Goal: Information Seeking & Learning: Learn about a topic

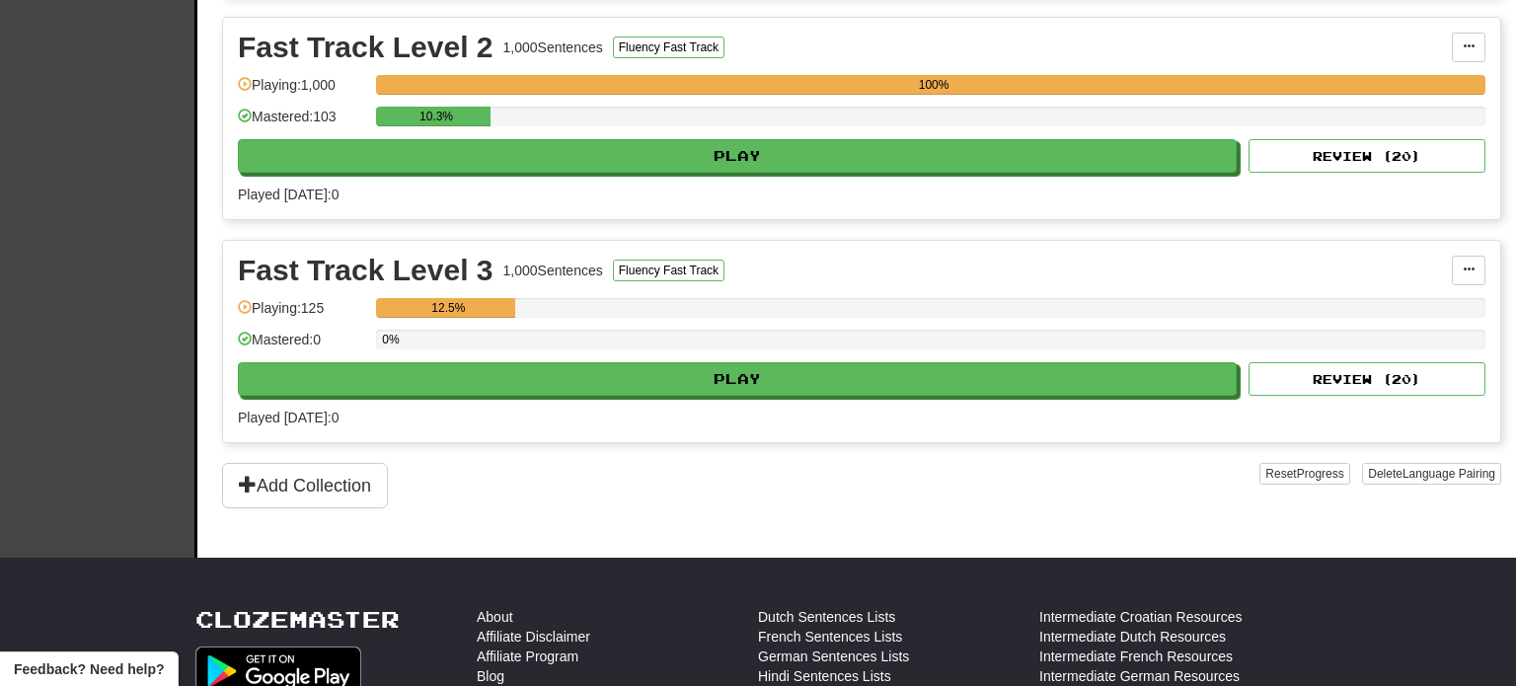
scroll to position [782, 0]
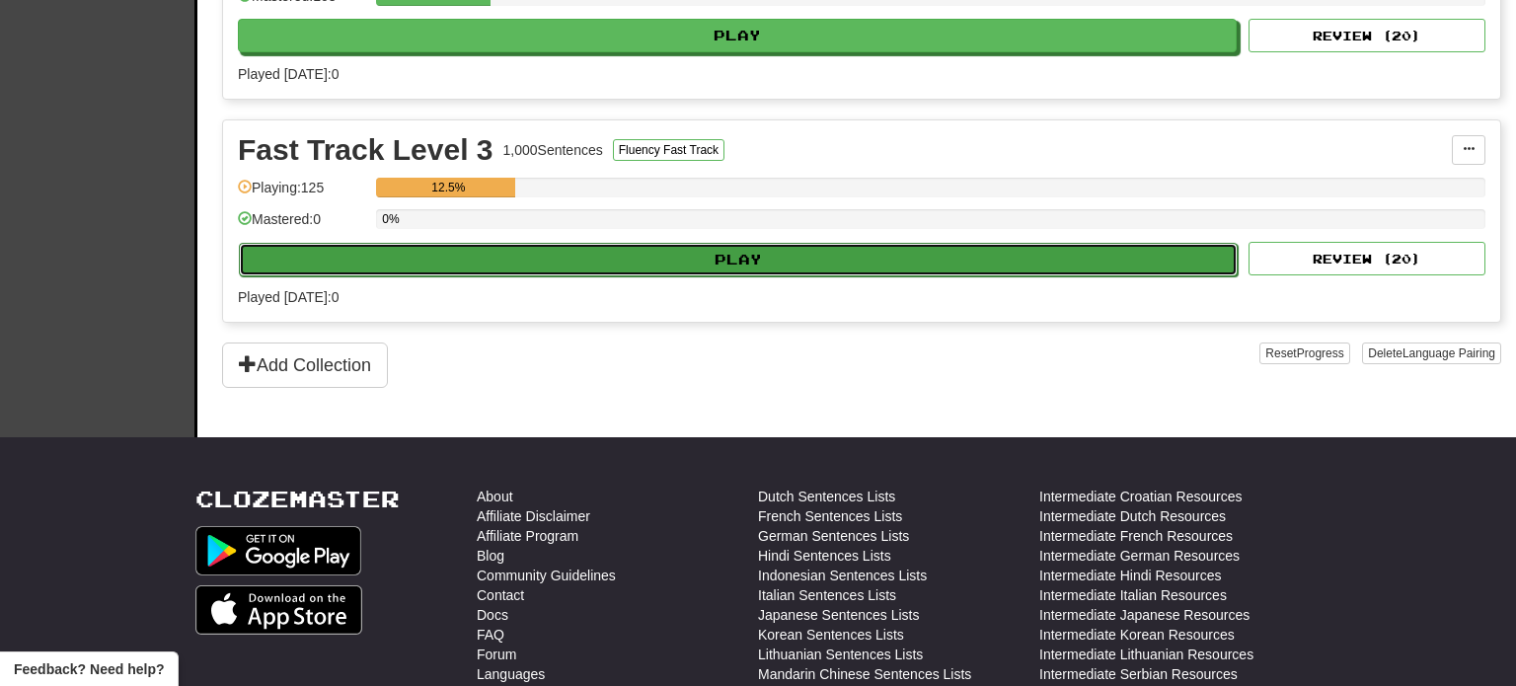
click at [530, 260] on button "Play" at bounding box center [738, 260] width 999 height 34
select select "**"
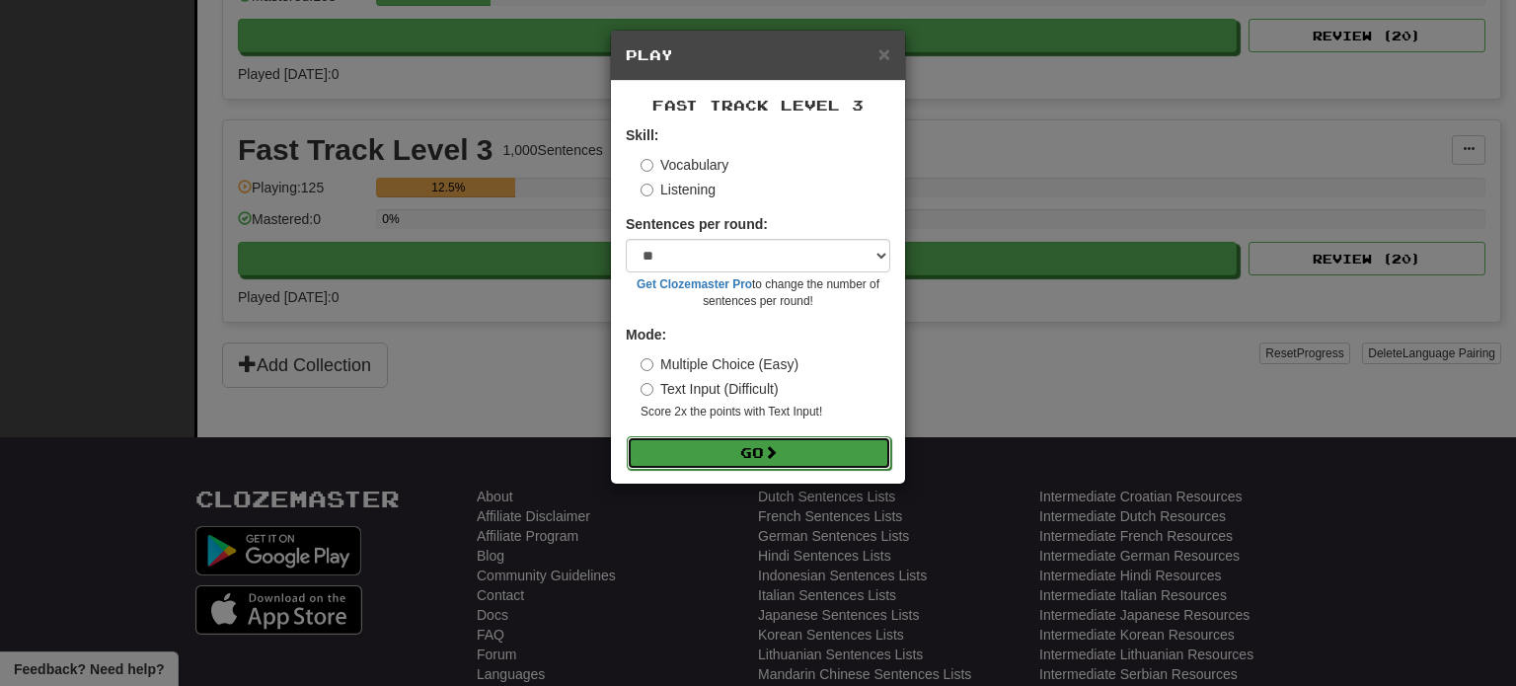
click at [706, 459] on button "Go" at bounding box center [759, 453] width 265 height 34
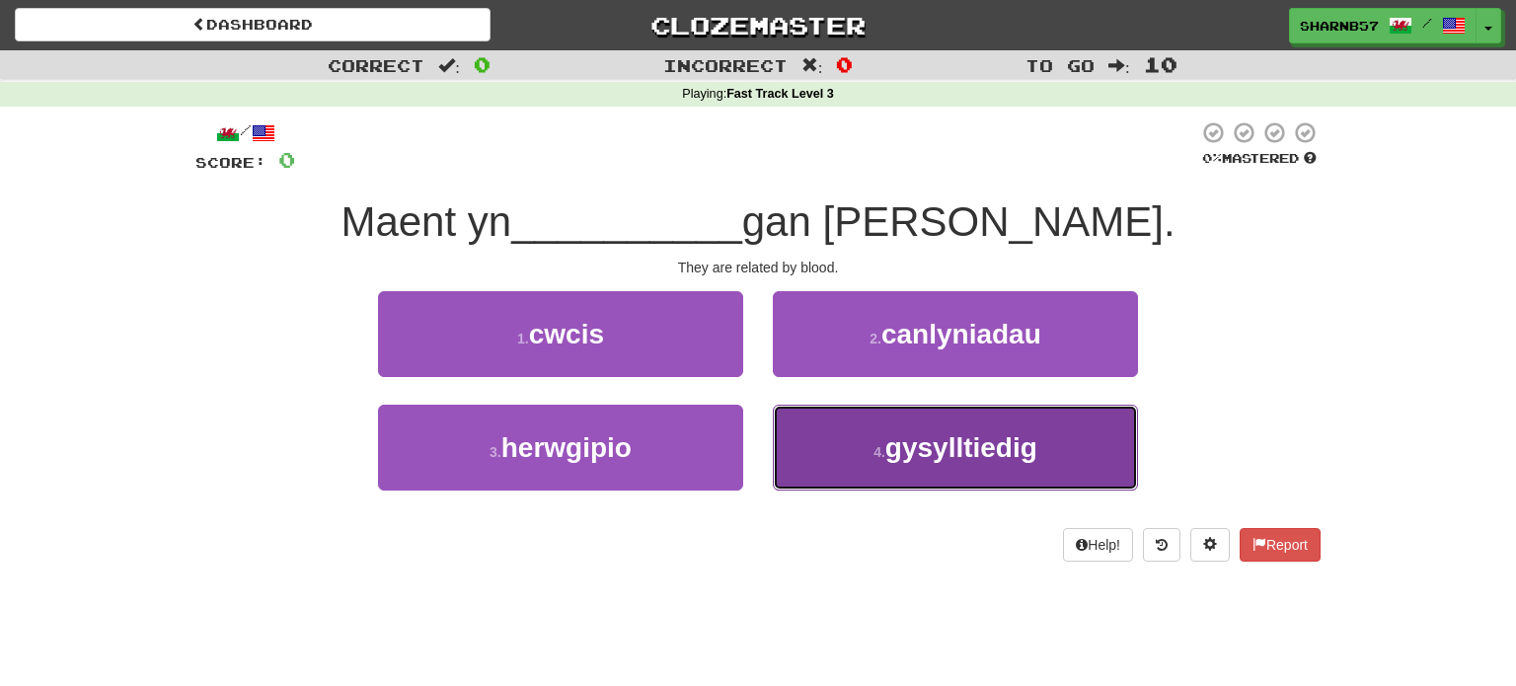
click at [844, 453] on button "4 . gysylltiedig" at bounding box center [955, 448] width 365 height 86
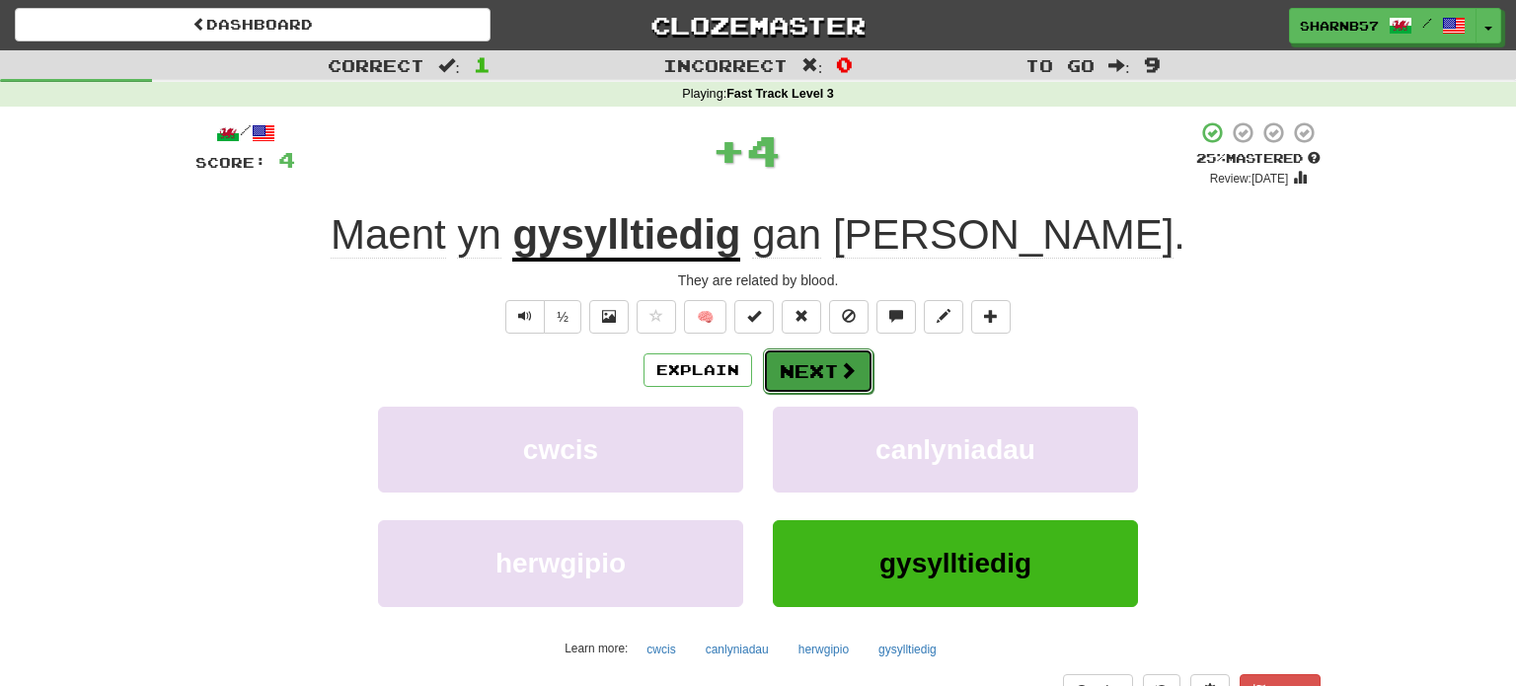
click at [815, 383] on button "Next" at bounding box center [818, 370] width 111 height 45
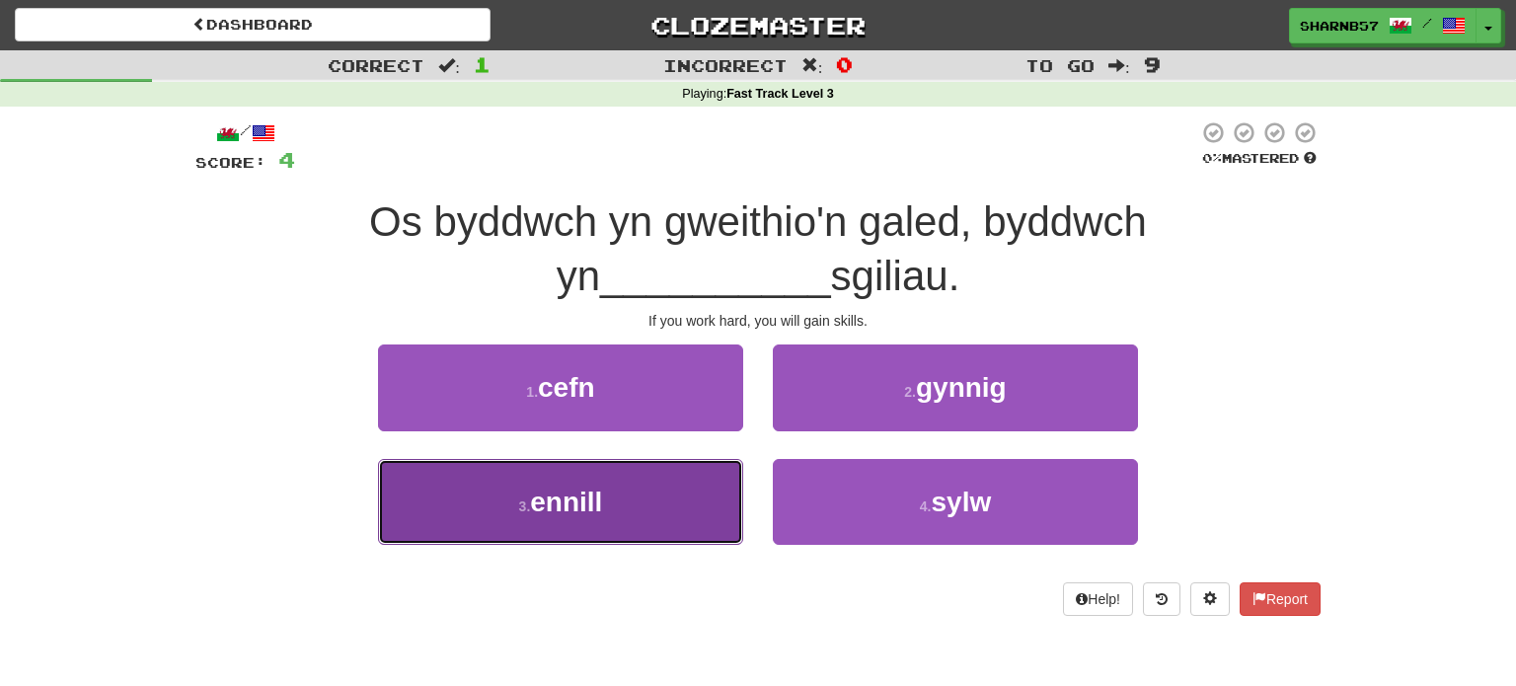
click at [643, 509] on button "3 . ennill" at bounding box center [560, 502] width 365 height 86
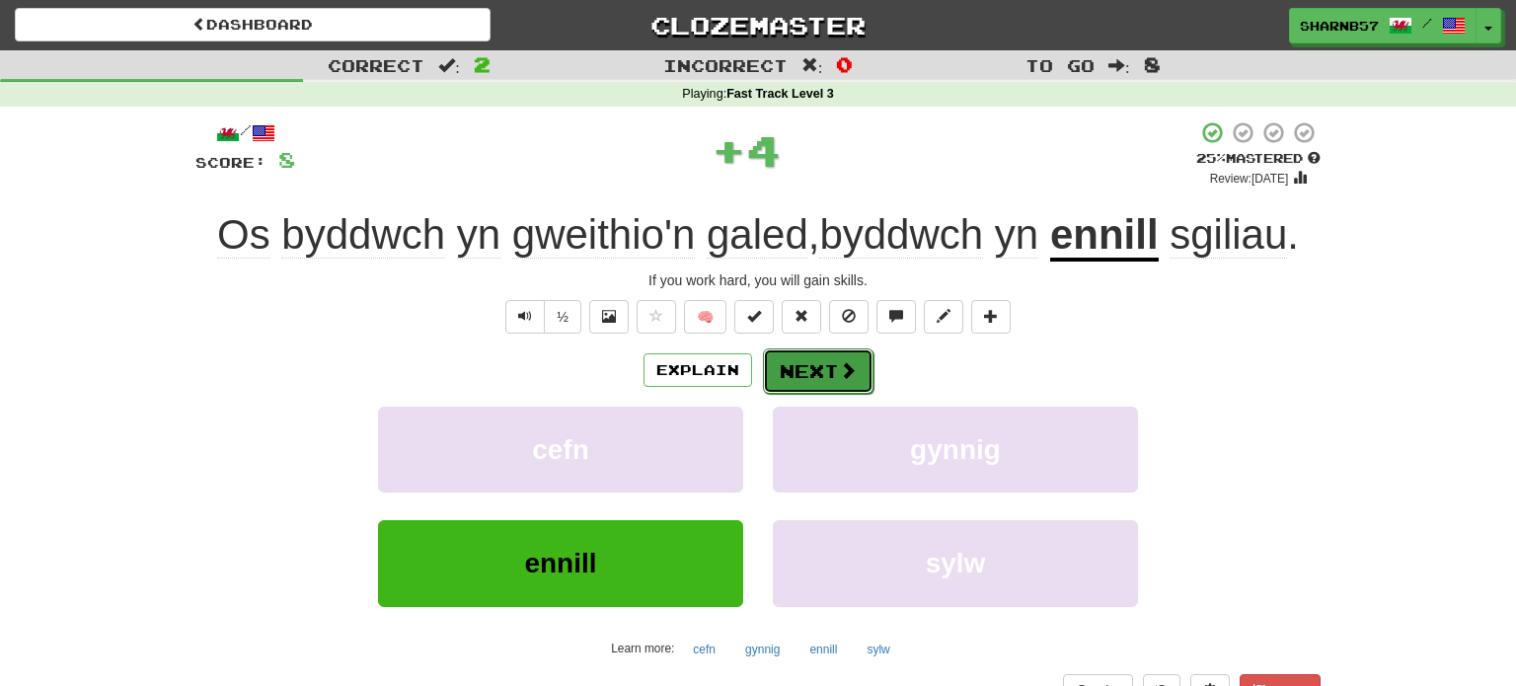
click at [819, 376] on button "Next" at bounding box center [818, 370] width 111 height 45
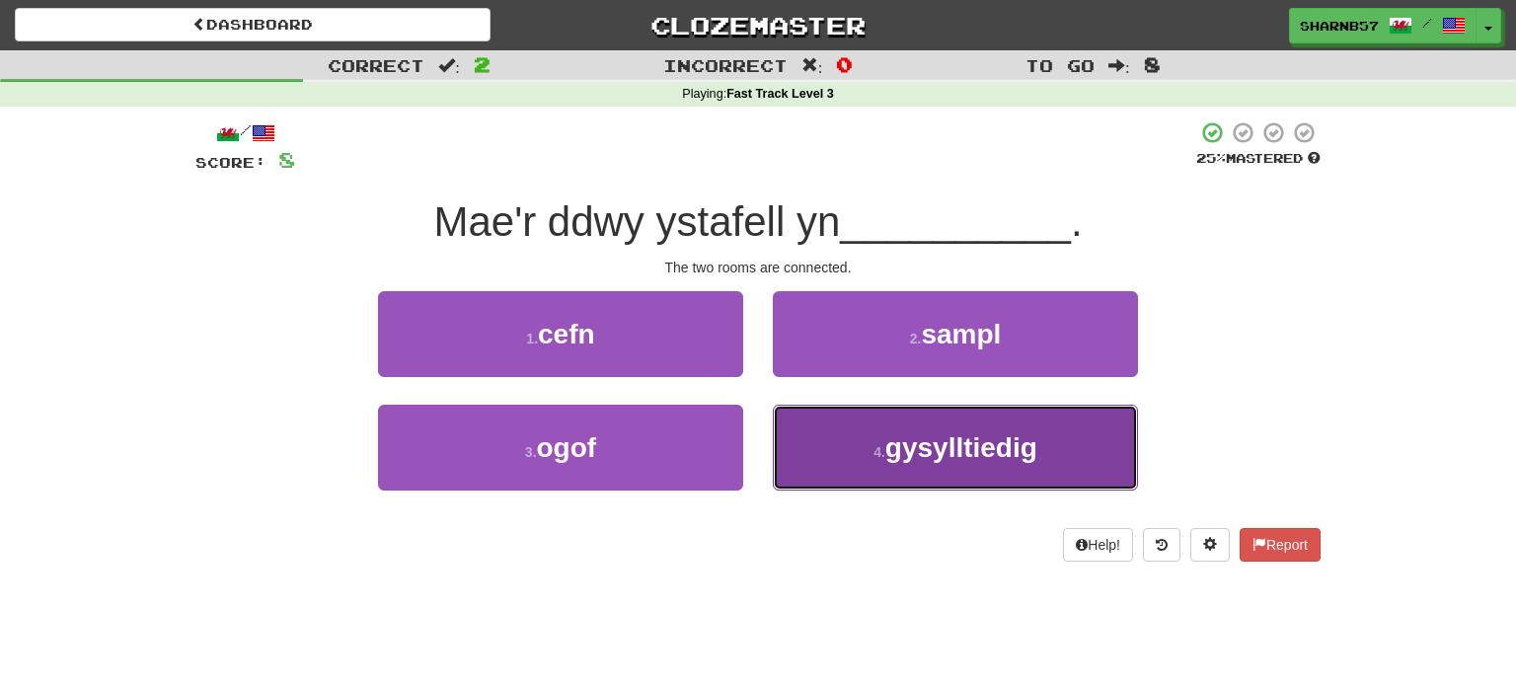
click at [842, 431] on button "4 . gysylltiedig" at bounding box center [955, 448] width 365 height 86
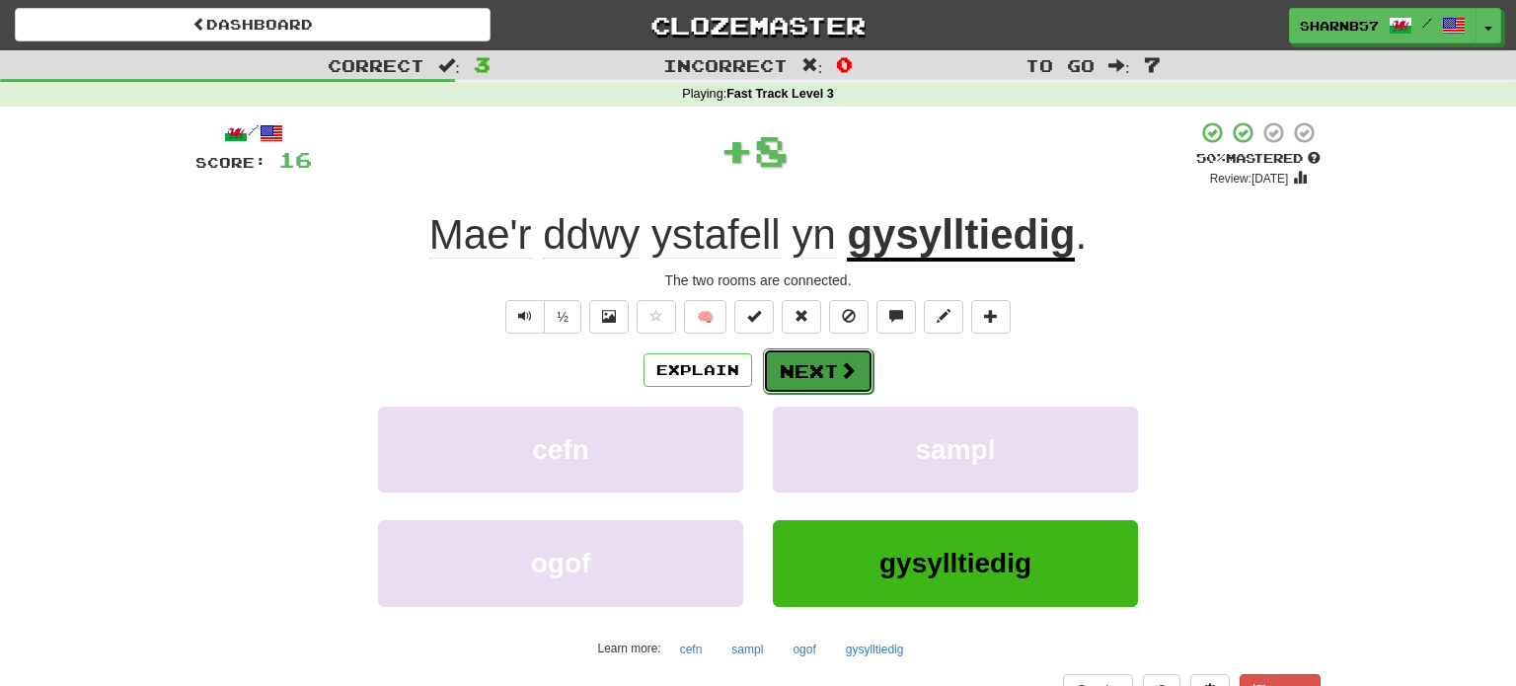
click at [826, 372] on button "Next" at bounding box center [818, 370] width 111 height 45
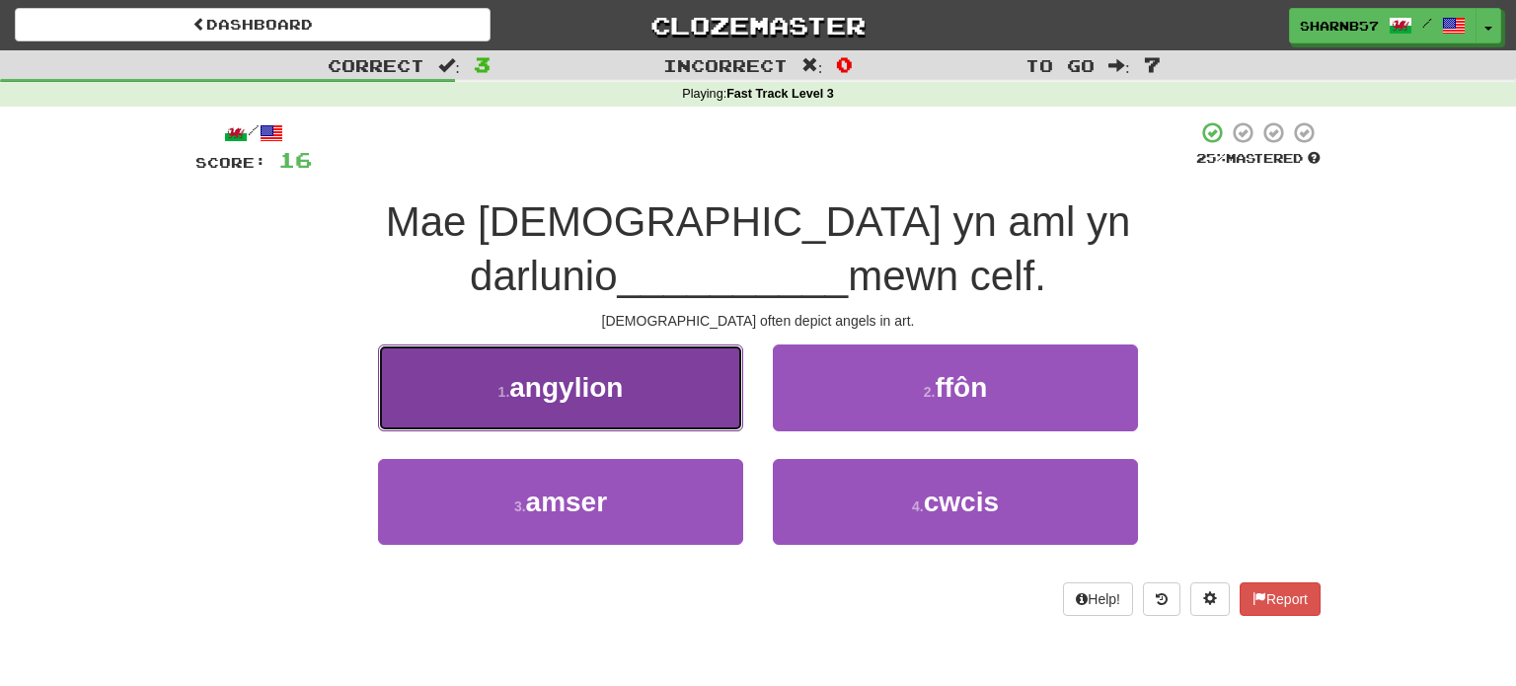
click at [649, 363] on button "1 . angylion" at bounding box center [560, 387] width 365 height 86
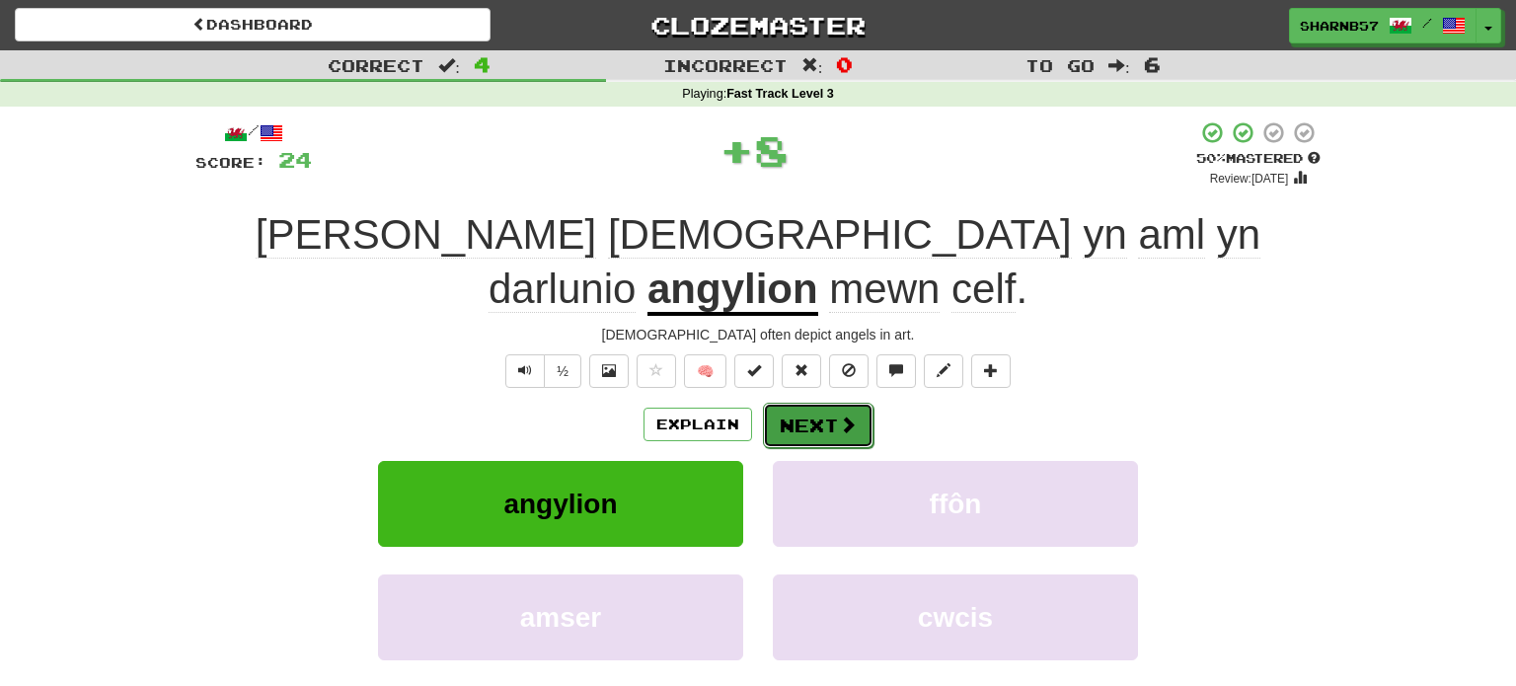
click at [799, 403] on button "Next" at bounding box center [818, 425] width 111 height 45
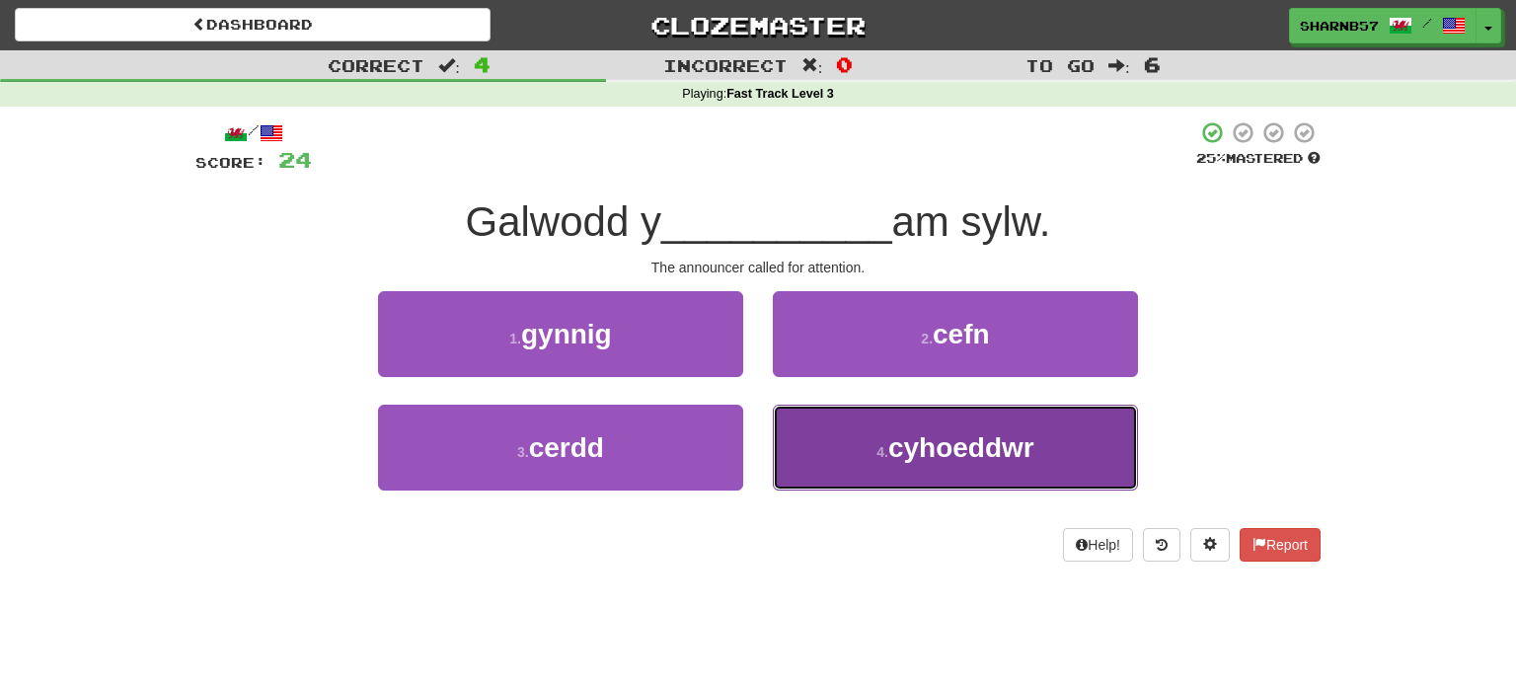
click at [812, 456] on button "4 . cyhoeddwr" at bounding box center [955, 448] width 365 height 86
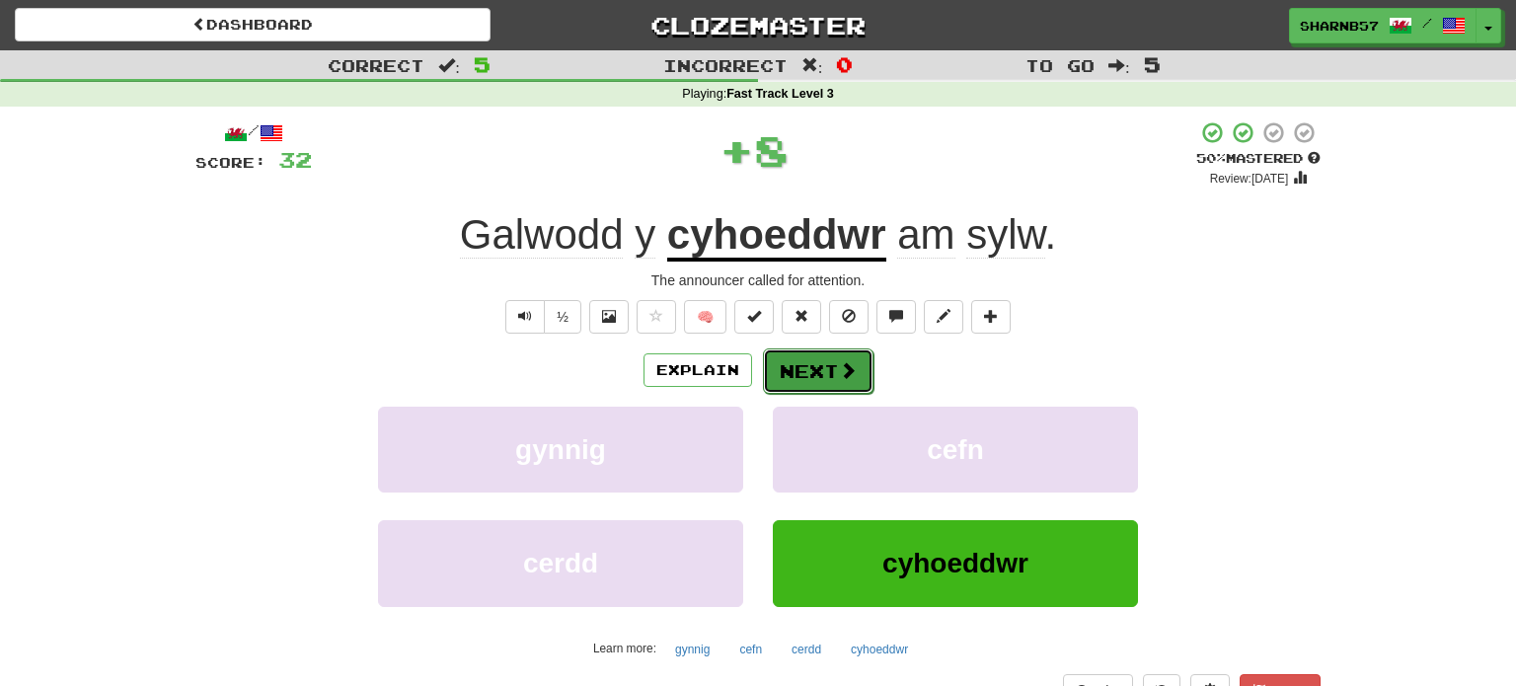
click at [805, 369] on button "Next" at bounding box center [818, 370] width 111 height 45
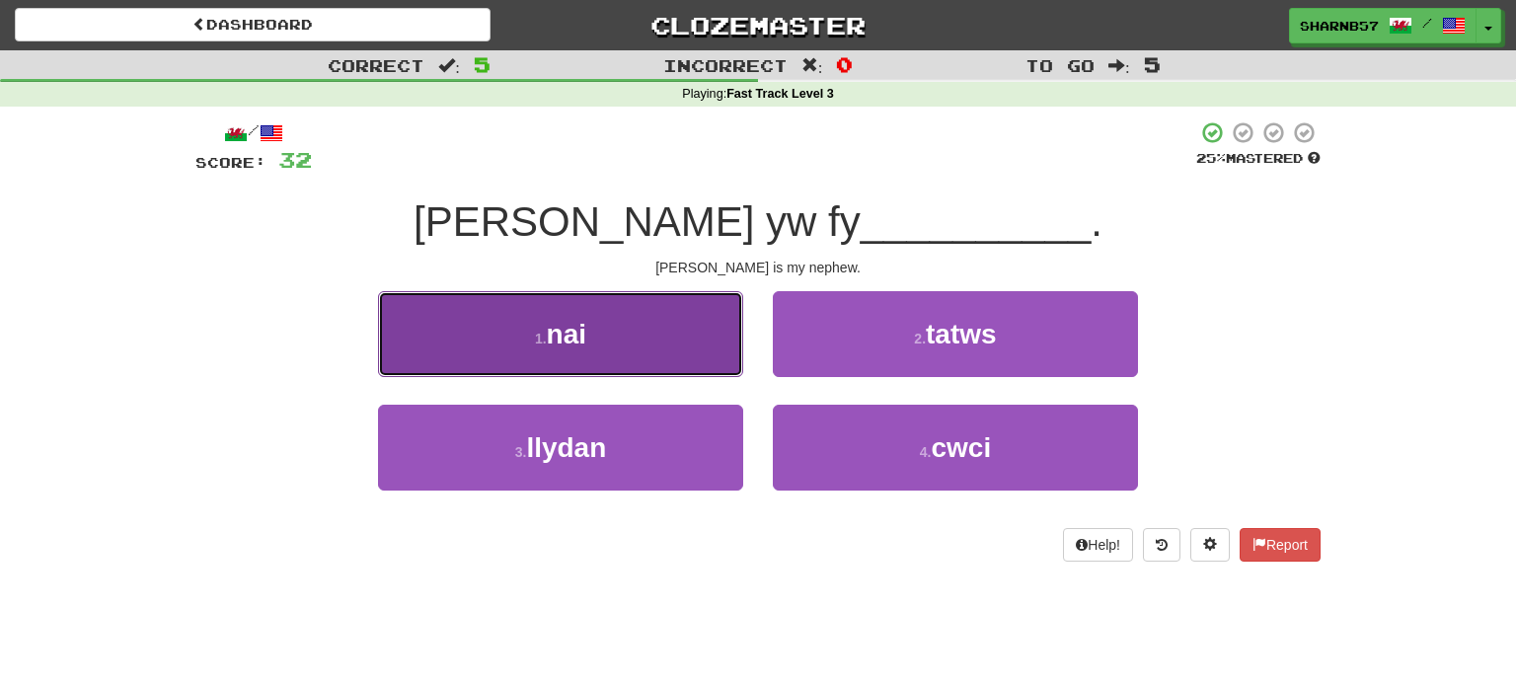
click at [656, 366] on button "1 . nai" at bounding box center [560, 334] width 365 height 86
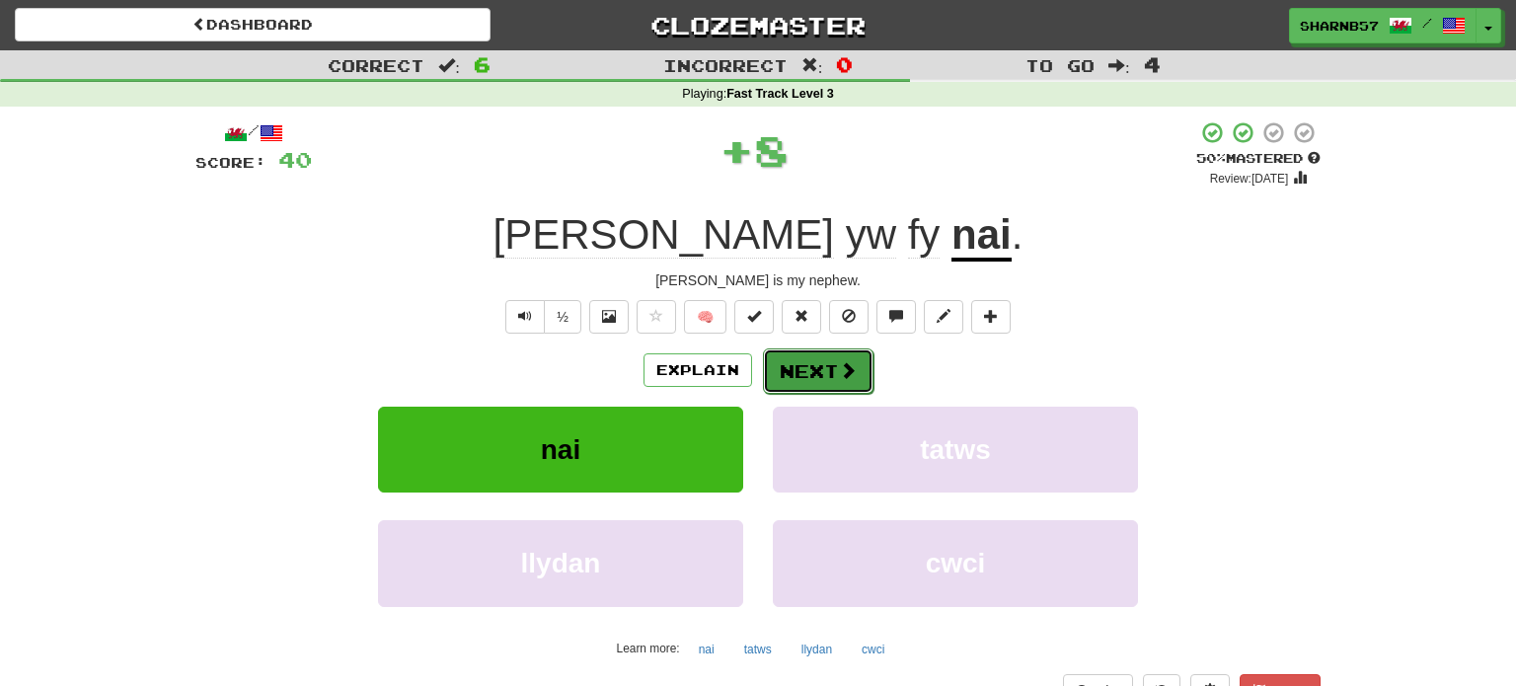
click at [795, 377] on button "Next" at bounding box center [818, 370] width 111 height 45
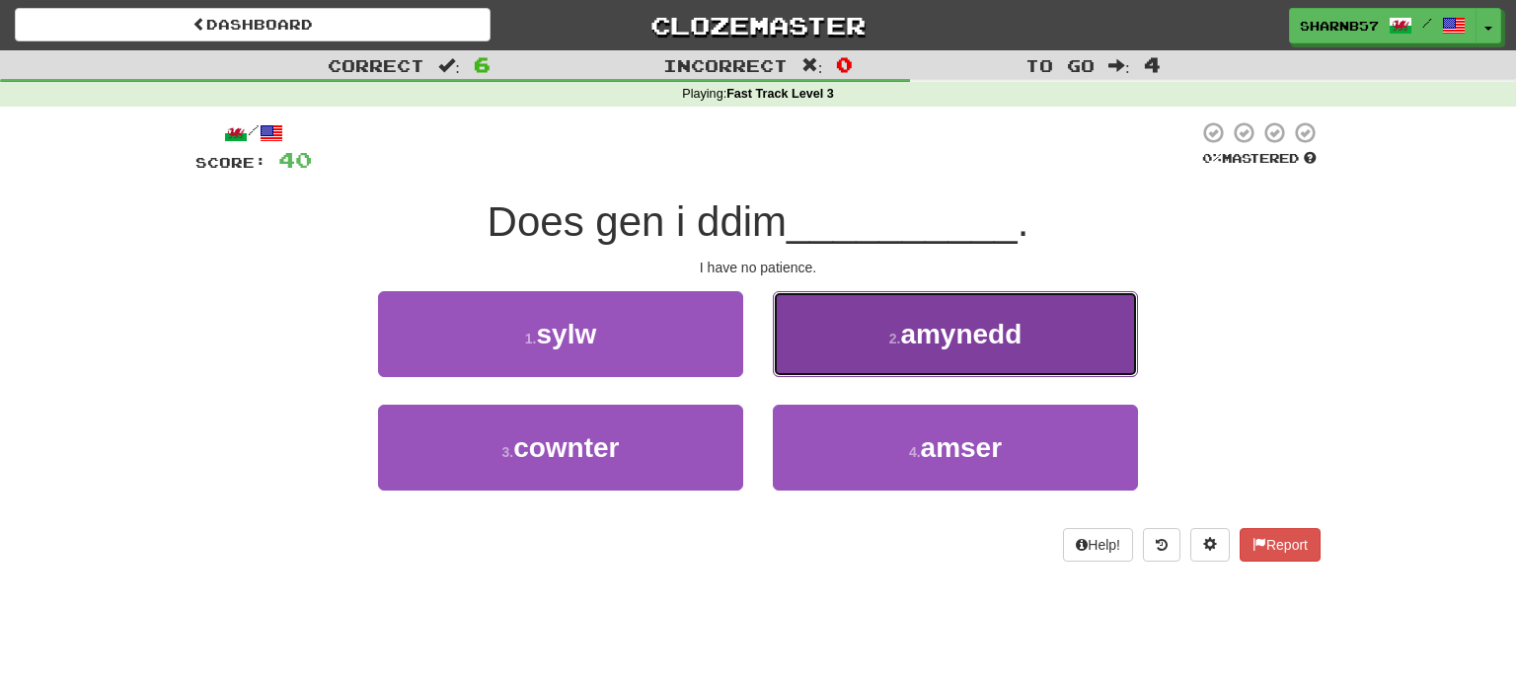
click at [810, 351] on button "2 . amynedd" at bounding box center [955, 334] width 365 height 86
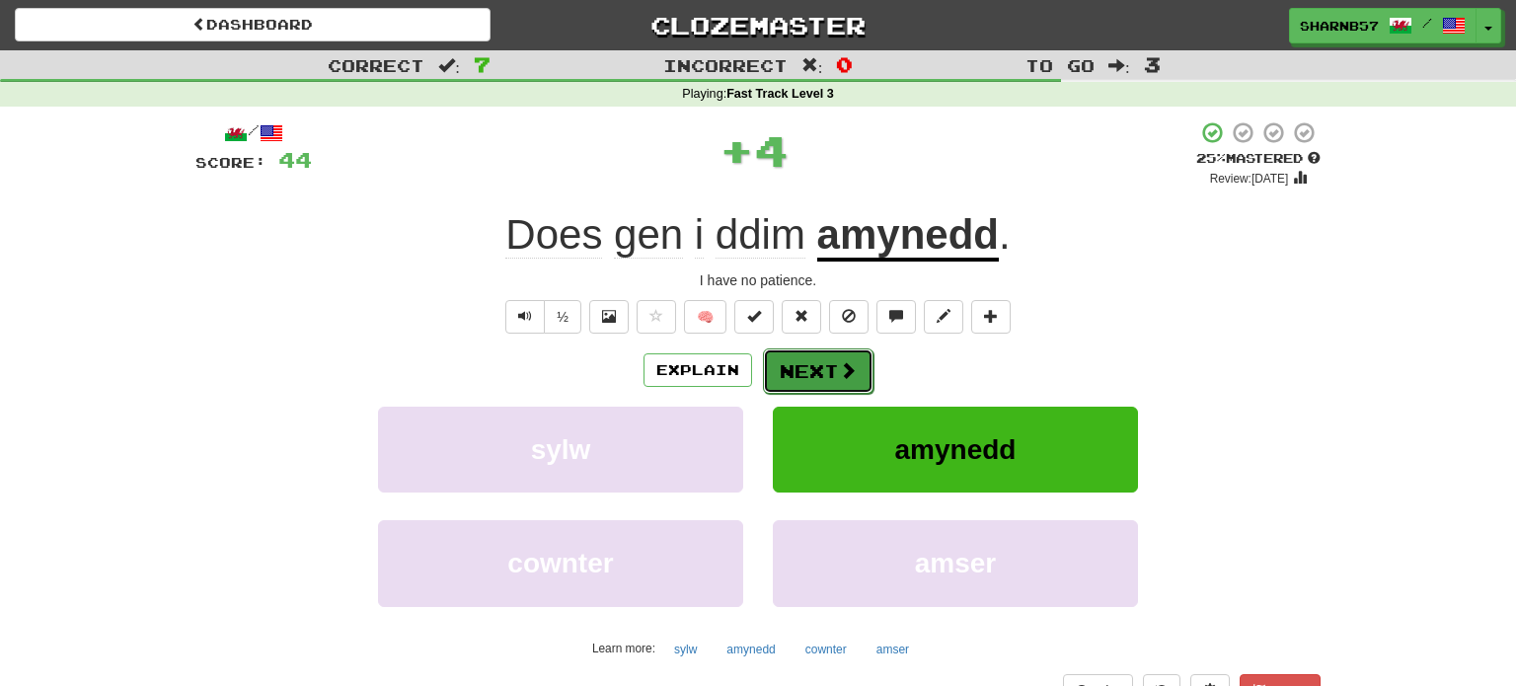
click at [811, 356] on button "Next" at bounding box center [818, 370] width 111 height 45
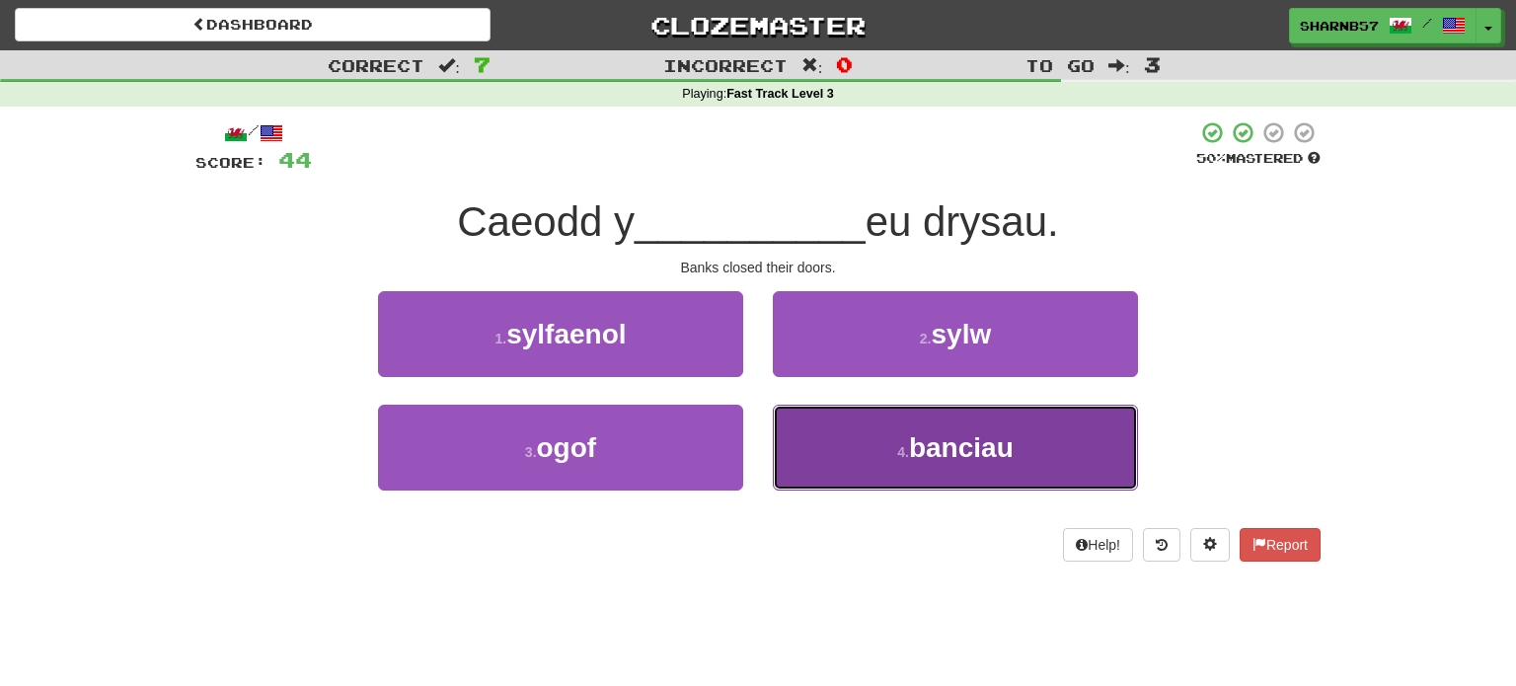
click at [848, 449] on button "4 . banciau" at bounding box center [955, 448] width 365 height 86
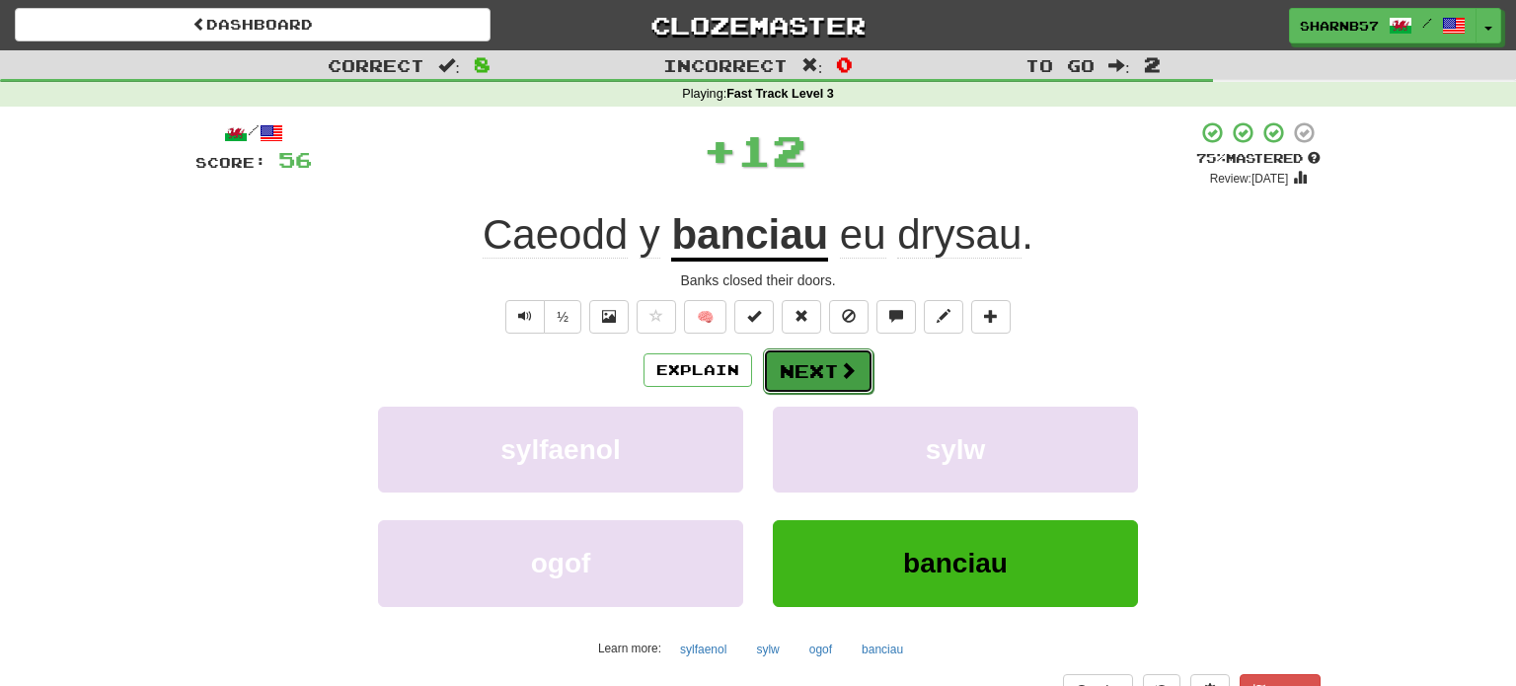
click at [807, 373] on button "Next" at bounding box center [818, 370] width 111 height 45
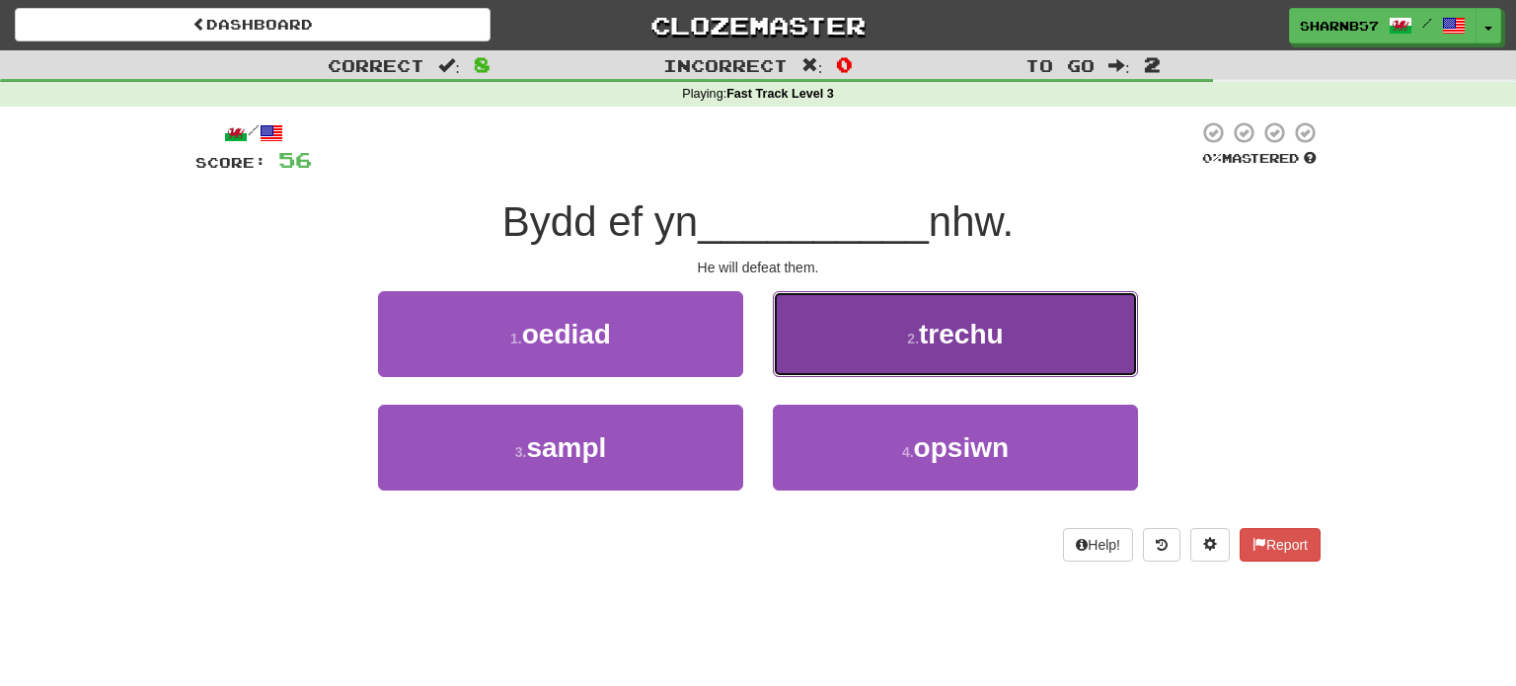
click at [866, 352] on button "2 . trechu" at bounding box center [955, 334] width 365 height 86
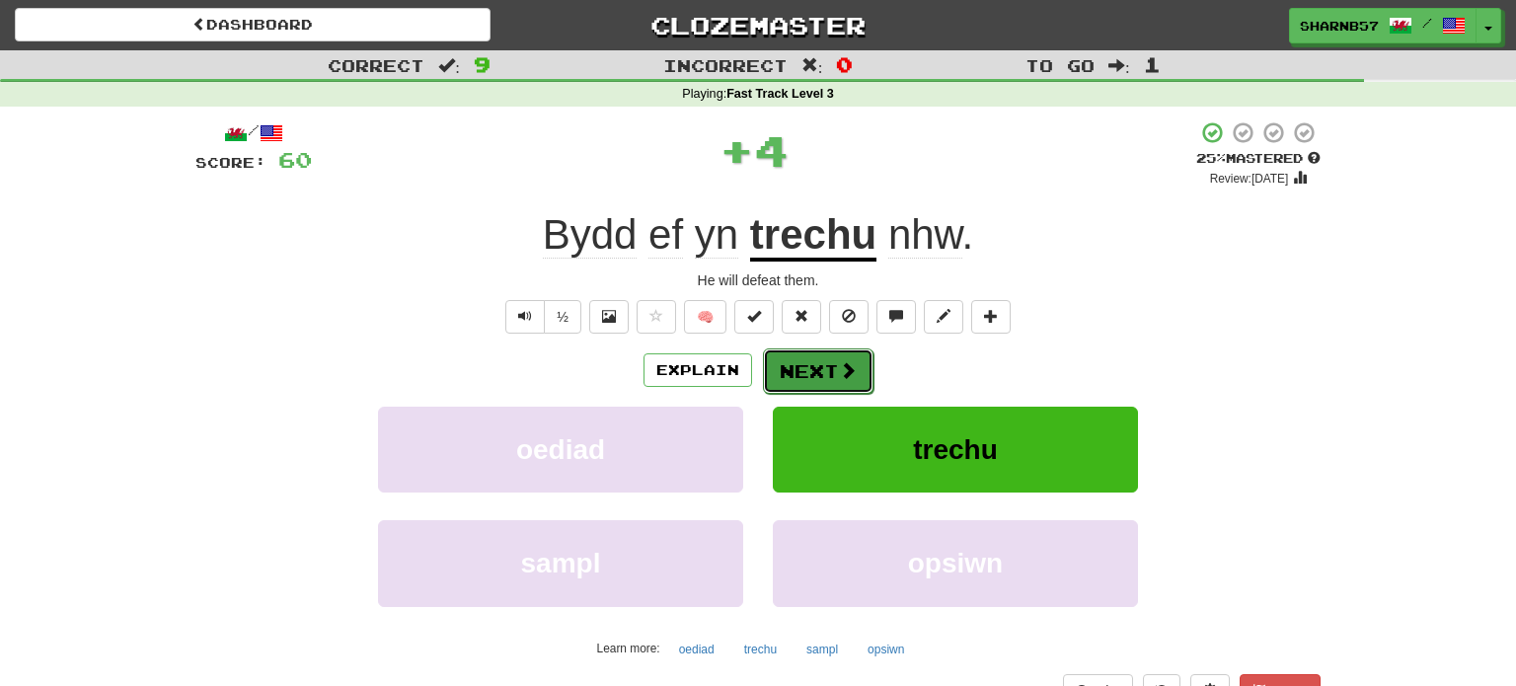
click at [840, 371] on span at bounding box center [848, 370] width 18 height 18
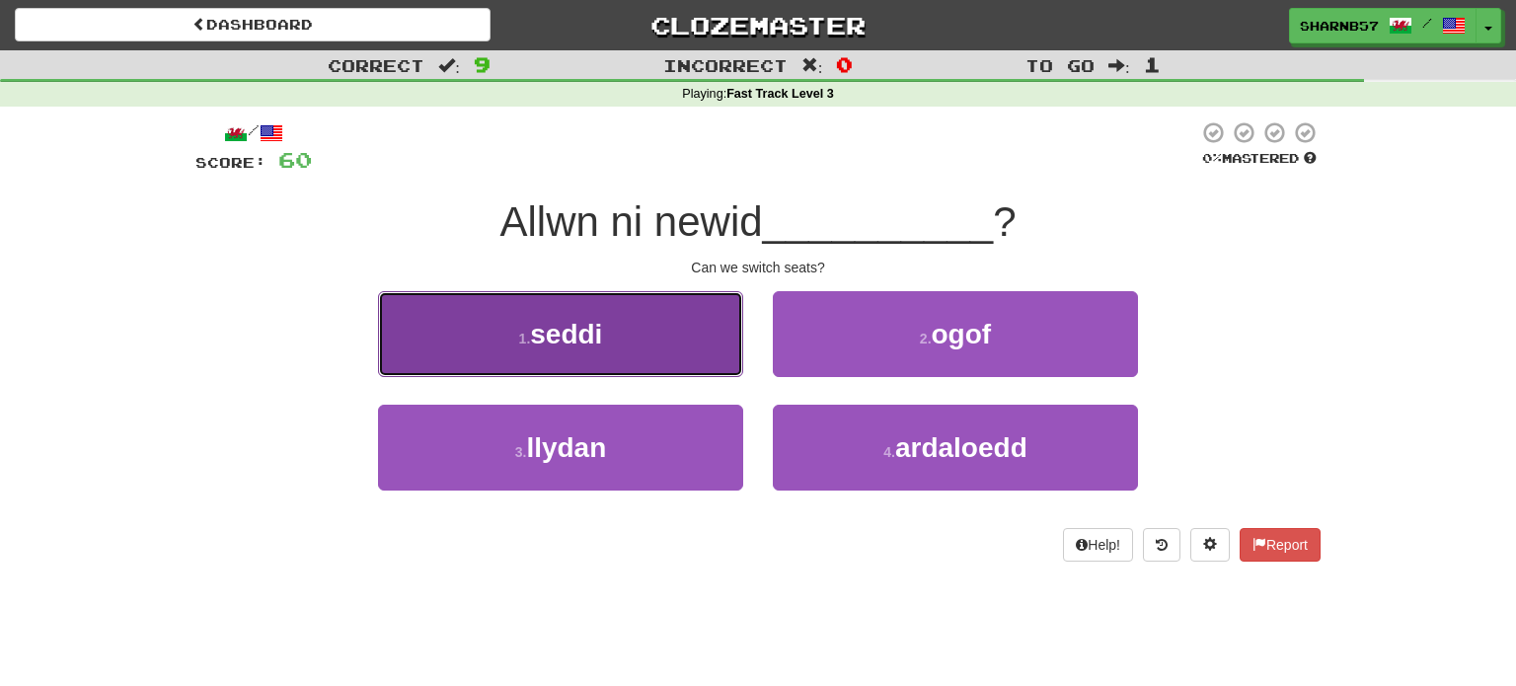
click at [656, 364] on button "1 . seddi" at bounding box center [560, 334] width 365 height 86
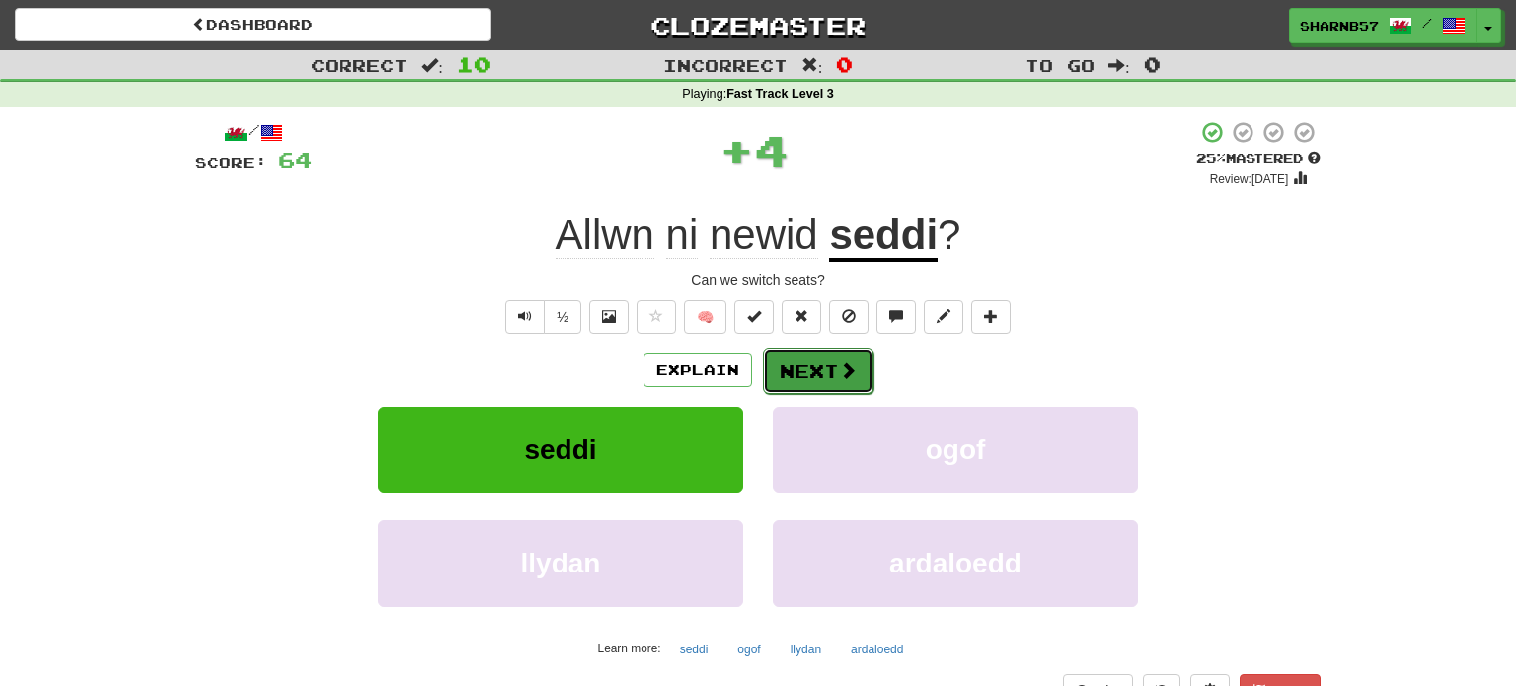
click at [794, 385] on button "Next" at bounding box center [818, 370] width 111 height 45
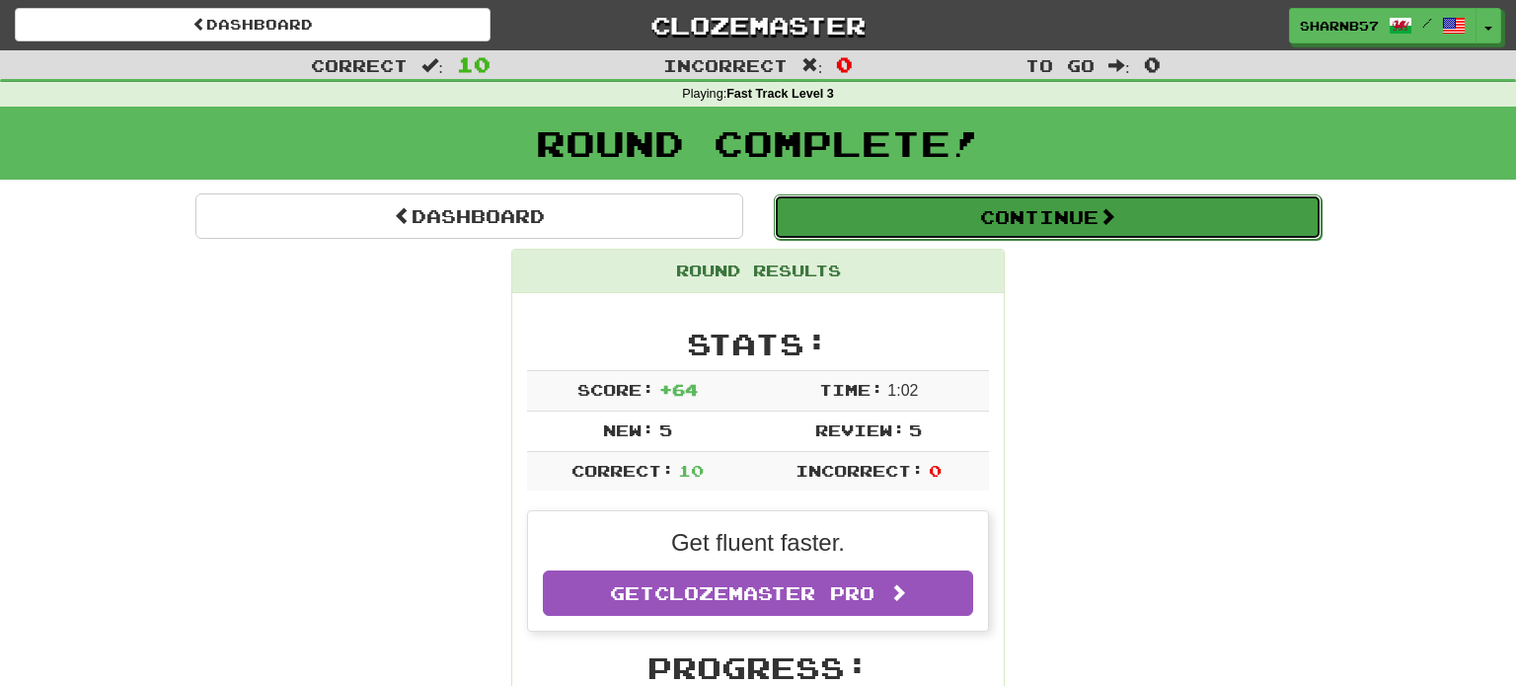
click at [936, 224] on button "Continue" at bounding box center [1048, 216] width 548 height 45
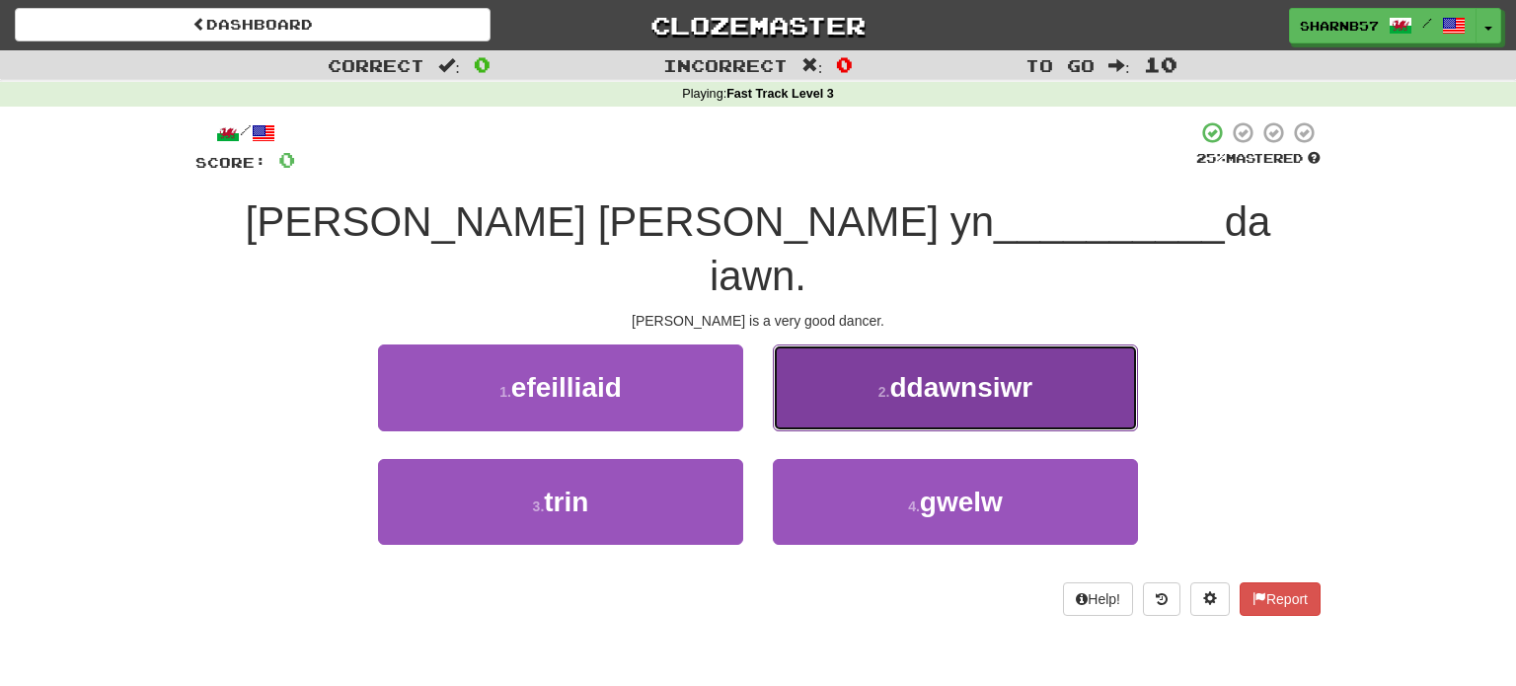
click at [859, 351] on button "2 . ddawnsiwr" at bounding box center [955, 387] width 365 height 86
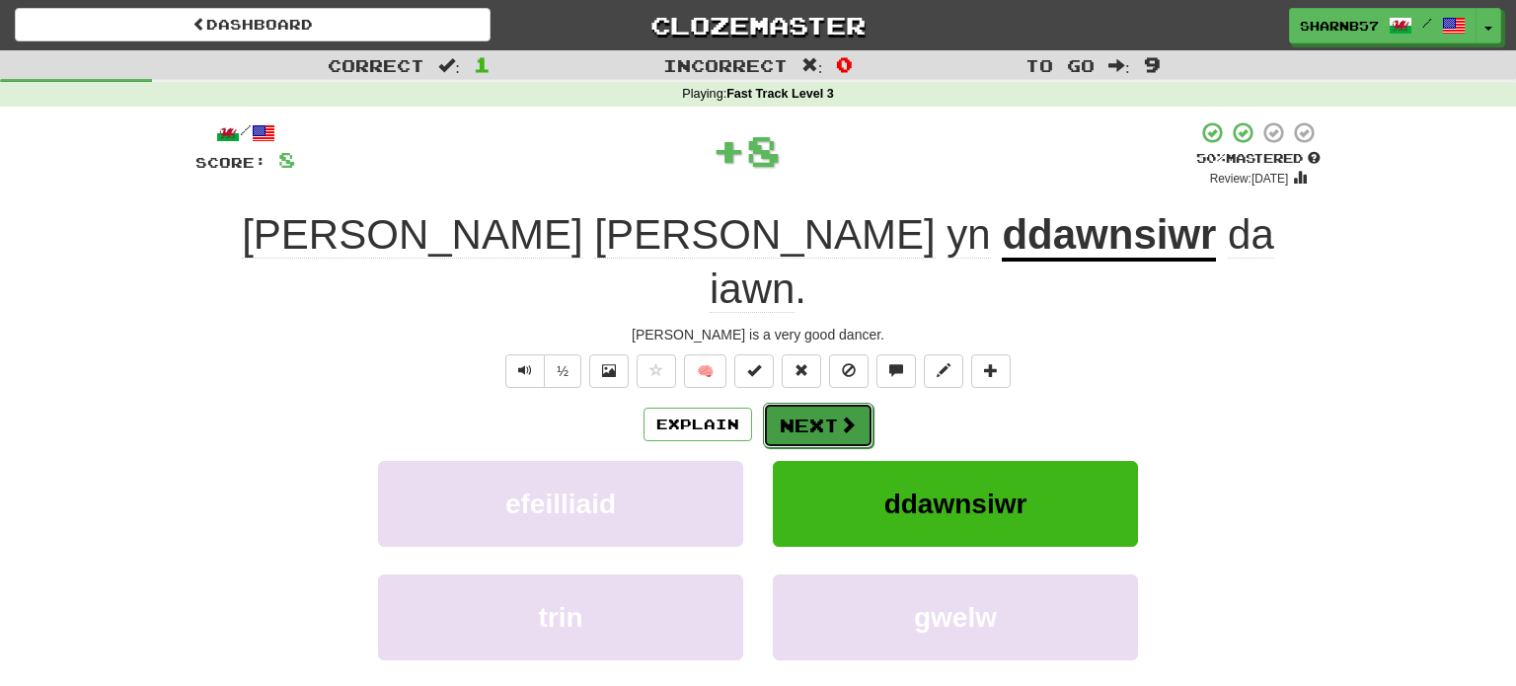
click at [845, 416] on span at bounding box center [848, 425] width 18 height 18
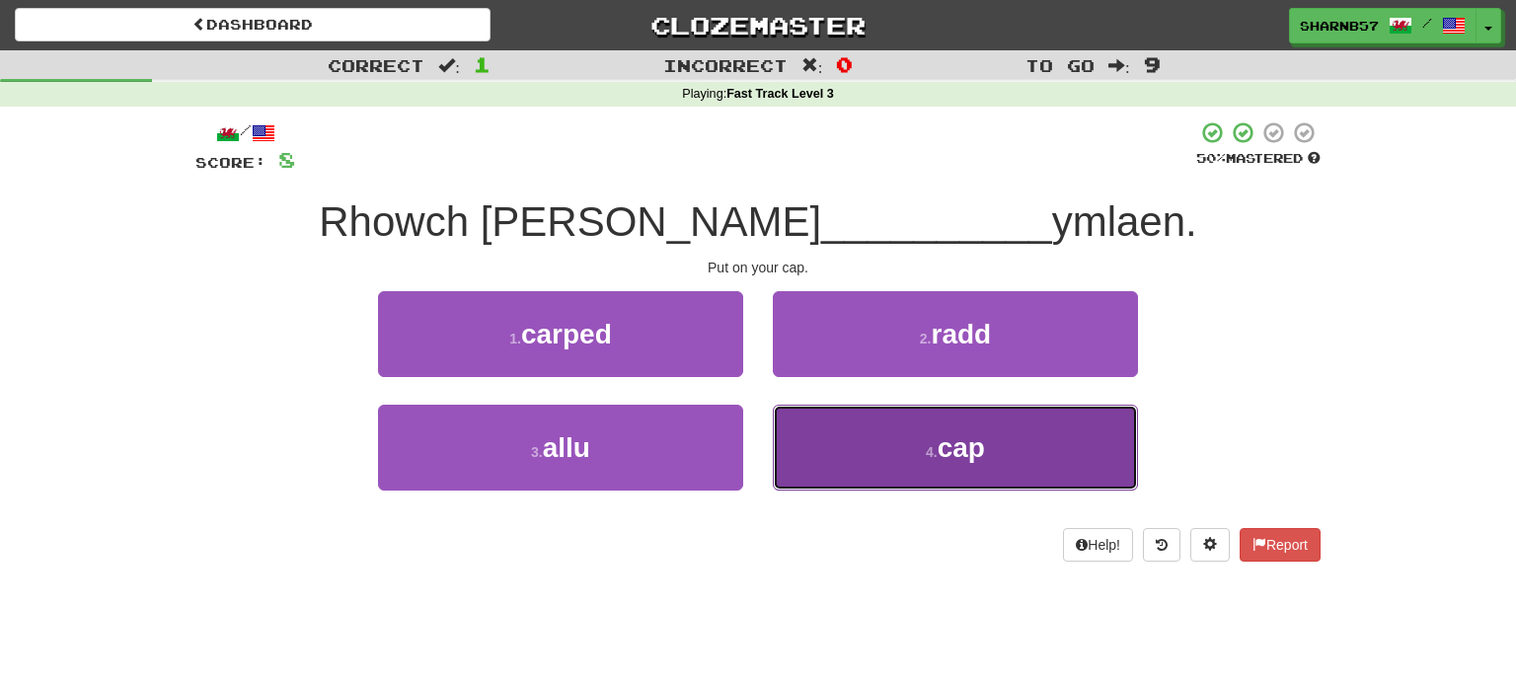
click at [858, 453] on button "4 . cap" at bounding box center [955, 448] width 365 height 86
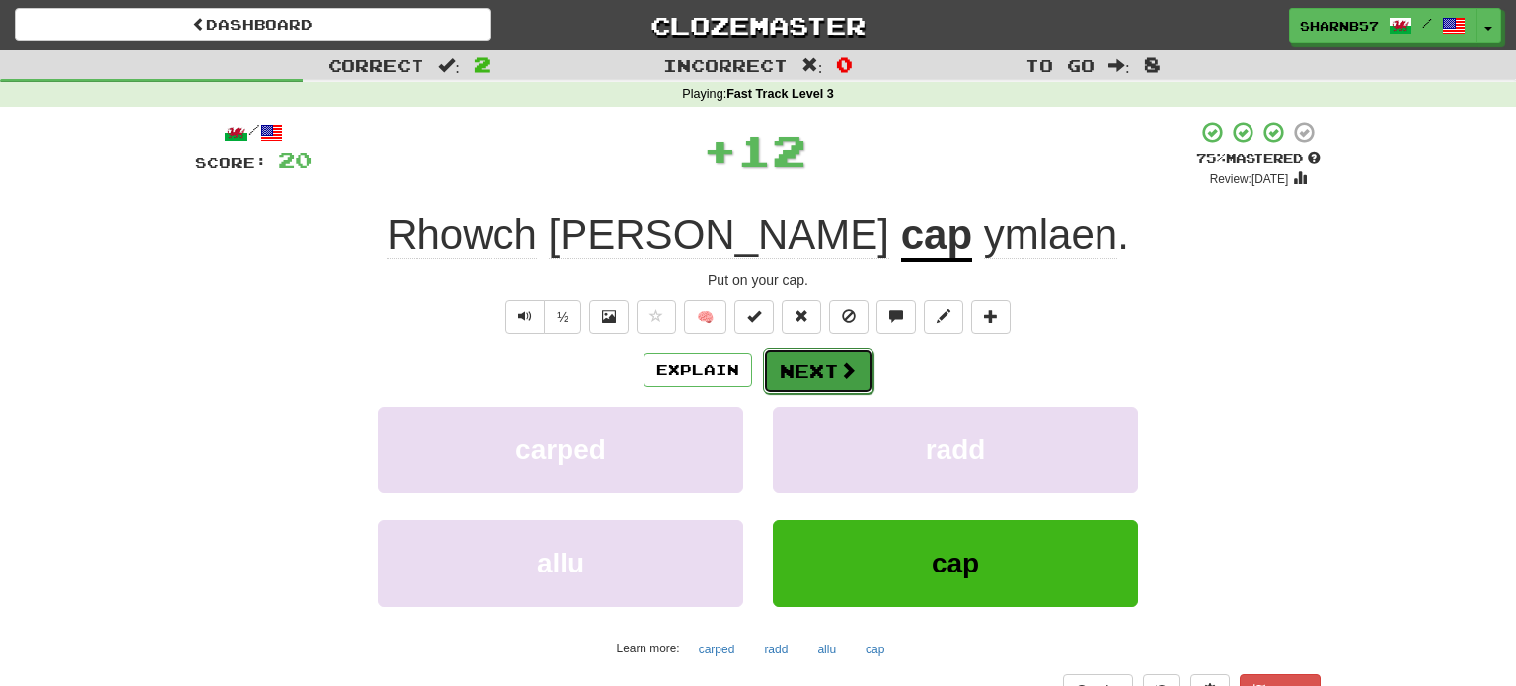
click at [819, 373] on button "Next" at bounding box center [818, 370] width 111 height 45
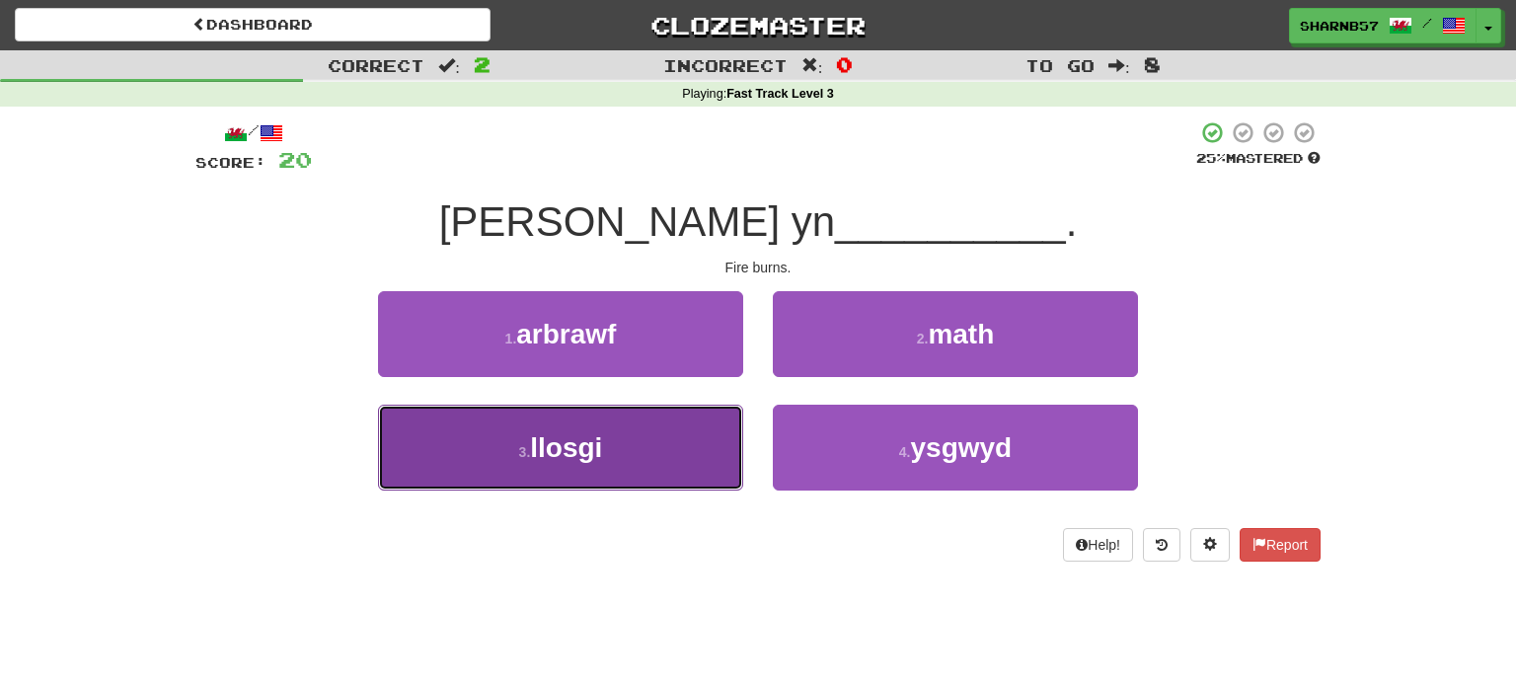
click at [674, 465] on button "3 . llosgi" at bounding box center [560, 448] width 365 height 86
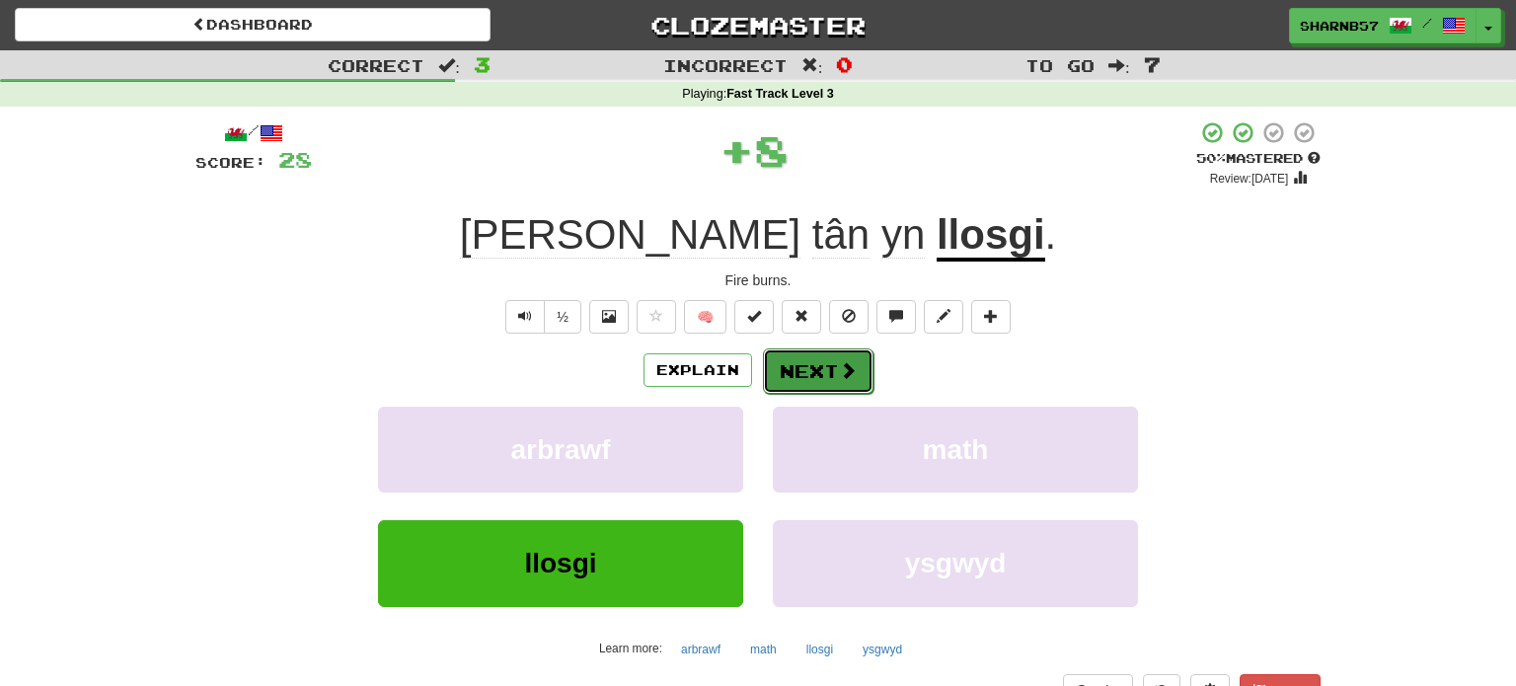
click at [811, 376] on button "Next" at bounding box center [818, 370] width 111 height 45
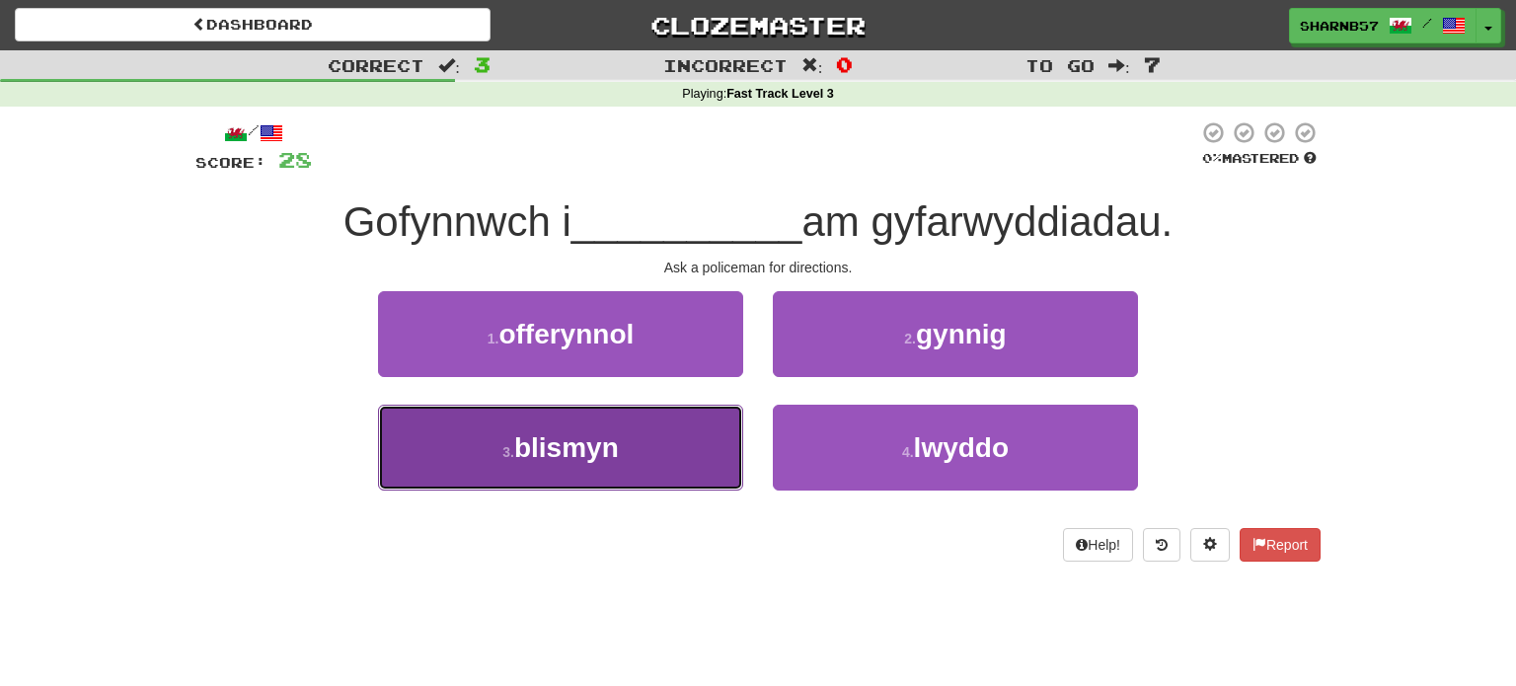
click at [687, 453] on button "3 . blismyn" at bounding box center [560, 448] width 365 height 86
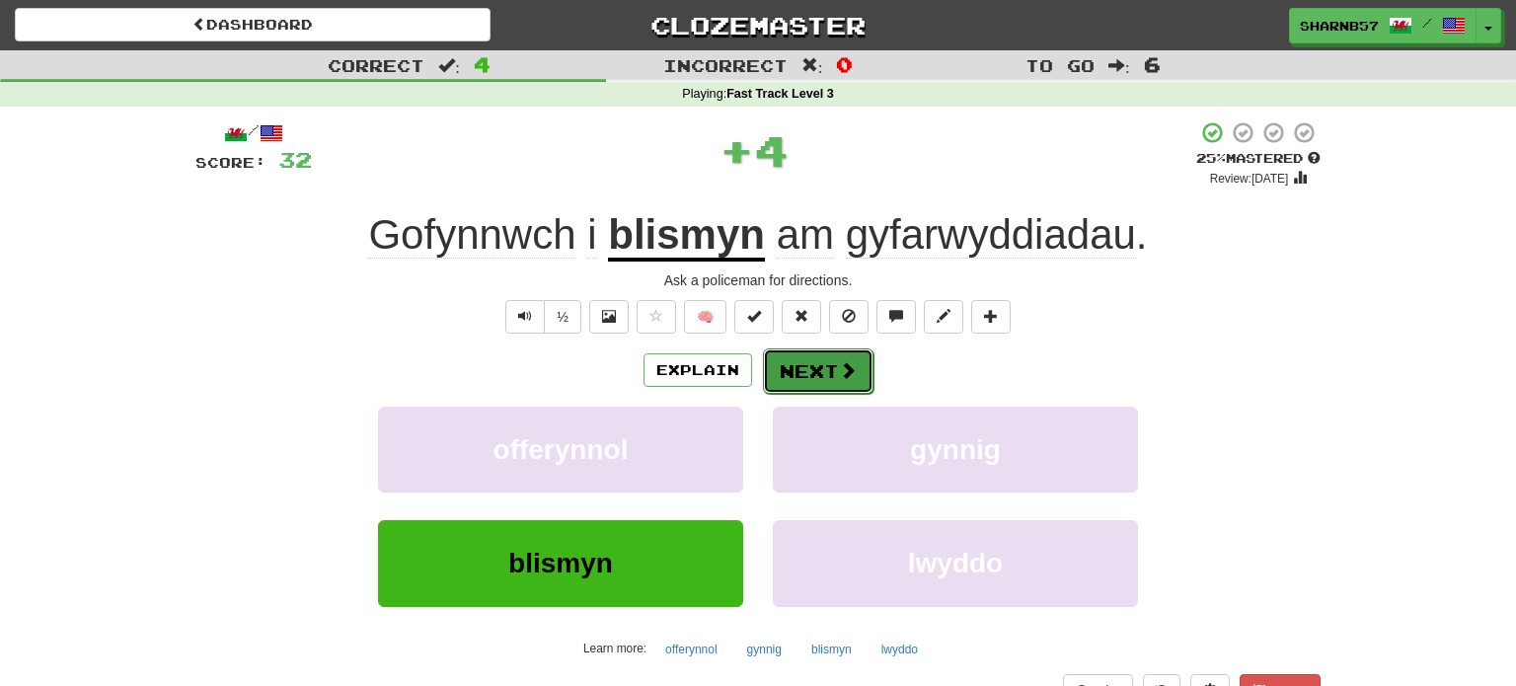
click at [808, 361] on button "Next" at bounding box center [818, 370] width 111 height 45
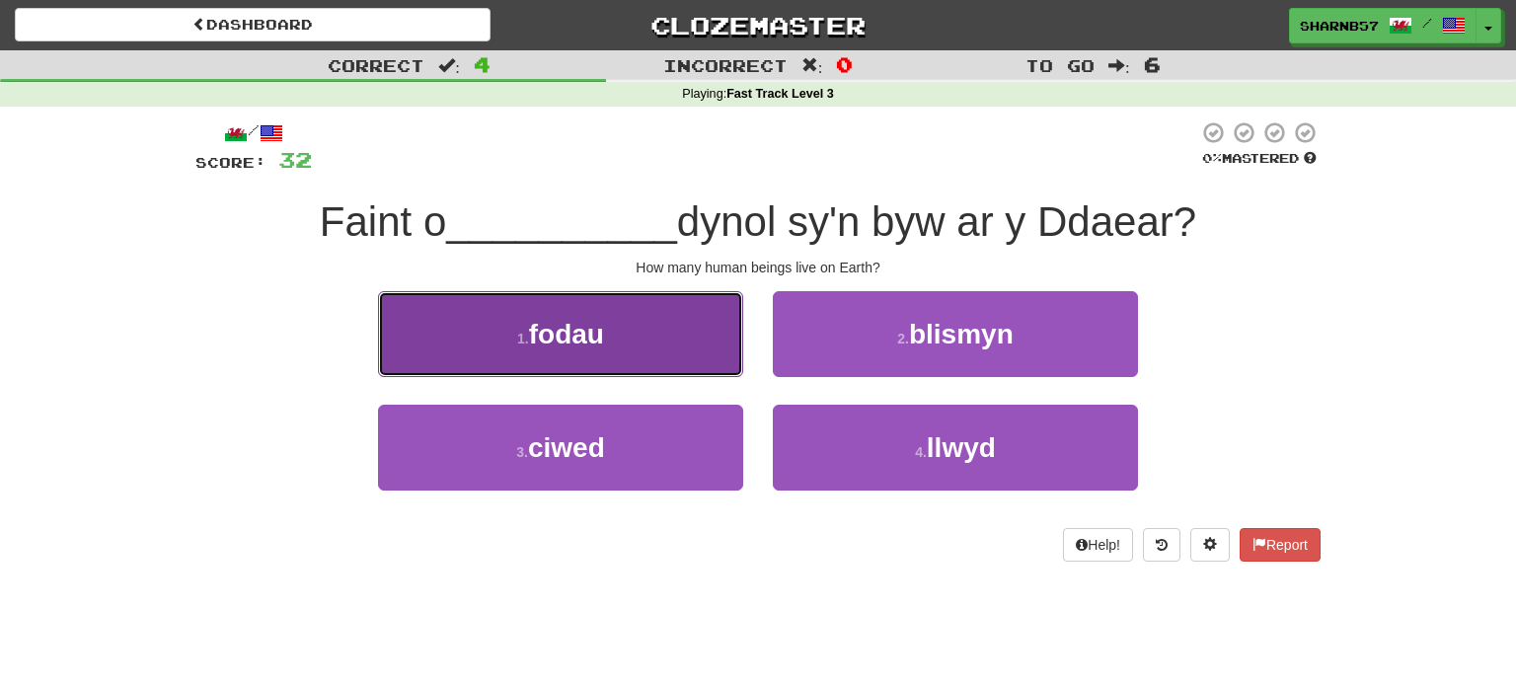
click at [660, 343] on button "1 . fodau" at bounding box center [560, 334] width 365 height 86
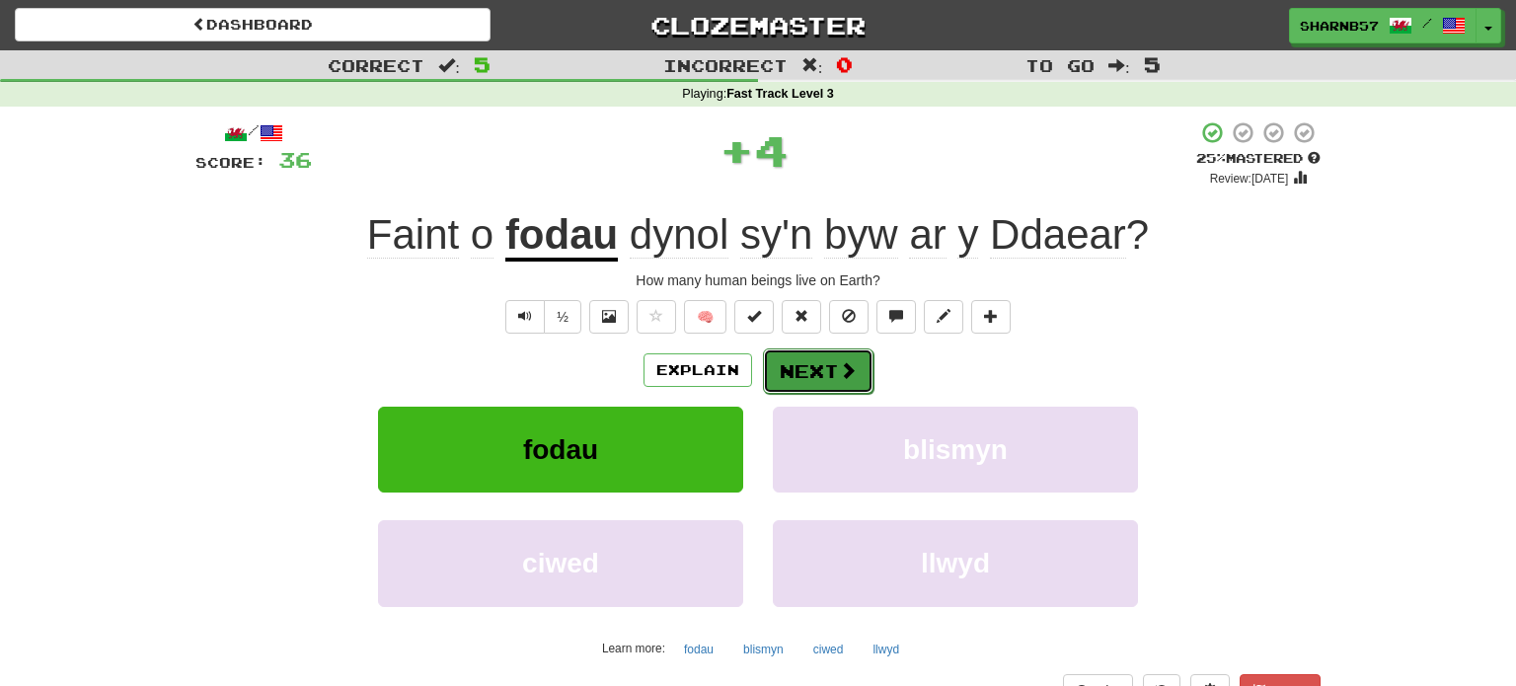
click at [783, 359] on button "Next" at bounding box center [818, 370] width 111 height 45
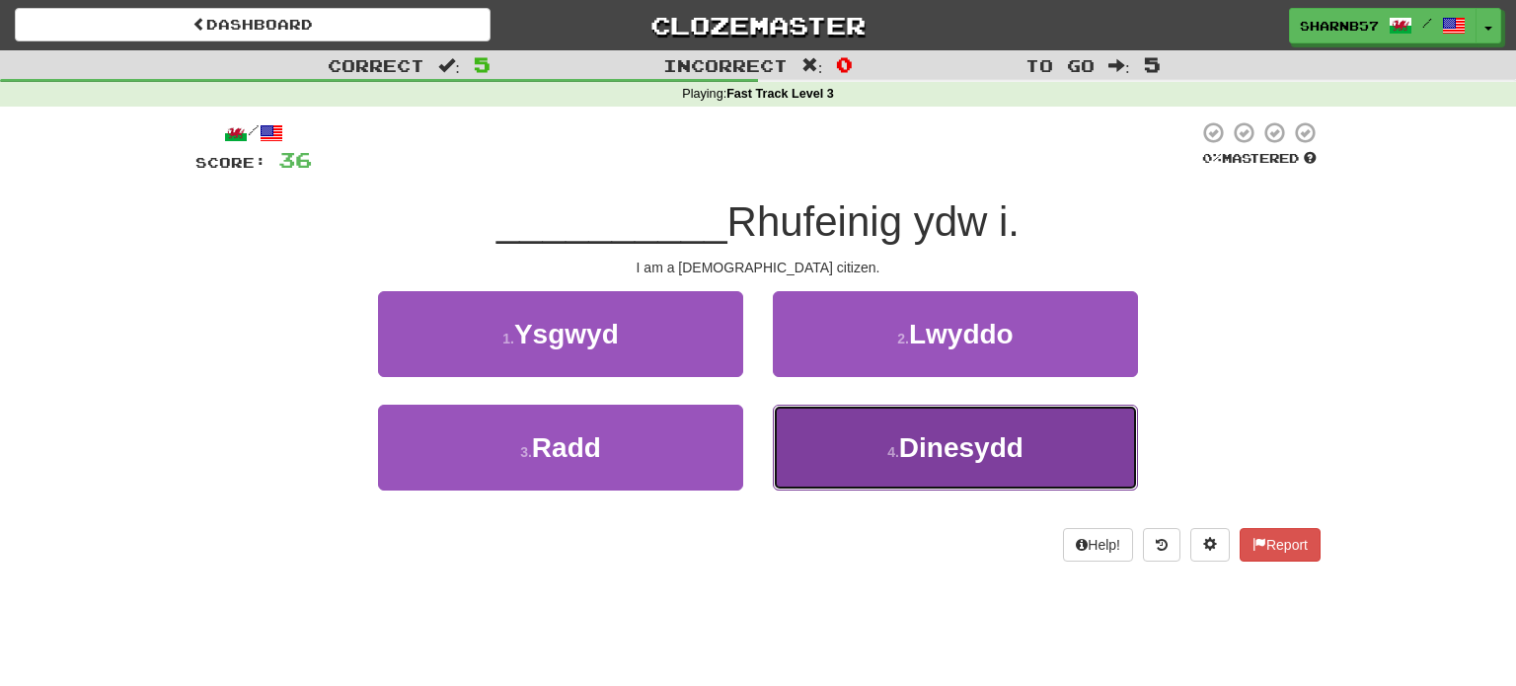
click at [851, 447] on button "4 . Dinesydd" at bounding box center [955, 448] width 365 height 86
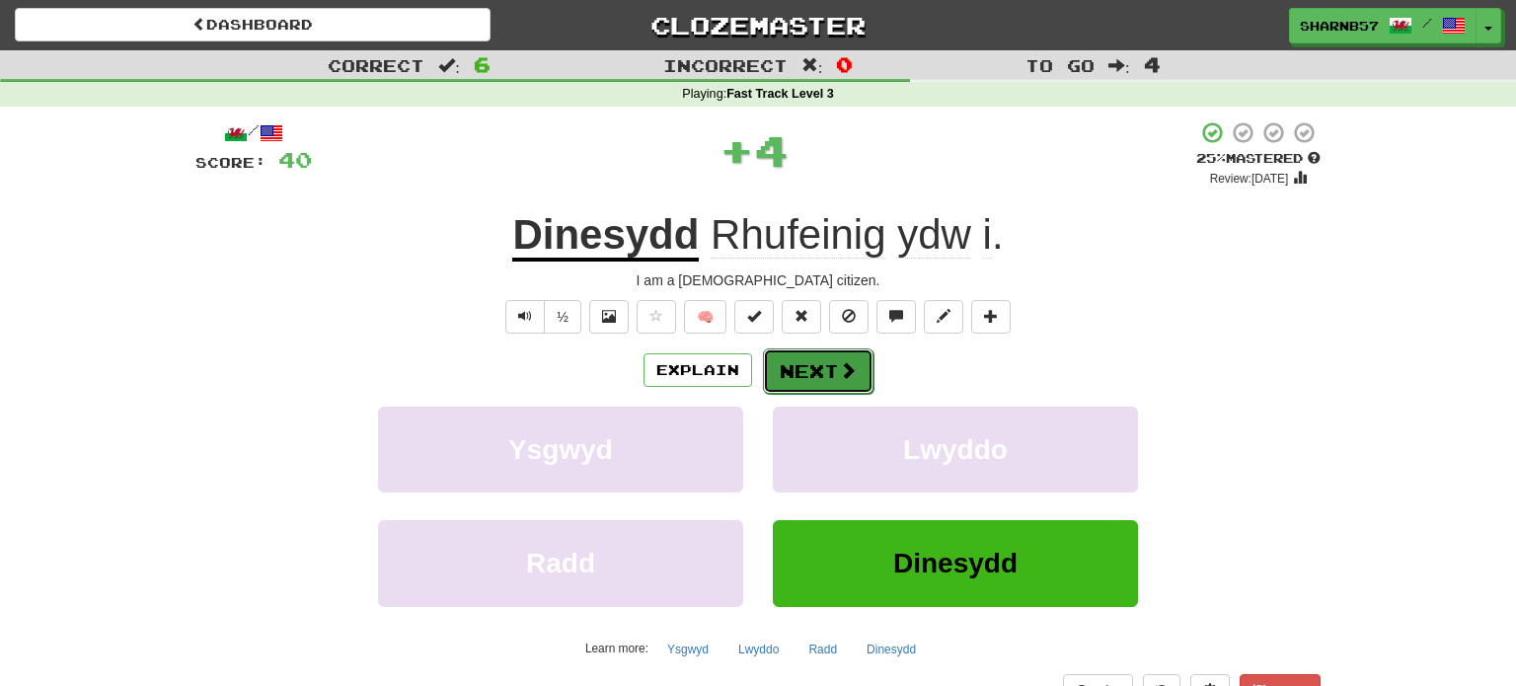
click at [795, 367] on button "Next" at bounding box center [818, 370] width 111 height 45
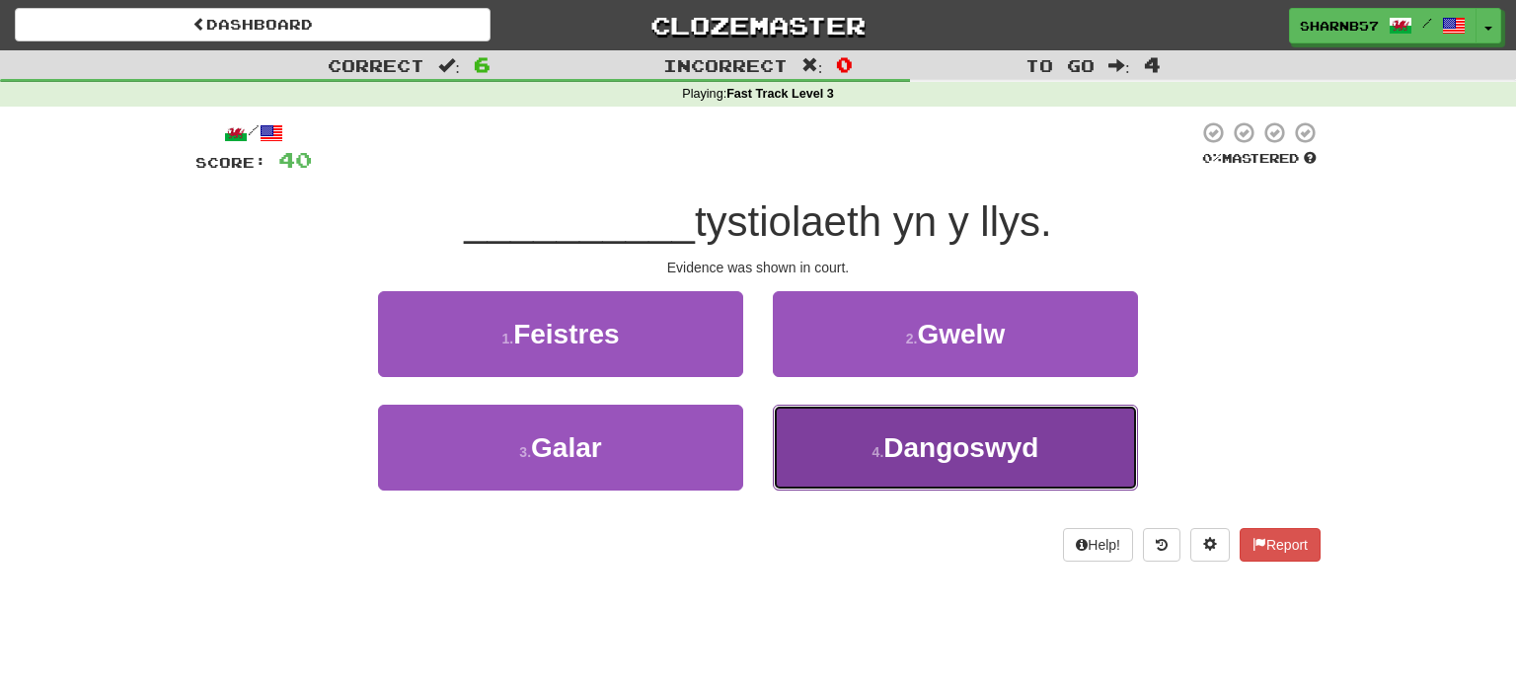
click at [840, 446] on button "4 . Dangoswyd" at bounding box center [955, 448] width 365 height 86
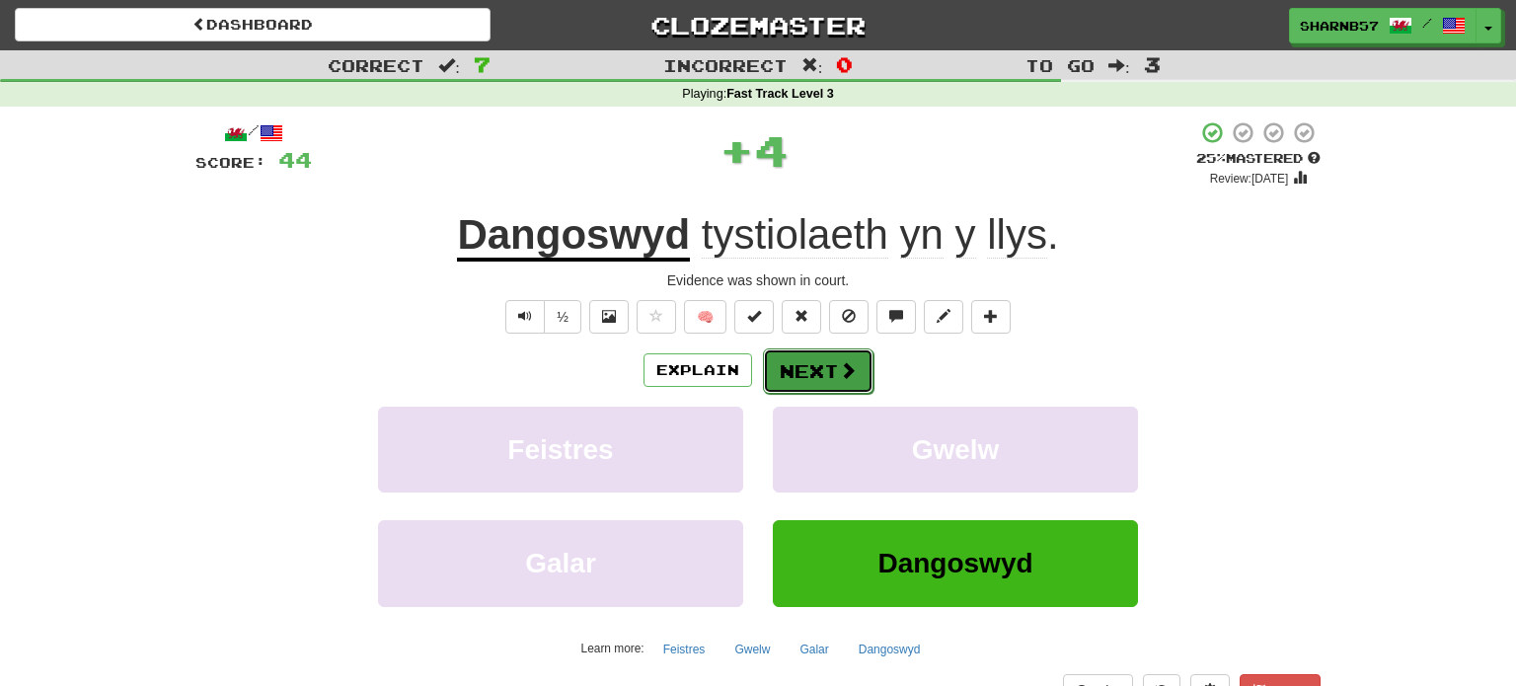
click at [795, 380] on button "Next" at bounding box center [818, 370] width 111 height 45
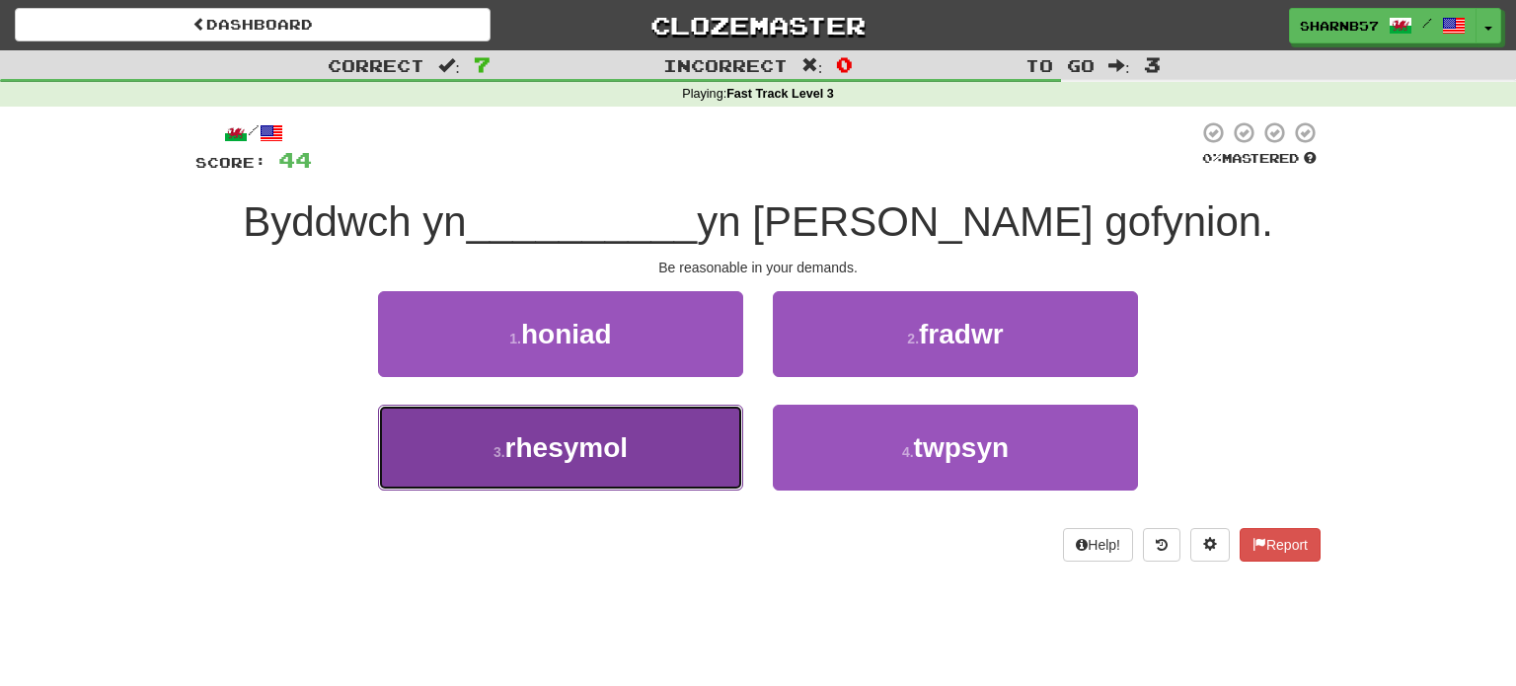
click at [690, 472] on button "3 . rhesymol" at bounding box center [560, 448] width 365 height 86
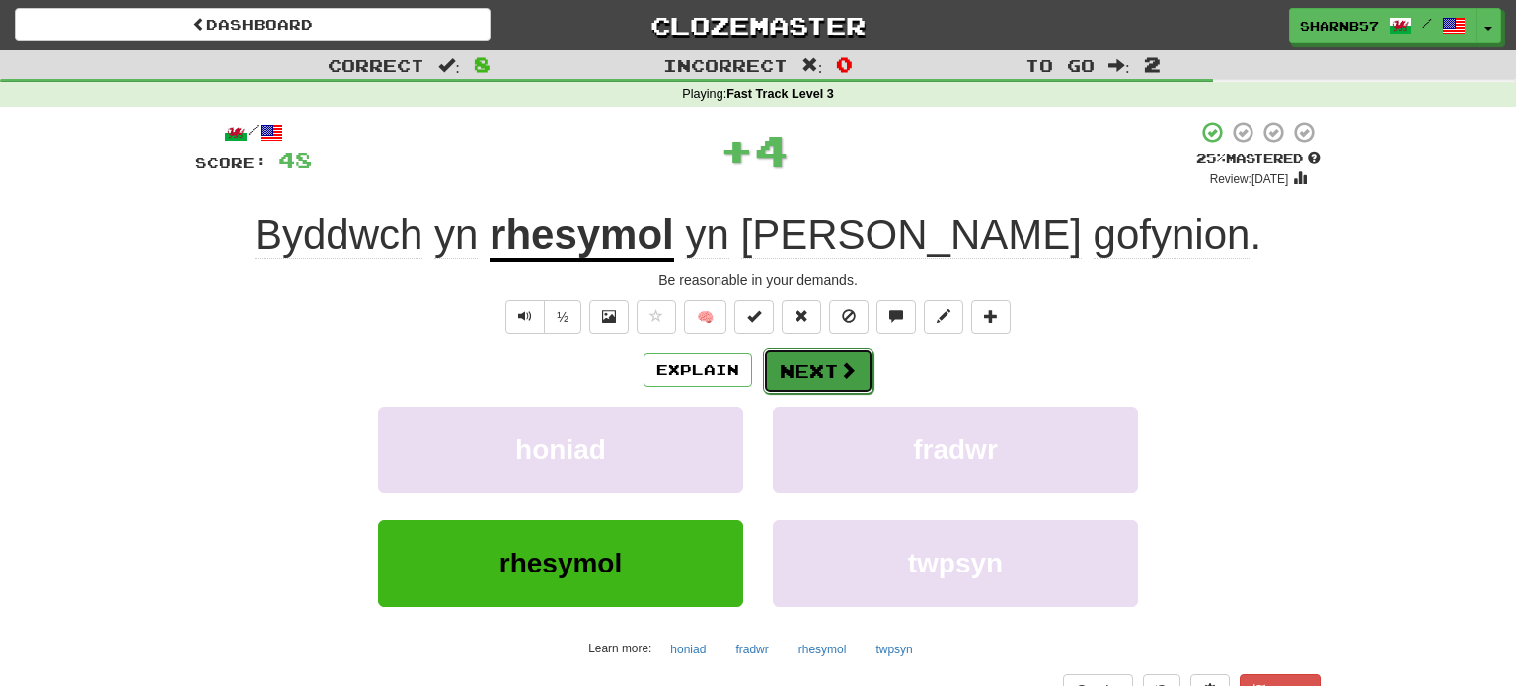
click at [824, 375] on button "Next" at bounding box center [818, 370] width 111 height 45
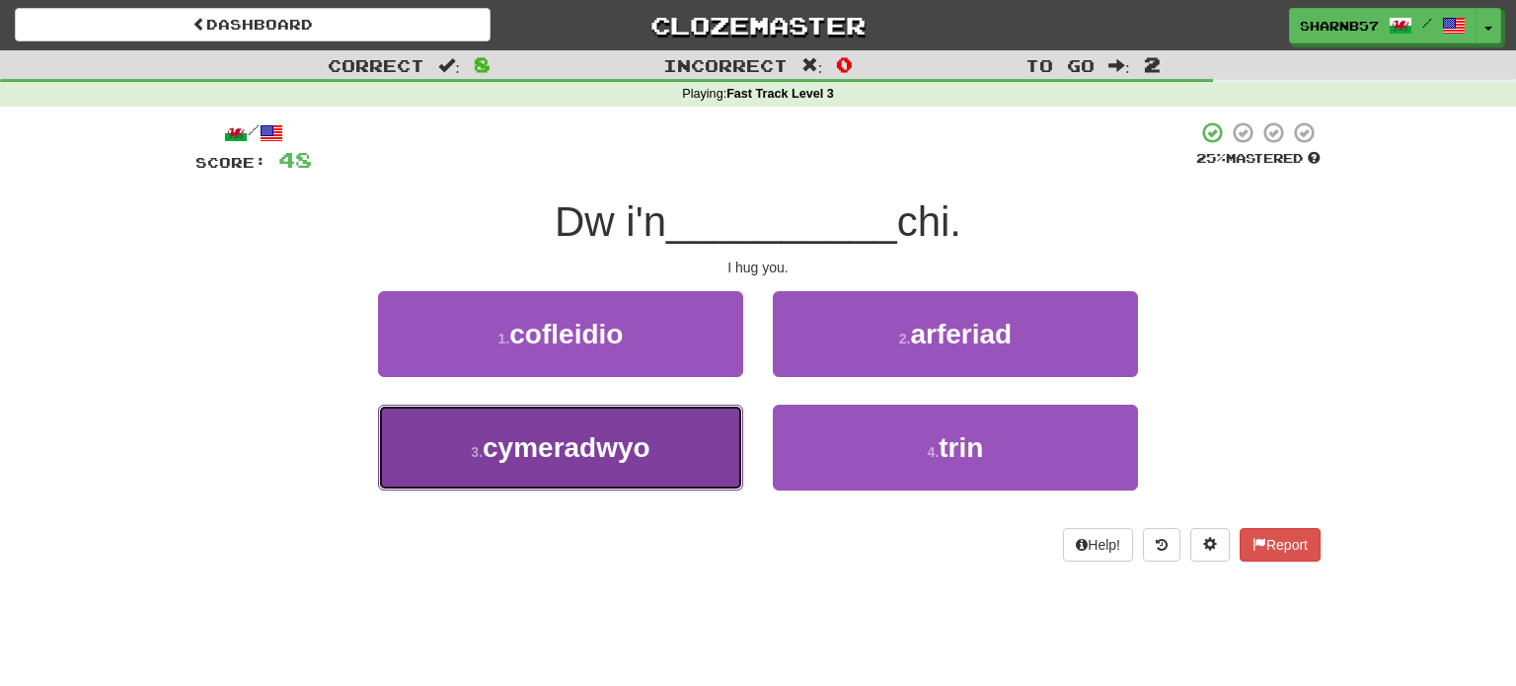
click at [683, 452] on button "3 . cymeradwyo" at bounding box center [560, 448] width 365 height 86
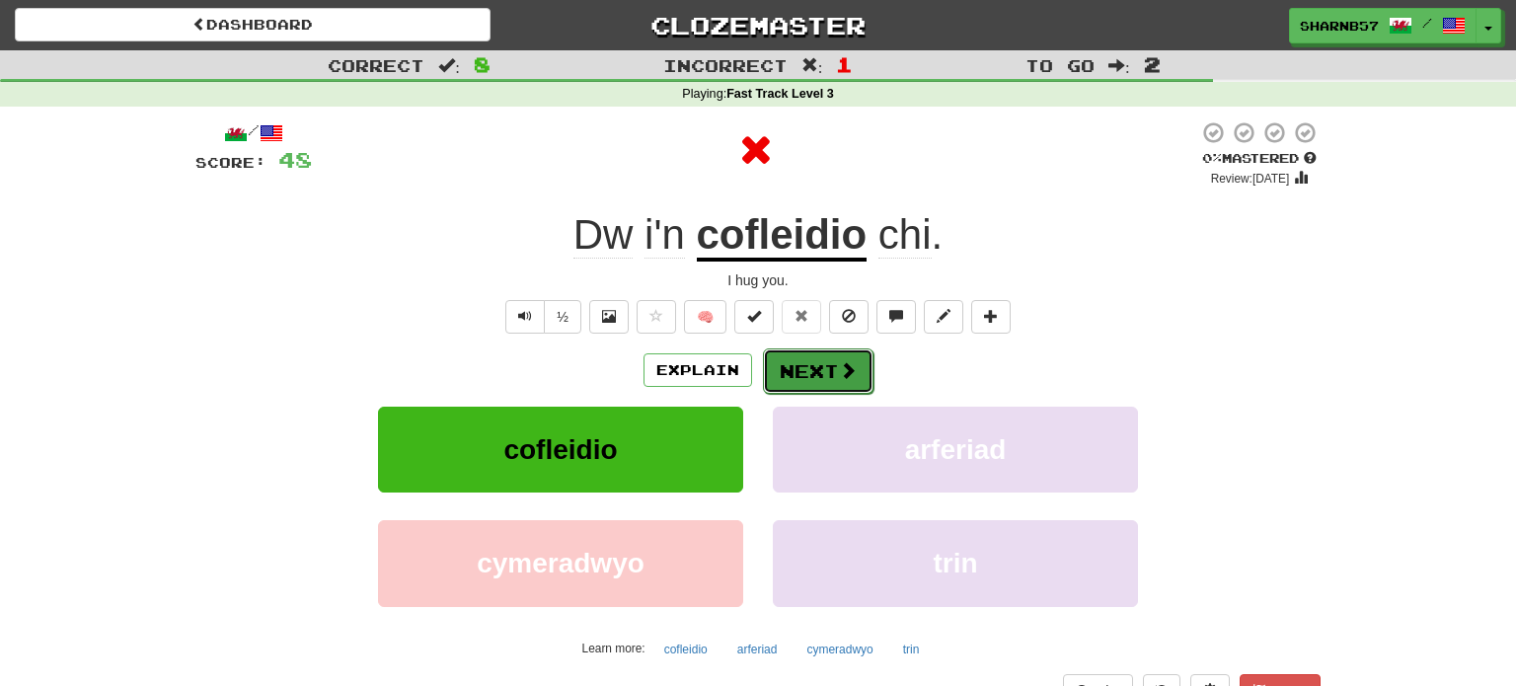
click at [802, 369] on button "Next" at bounding box center [818, 370] width 111 height 45
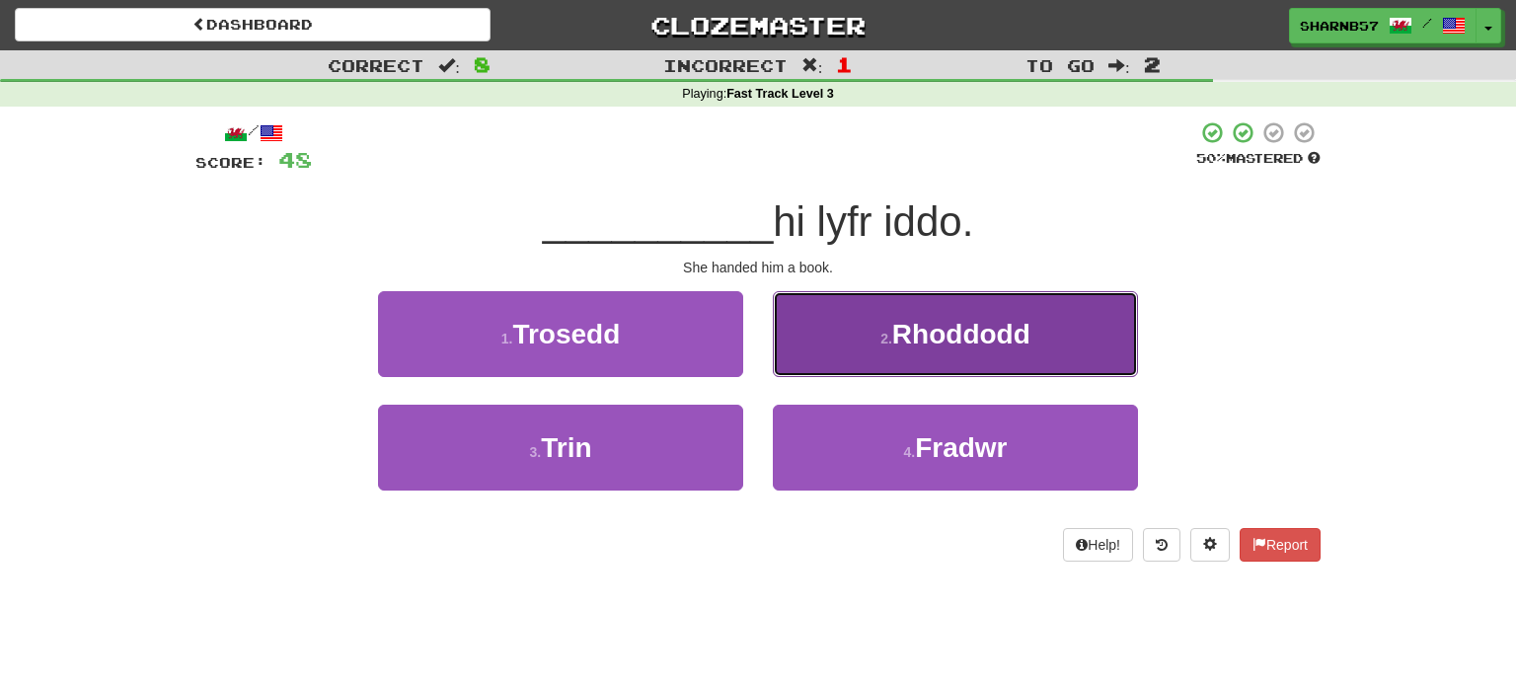
click at [875, 349] on button "2 . Rhoddodd" at bounding box center [955, 334] width 365 height 86
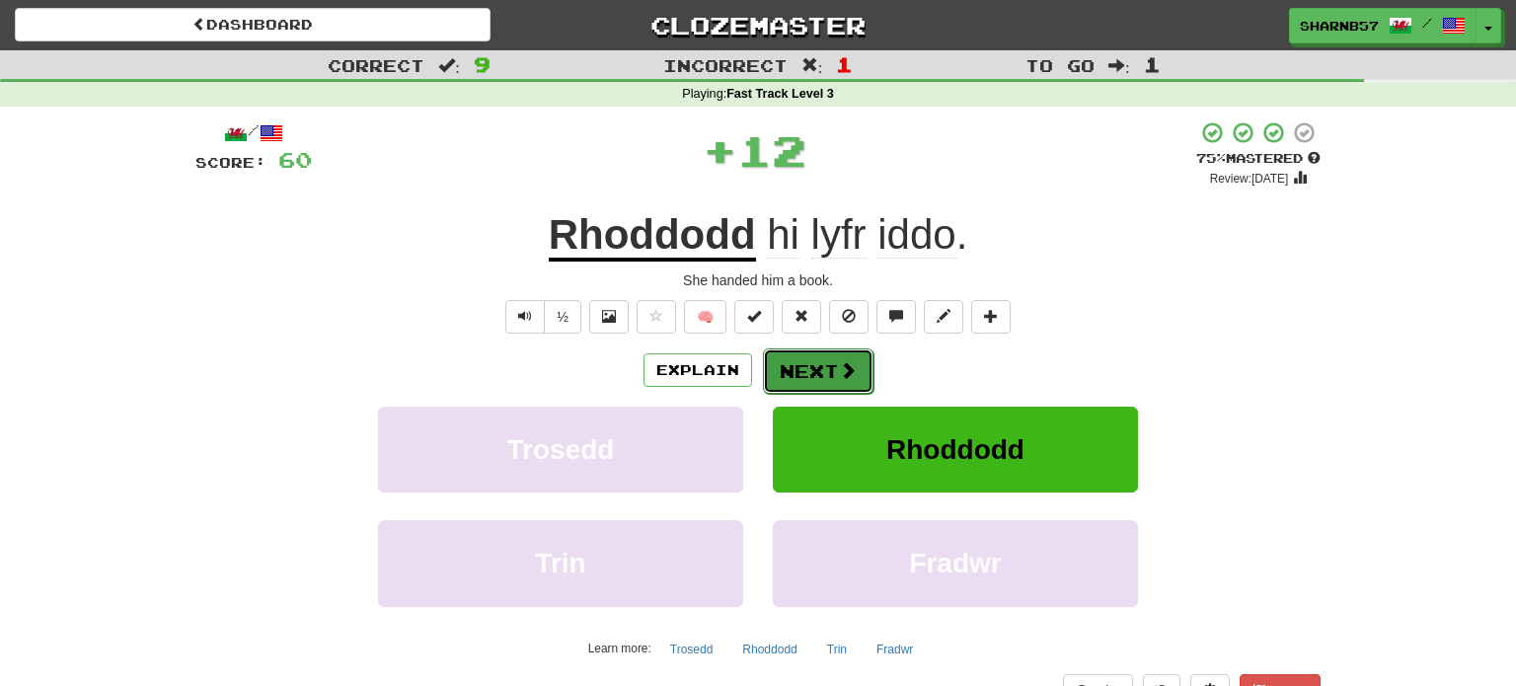
click at [828, 365] on button "Next" at bounding box center [818, 370] width 111 height 45
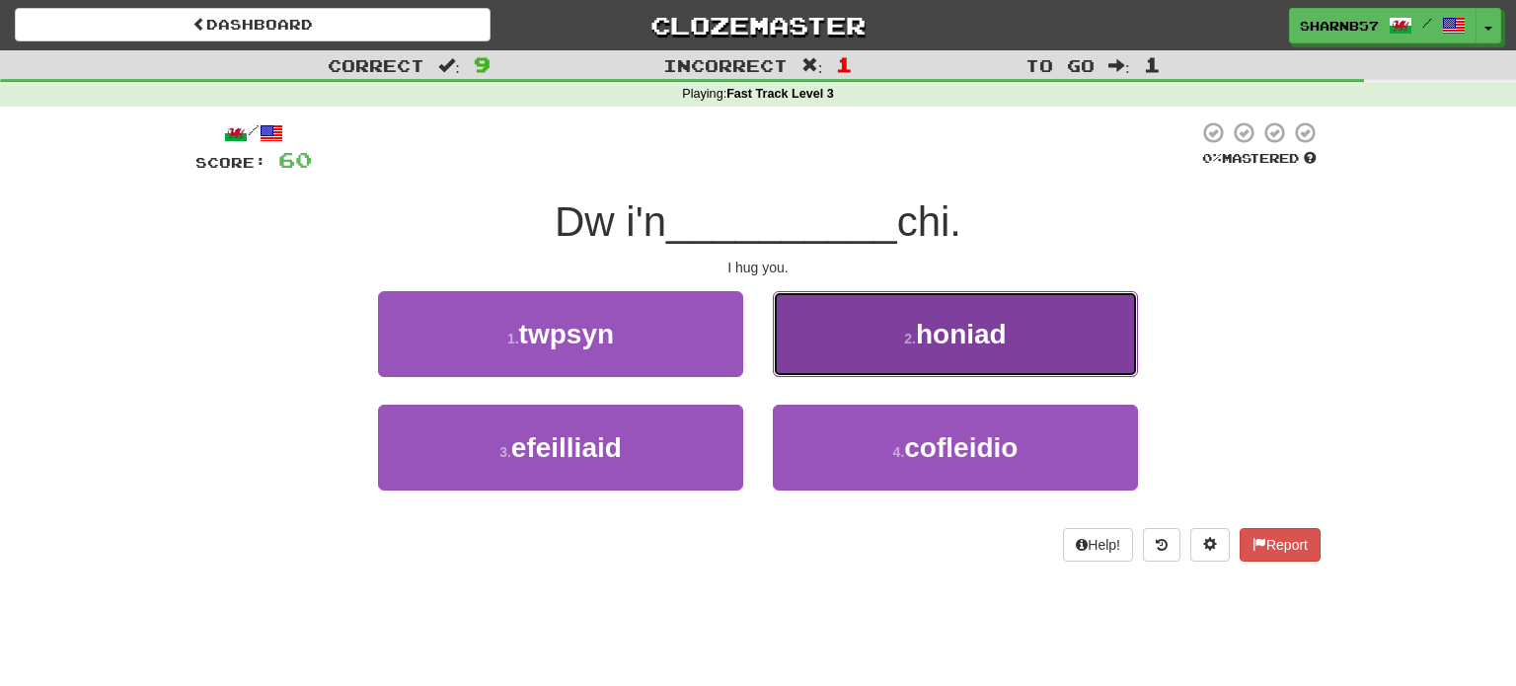
click at [836, 358] on button "2 . honiad" at bounding box center [955, 334] width 365 height 86
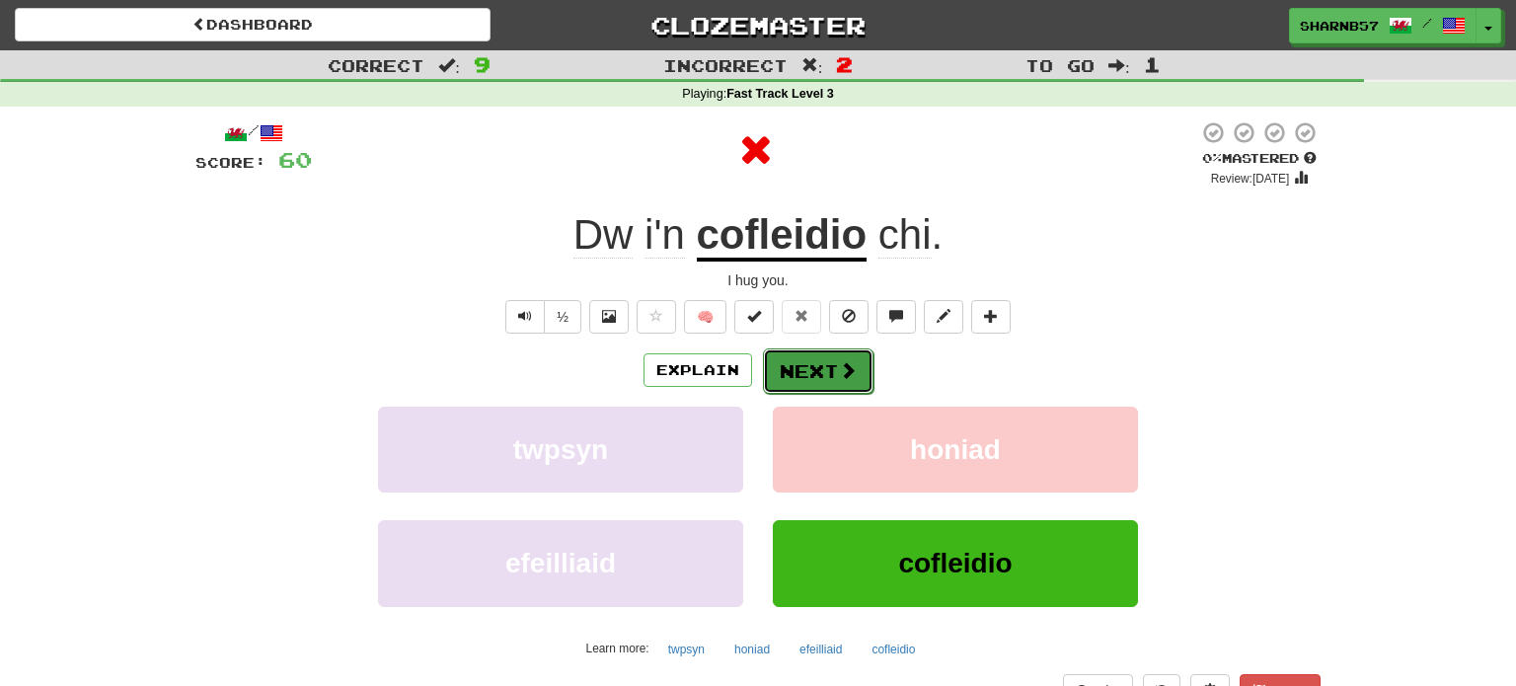
click at [833, 362] on button "Next" at bounding box center [818, 370] width 111 height 45
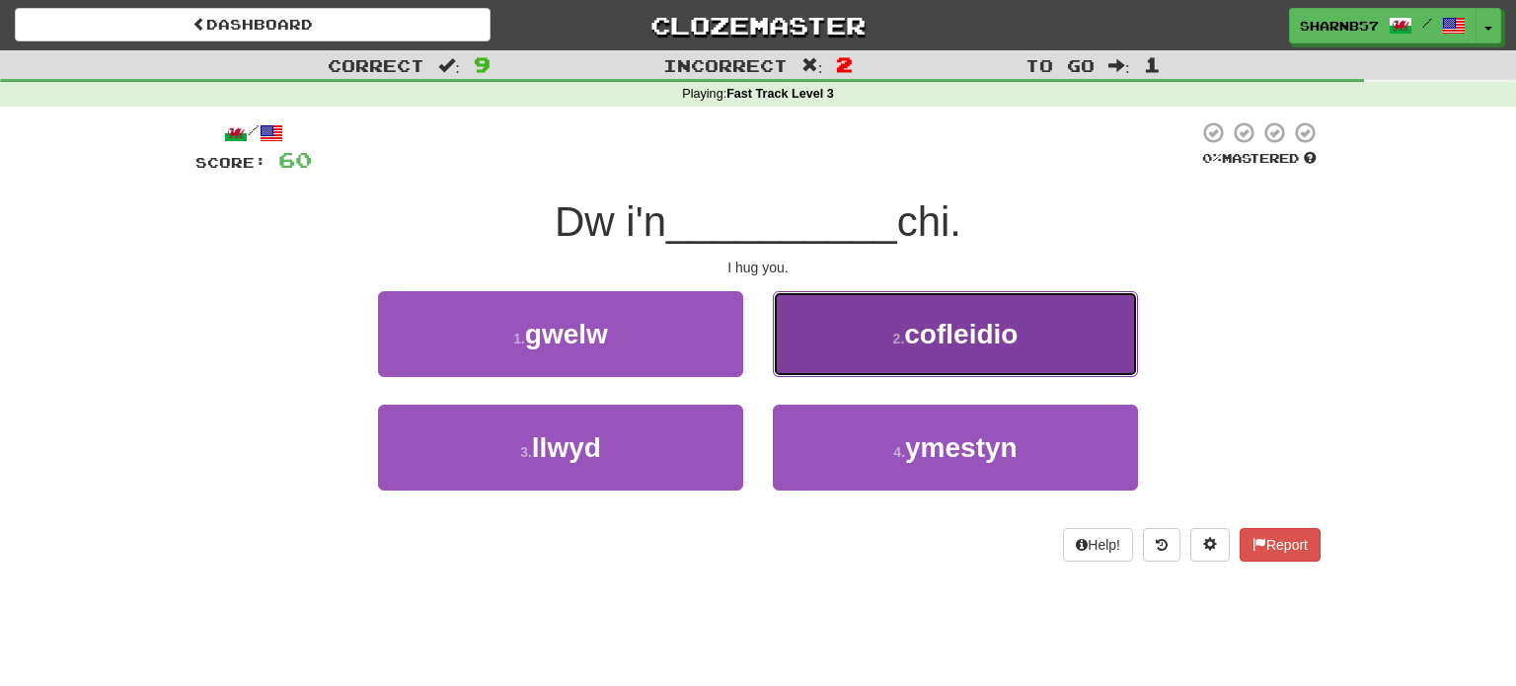
click at [820, 353] on button "2 . cofleidio" at bounding box center [955, 334] width 365 height 86
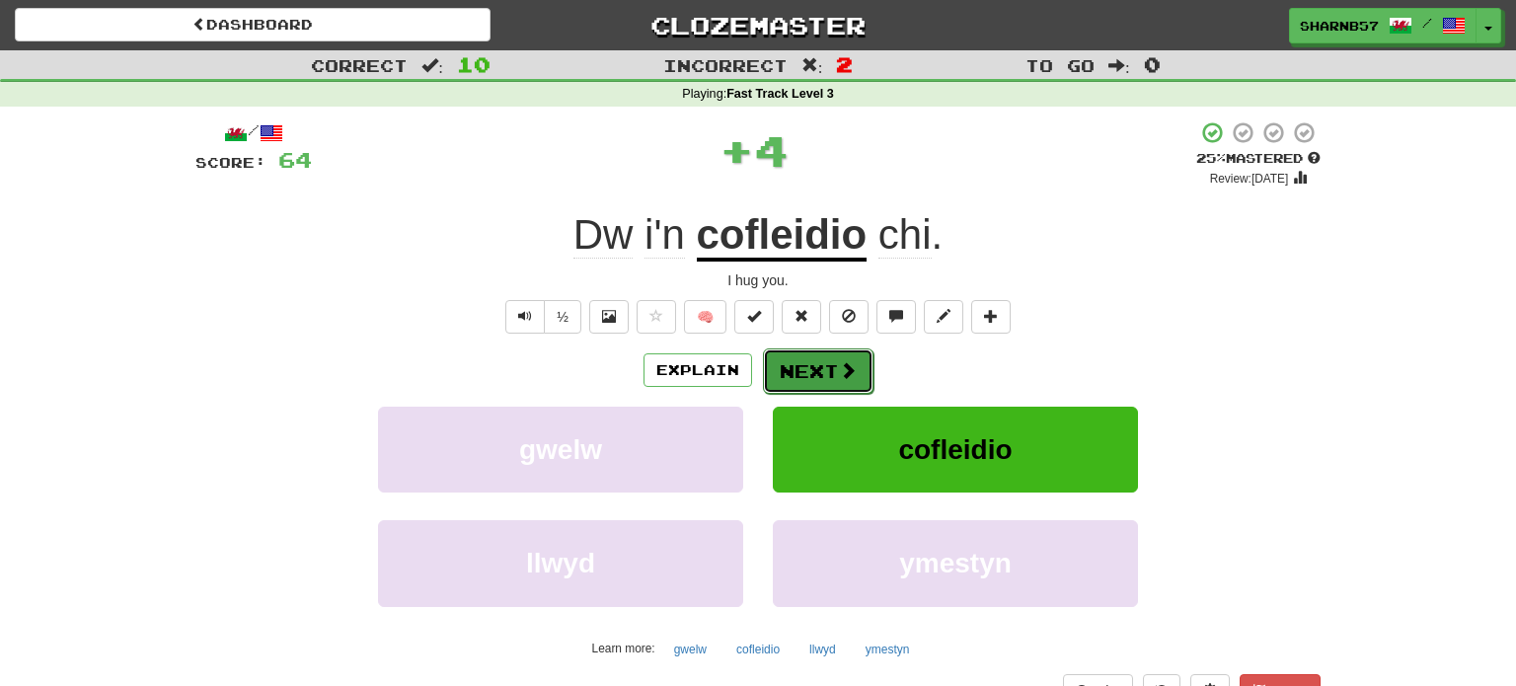
click at [819, 380] on button "Next" at bounding box center [818, 370] width 111 height 45
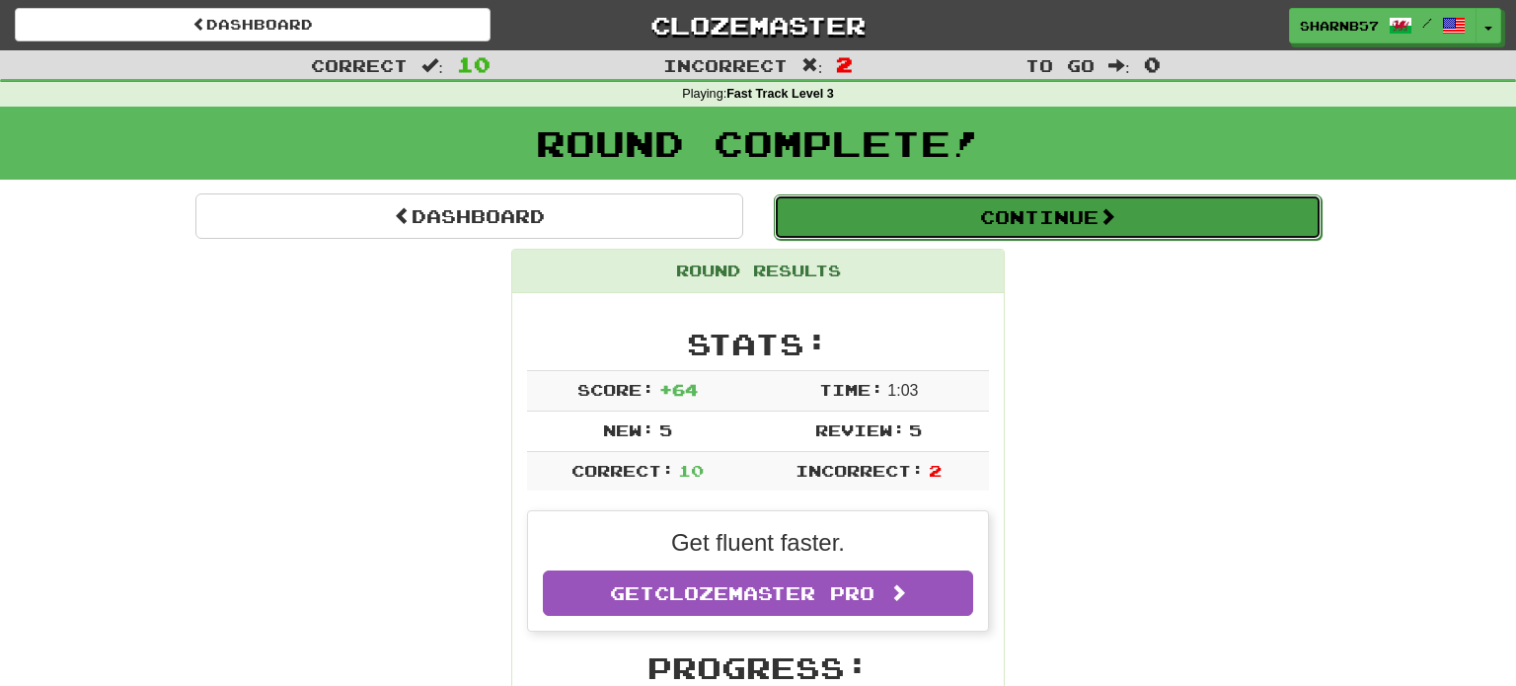
click at [1018, 215] on button "Continue" at bounding box center [1048, 216] width 548 height 45
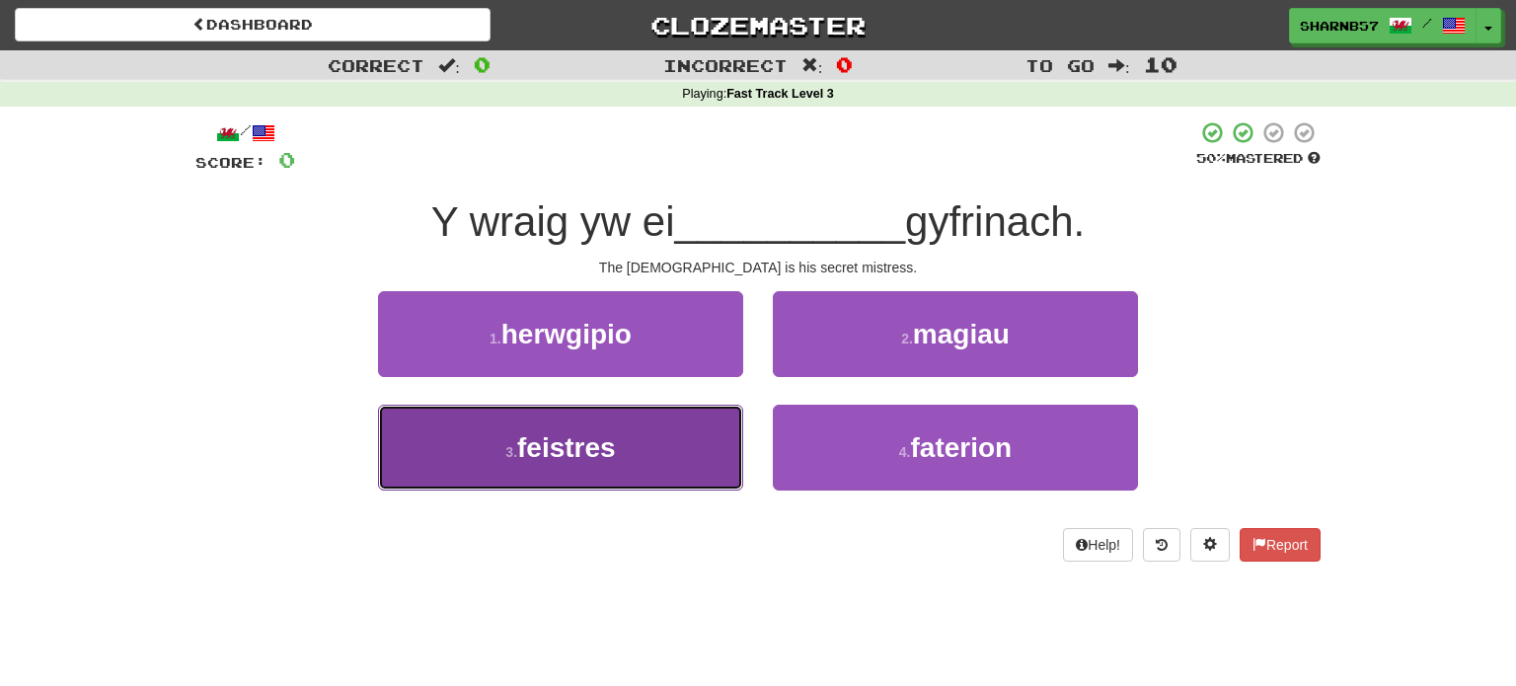
click at [697, 445] on button "3 . feistres" at bounding box center [560, 448] width 365 height 86
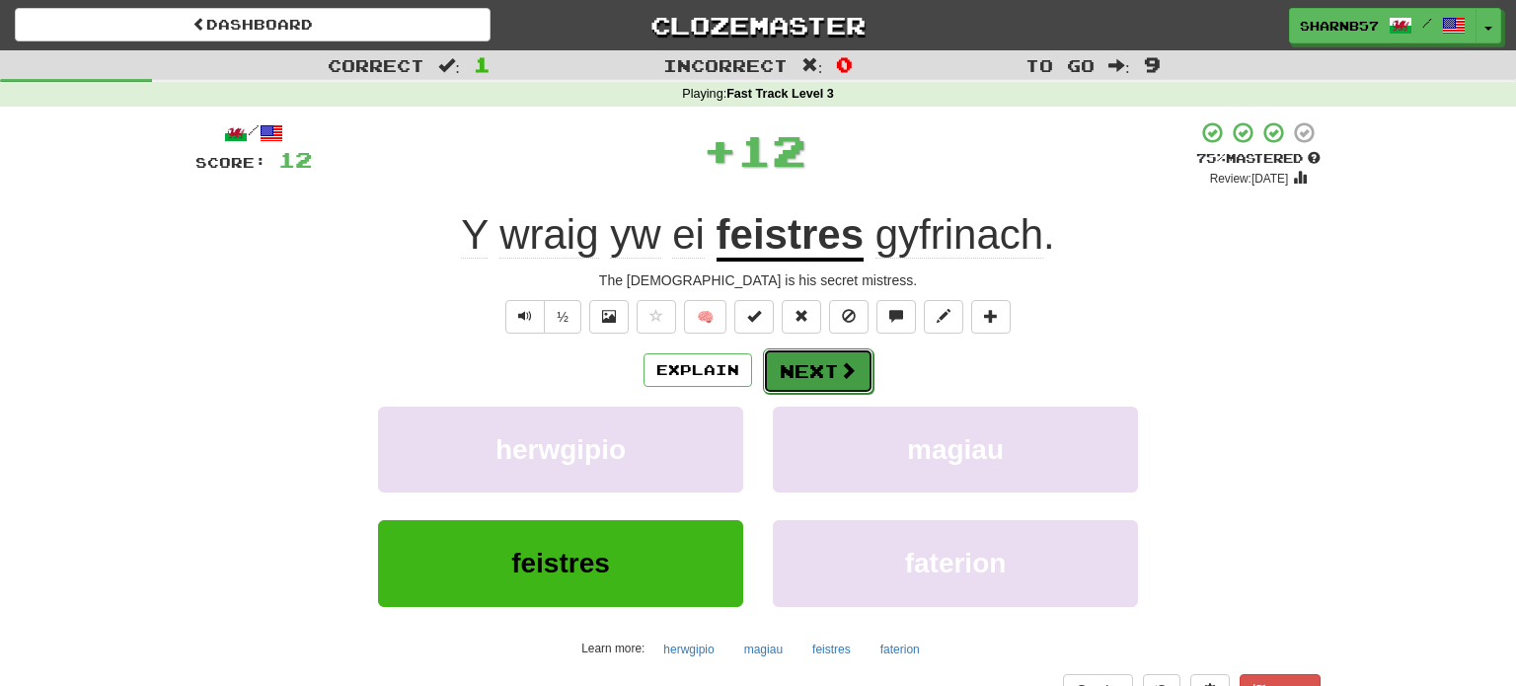
click at [798, 366] on button "Next" at bounding box center [818, 370] width 111 height 45
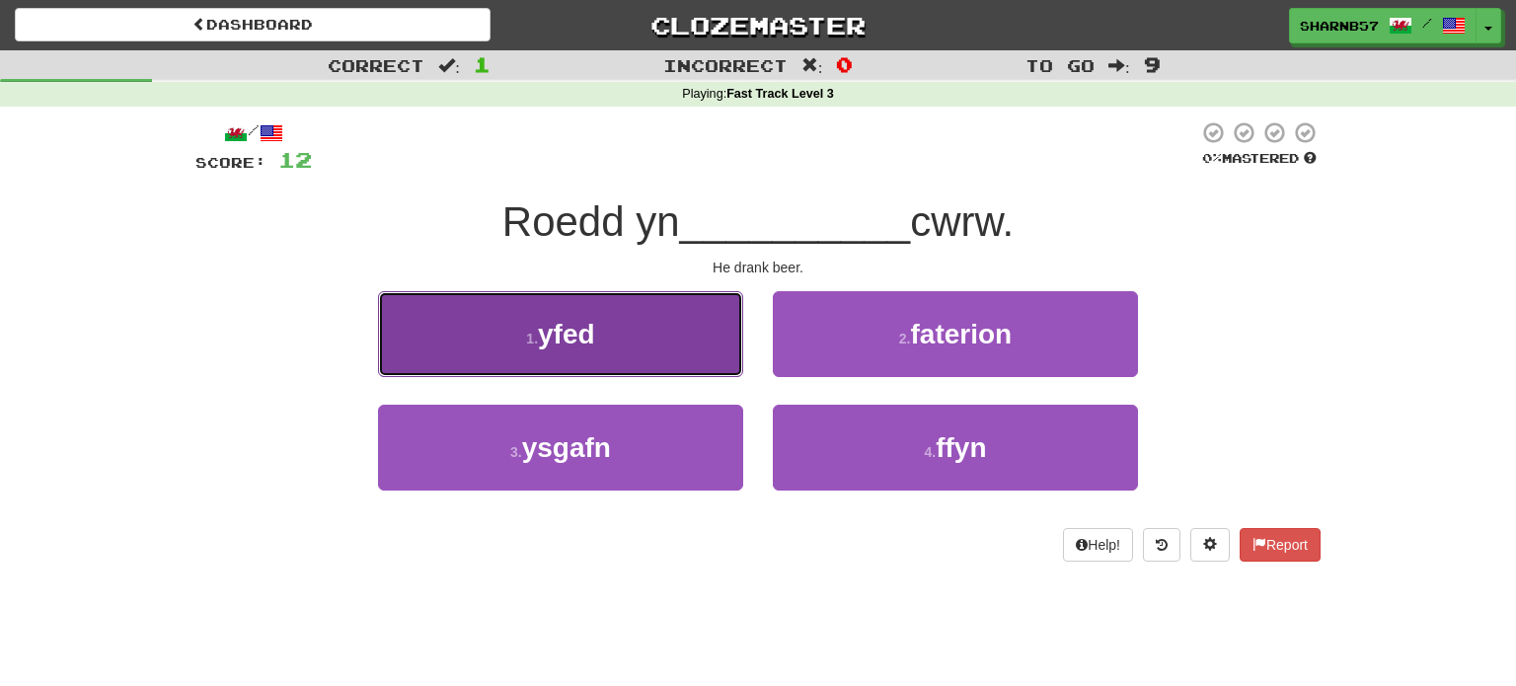
click at [700, 373] on button "1 . yfed" at bounding box center [560, 334] width 365 height 86
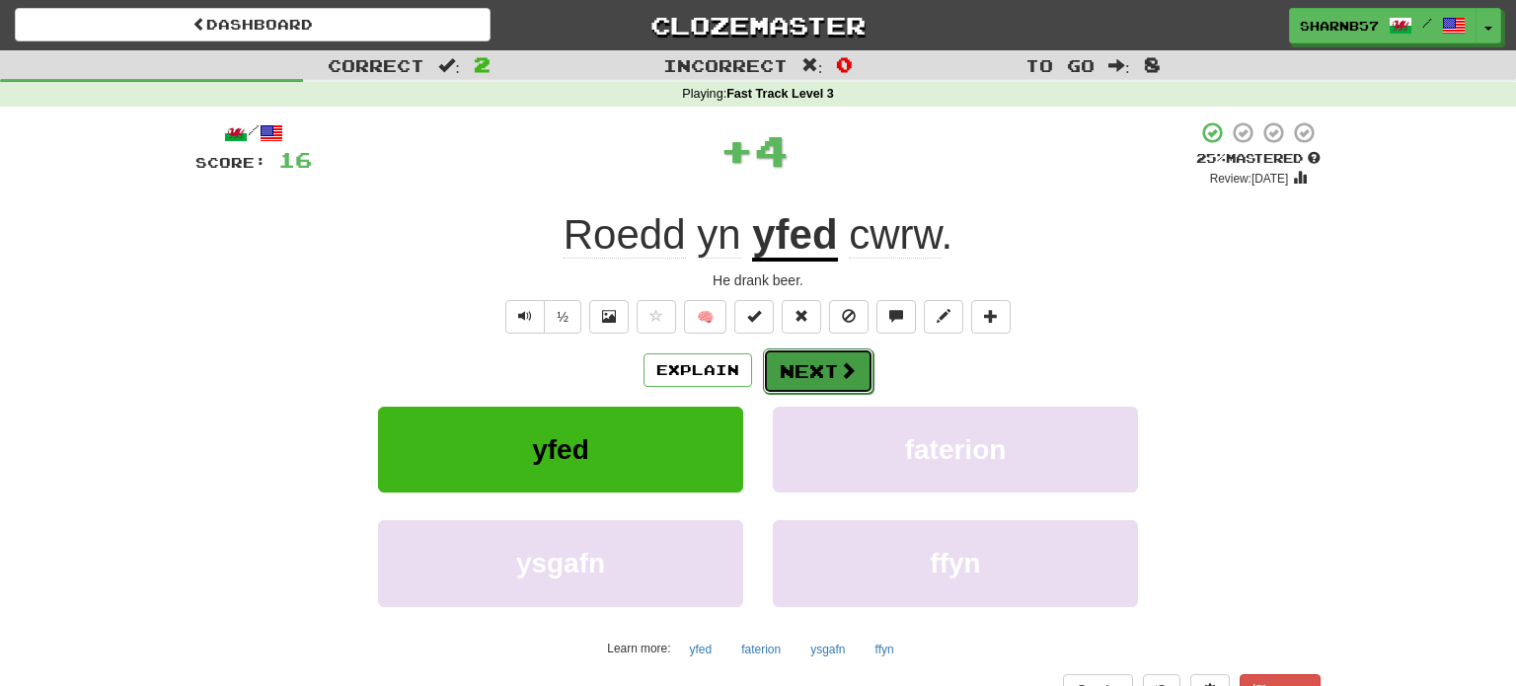
click at [782, 377] on button "Next" at bounding box center [818, 370] width 111 height 45
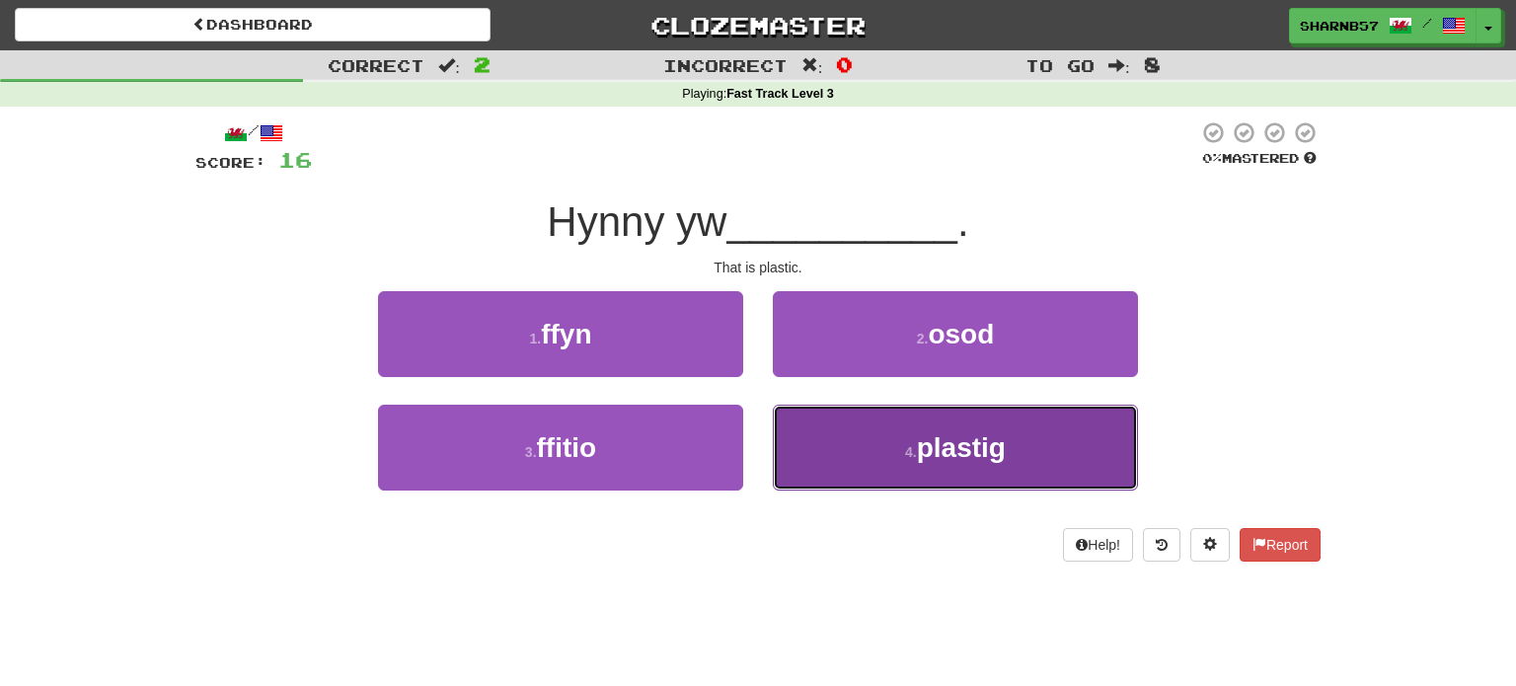
click at [852, 455] on button "4 . plastig" at bounding box center [955, 448] width 365 height 86
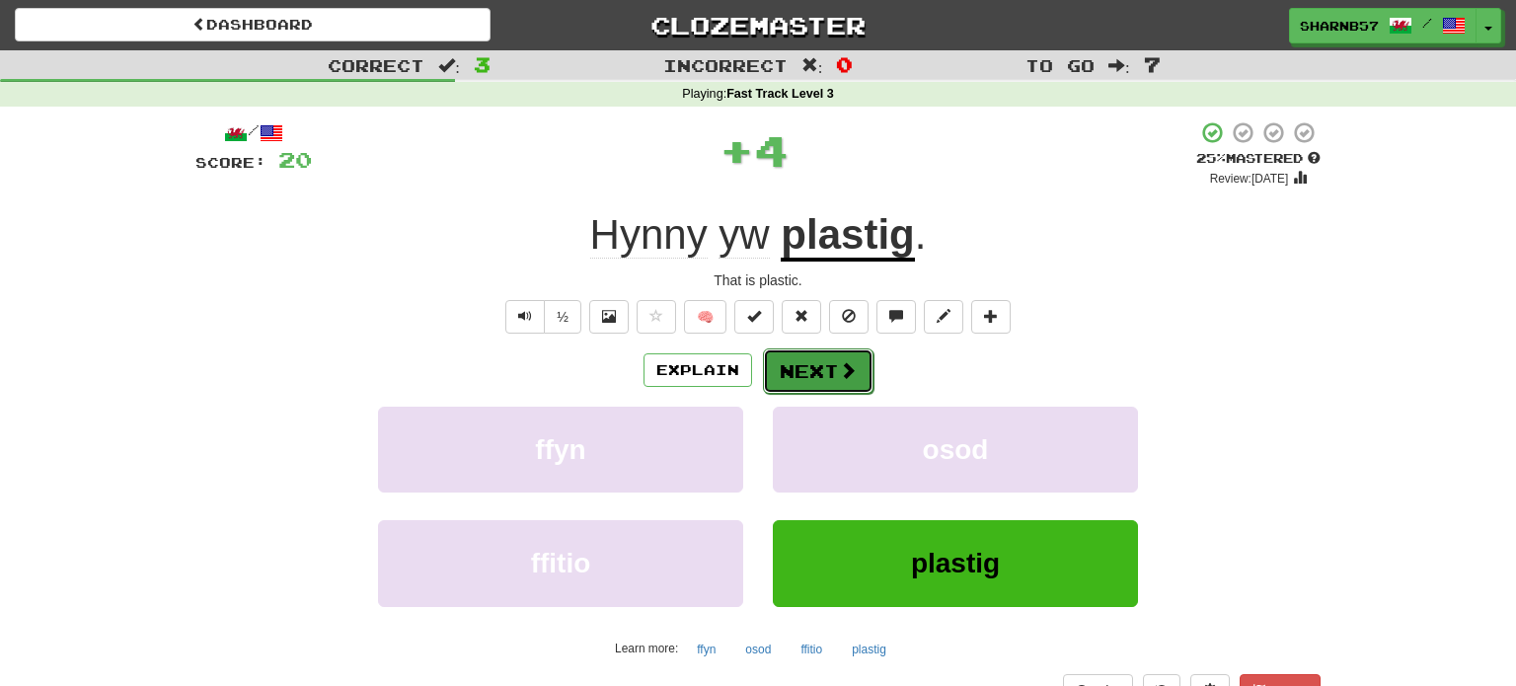
click at [819, 377] on button "Next" at bounding box center [818, 370] width 111 height 45
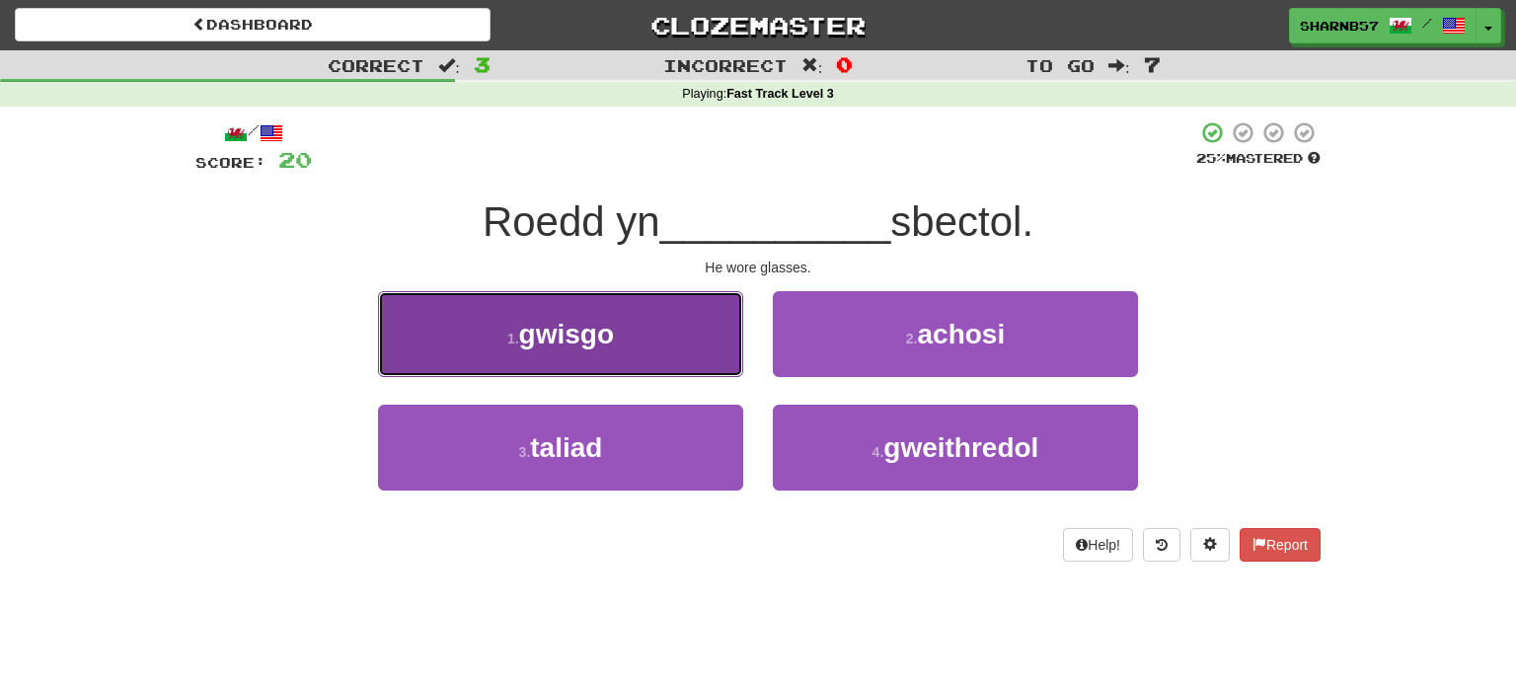
click at [701, 358] on button "1 . gwisgo" at bounding box center [560, 334] width 365 height 86
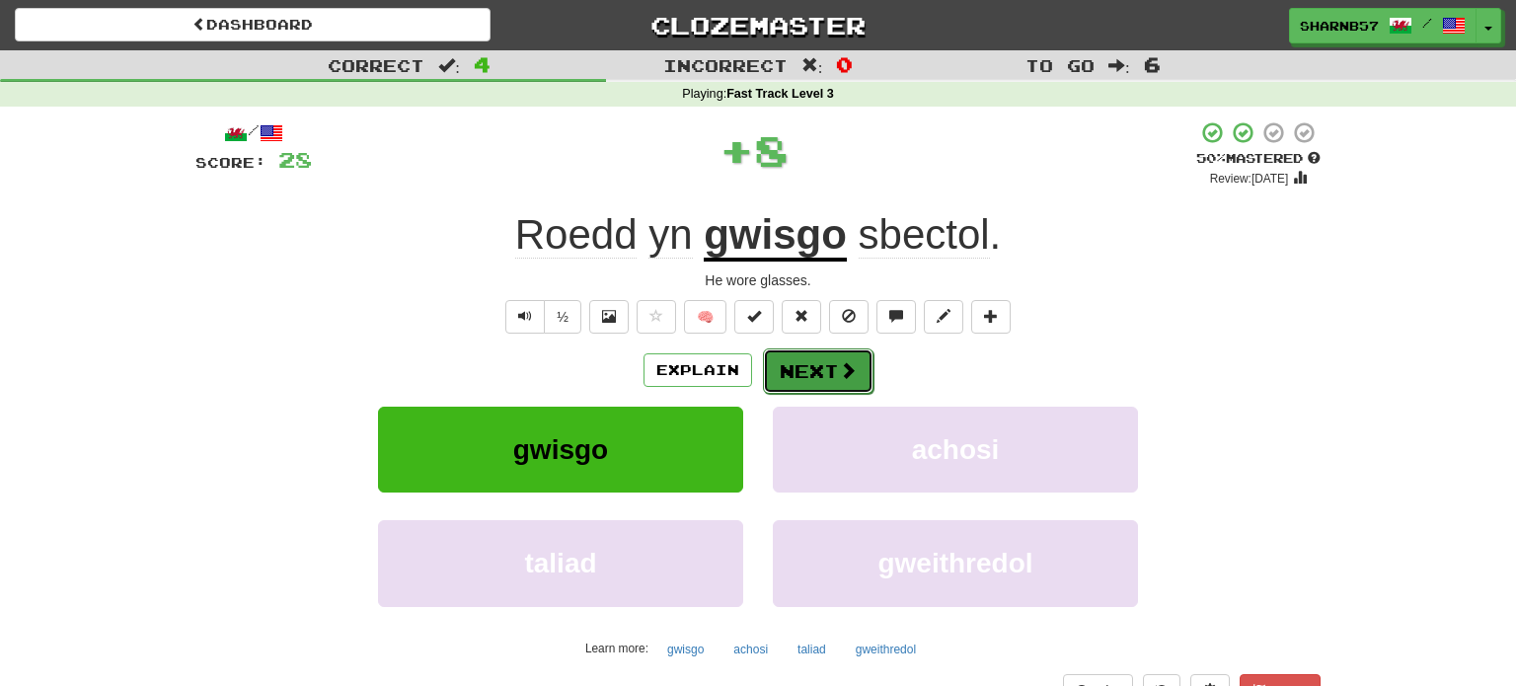
click at [787, 366] on button "Next" at bounding box center [818, 370] width 111 height 45
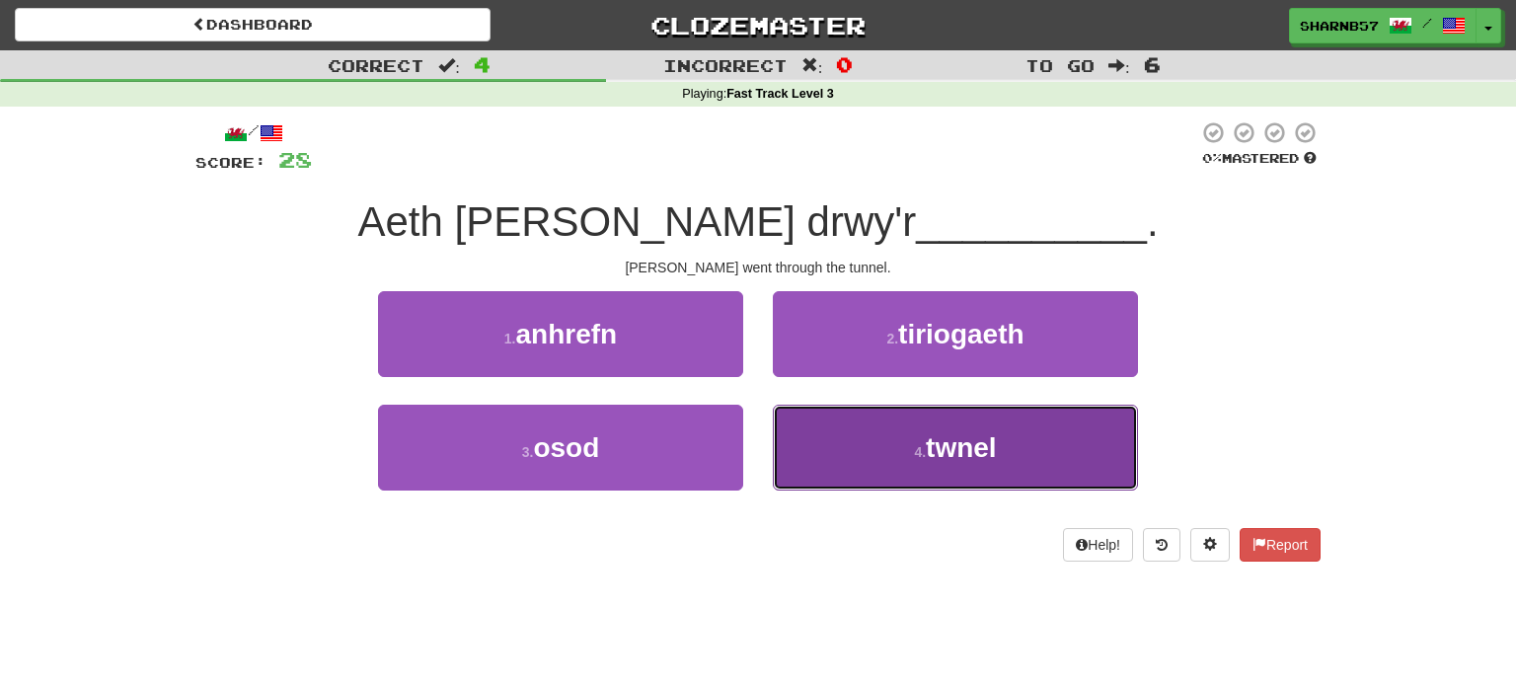
click at [824, 459] on button "4 . twnel" at bounding box center [955, 448] width 365 height 86
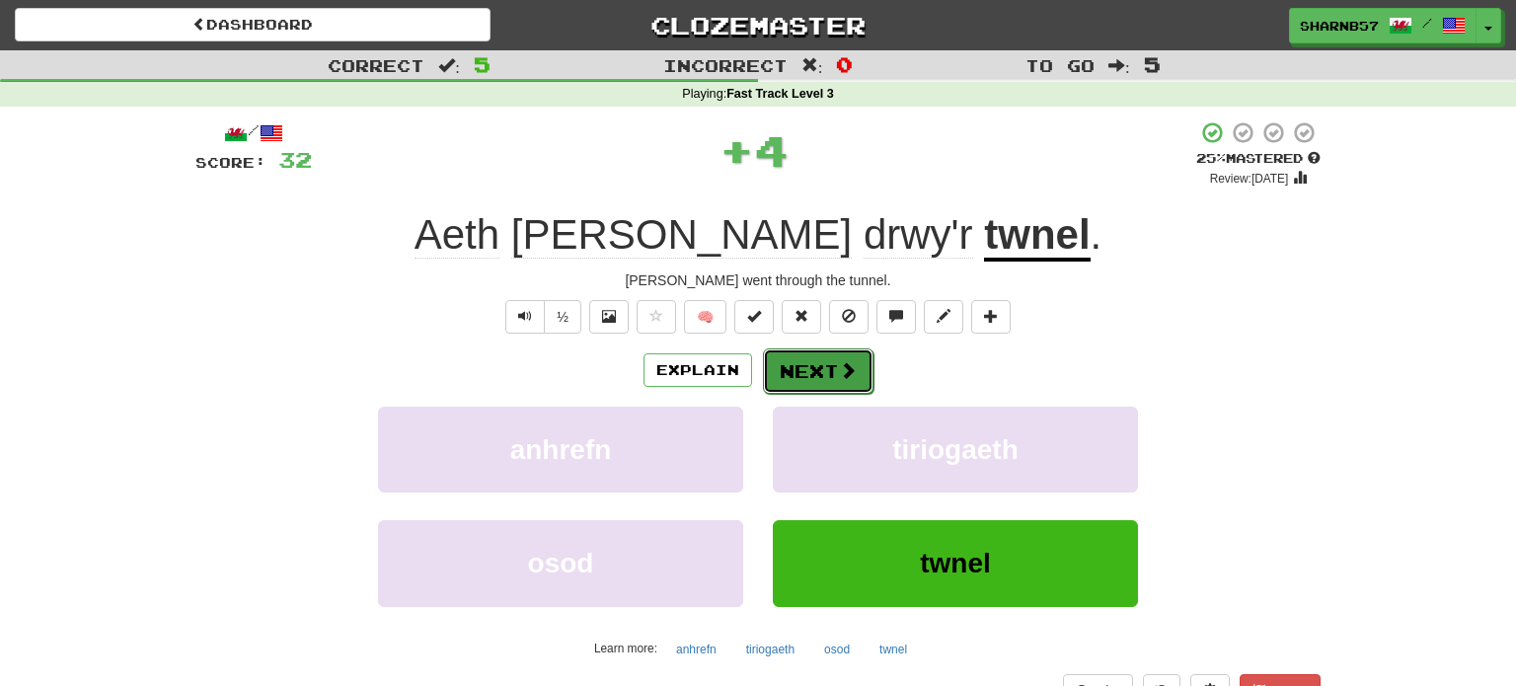
click at [792, 383] on button "Next" at bounding box center [818, 370] width 111 height 45
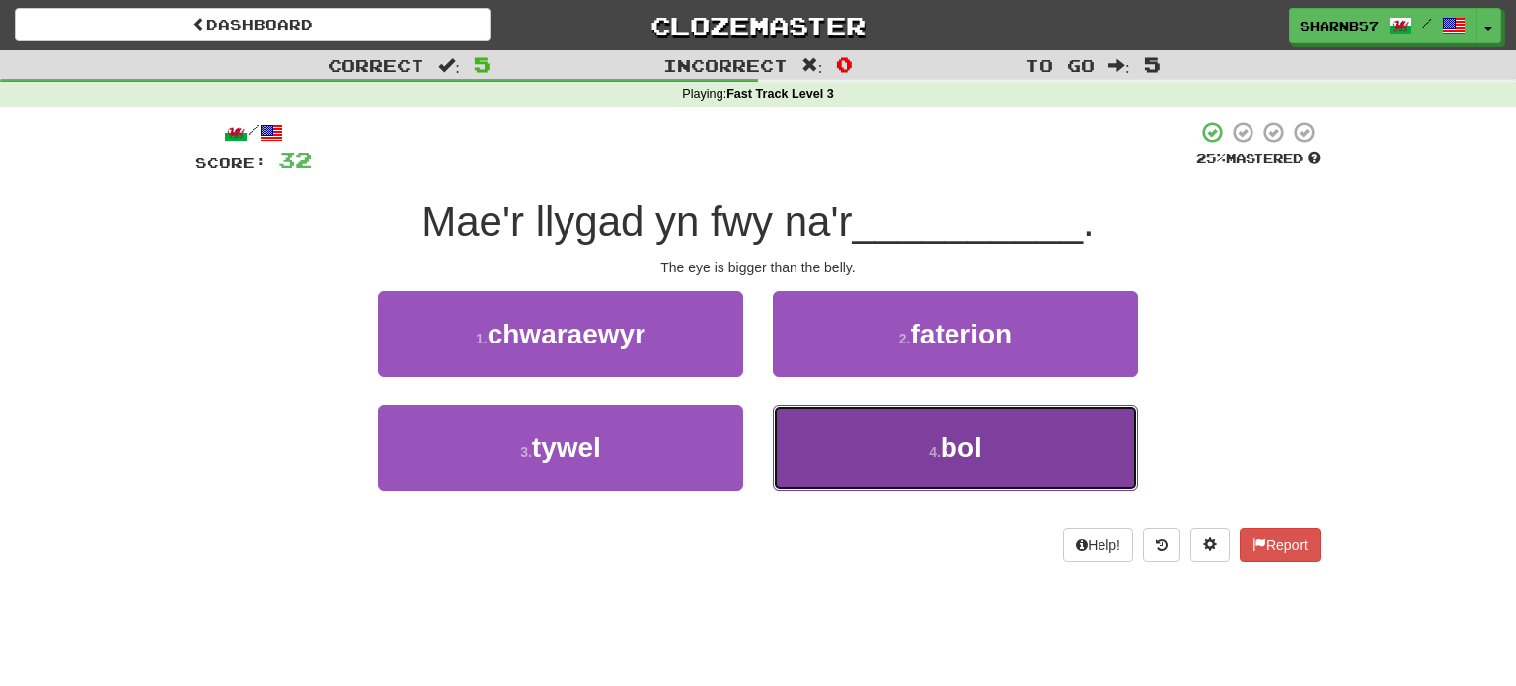
click at [827, 446] on button "4 . bol" at bounding box center [955, 448] width 365 height 86
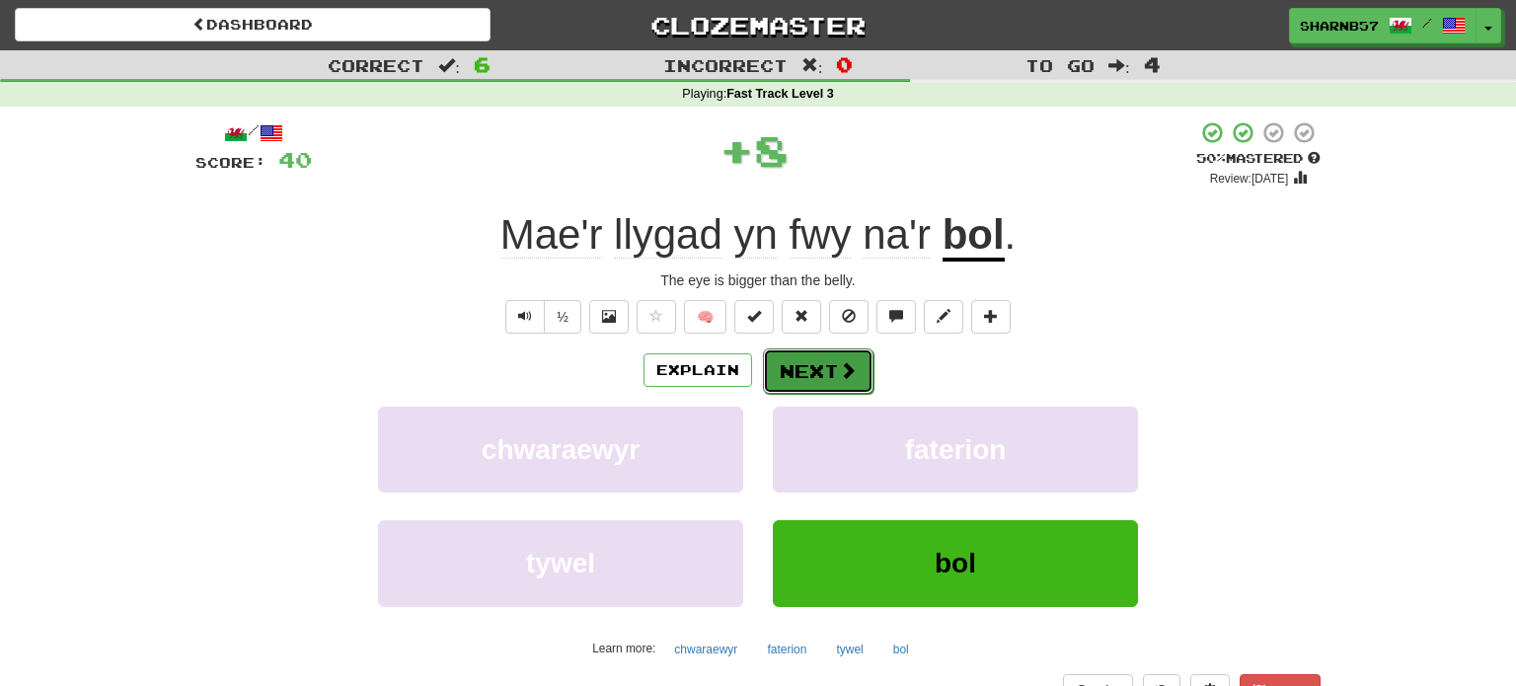
click at [813, 371] on button "Next" at bounding box center [818, 370] width 111 height 45
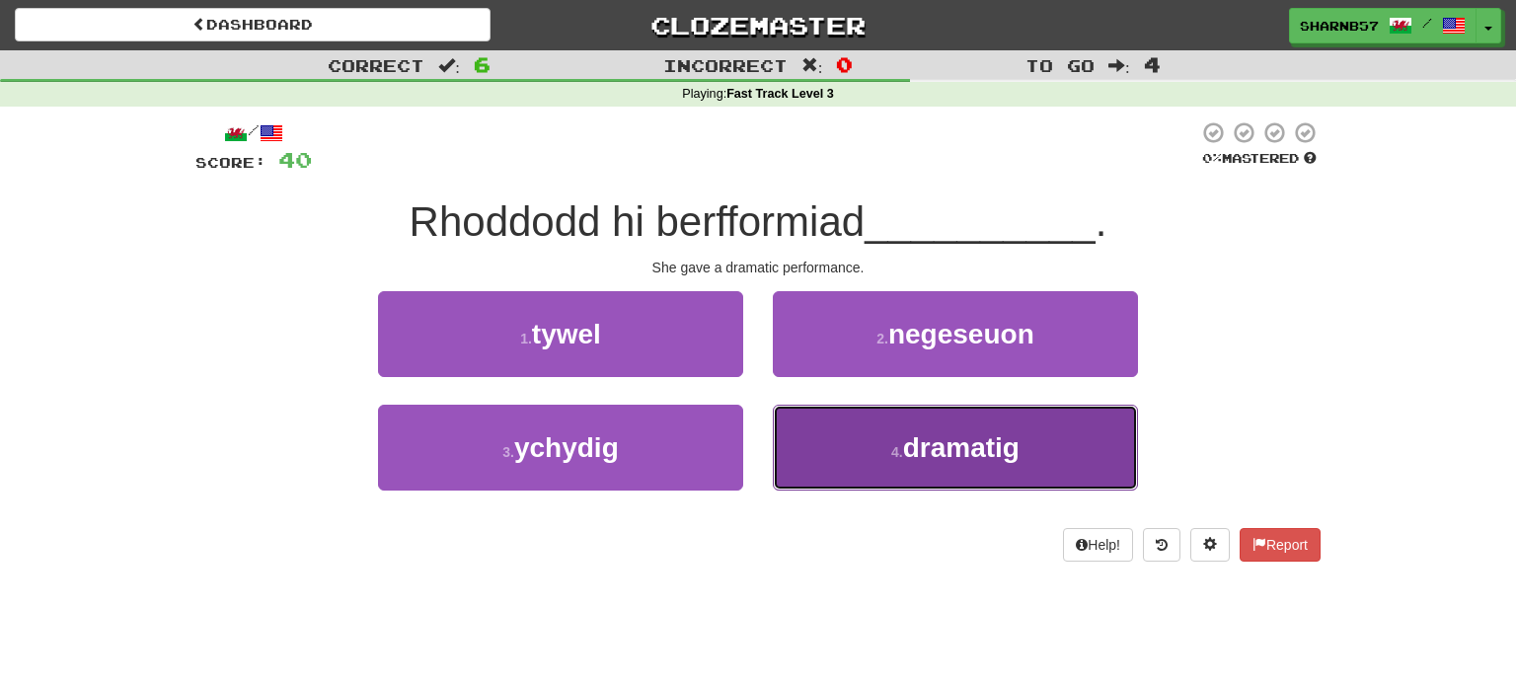
click at [850, 456] on button "4 . dramatig" at bounding box center [955, 448] width 365 height 86
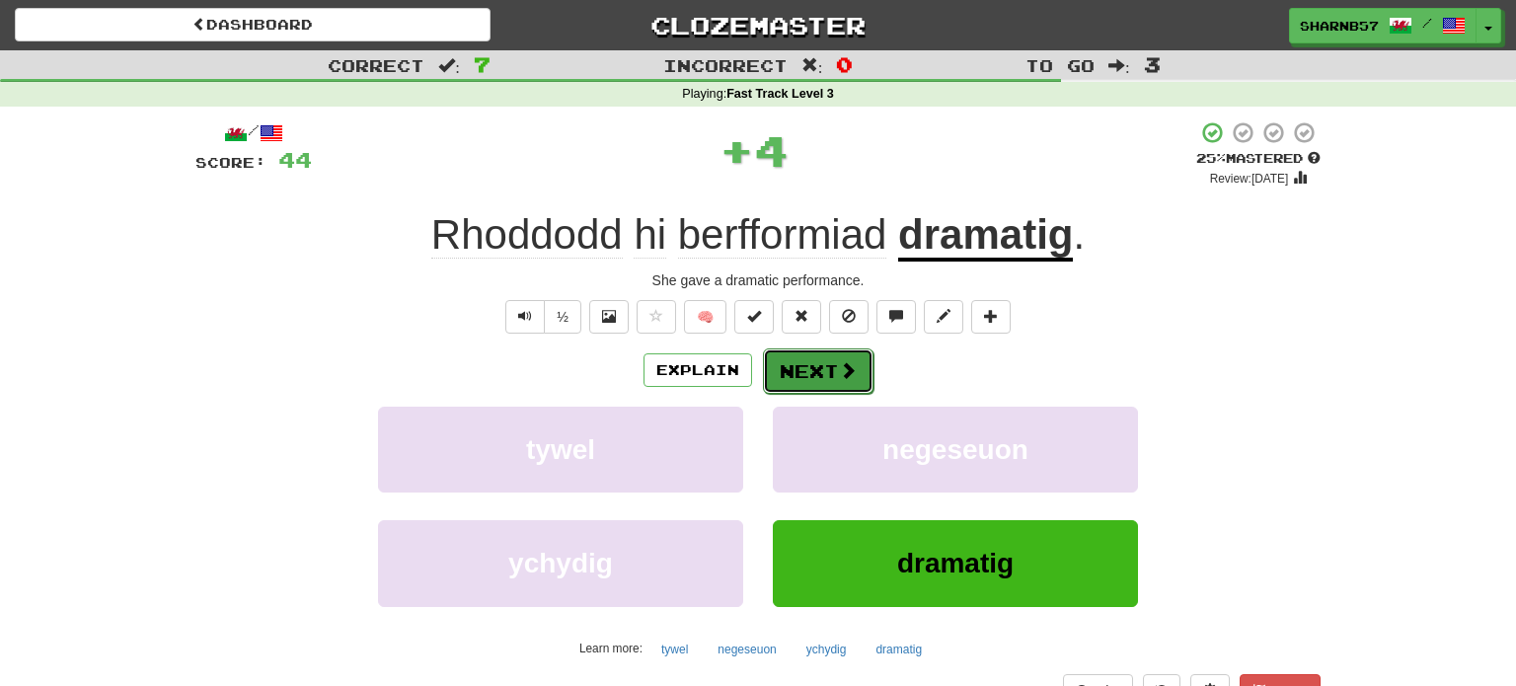
click at [810, 388] on button "Next" at bounding box center [818, 370] width 111 height 45
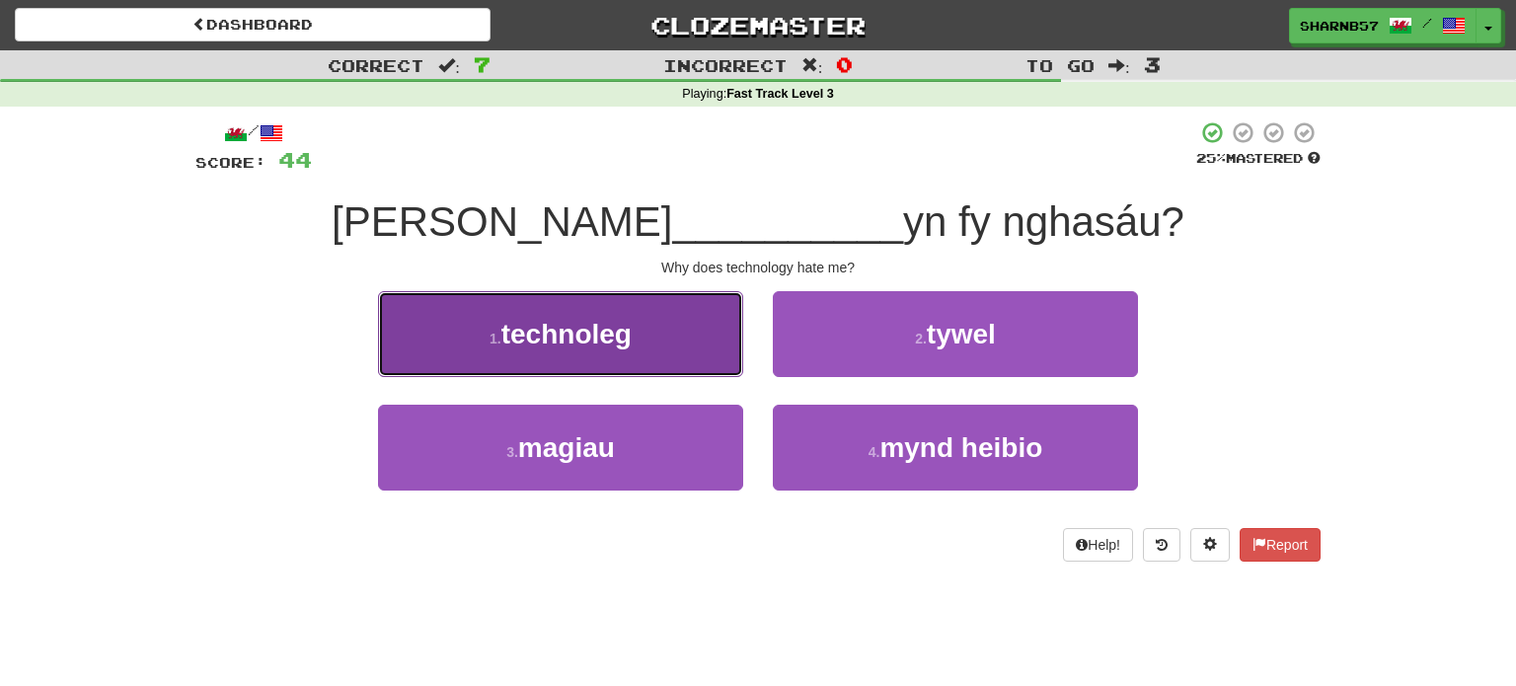
click at [694, 354] on button "1 . technoleg" at bounding box center [560, 334] width 365 height 86
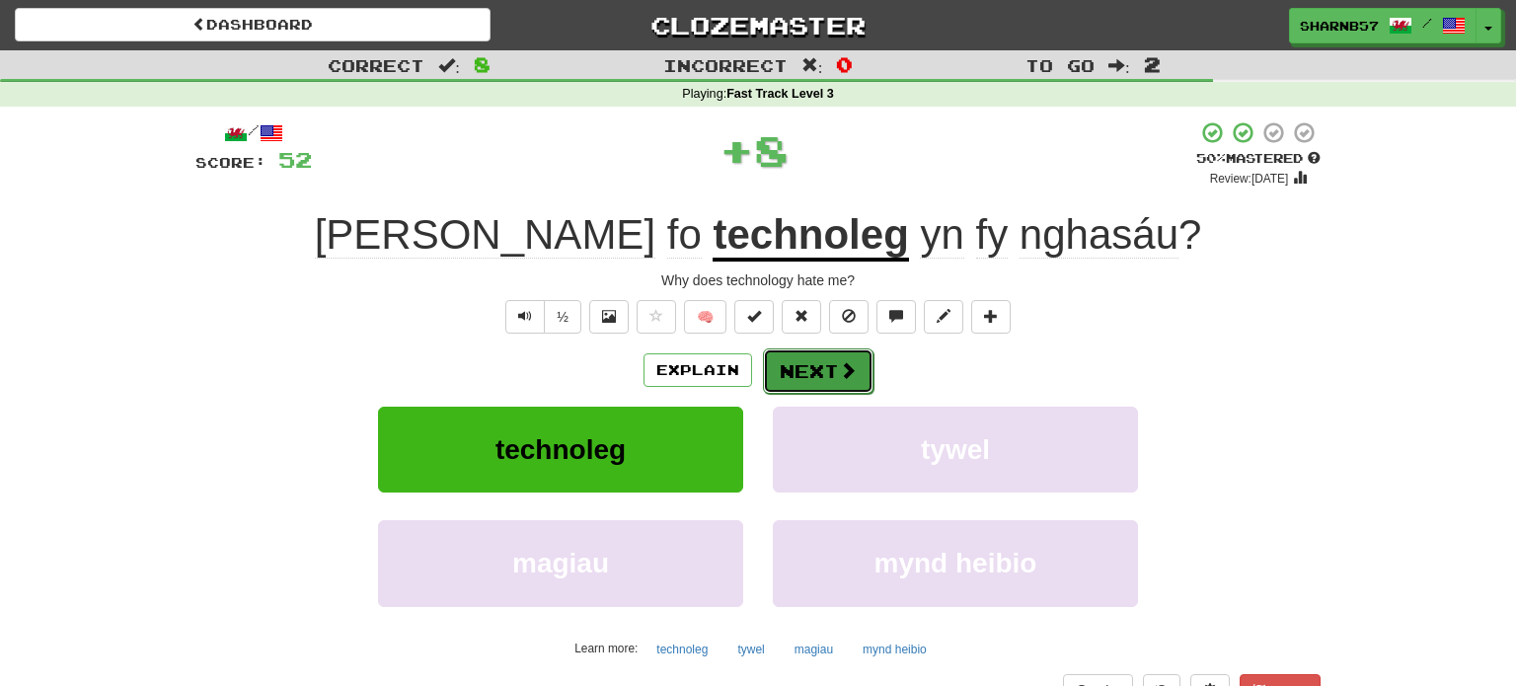
click at [817, 368] on button "Next" at bounding box center [818, 370] width 111 height 45
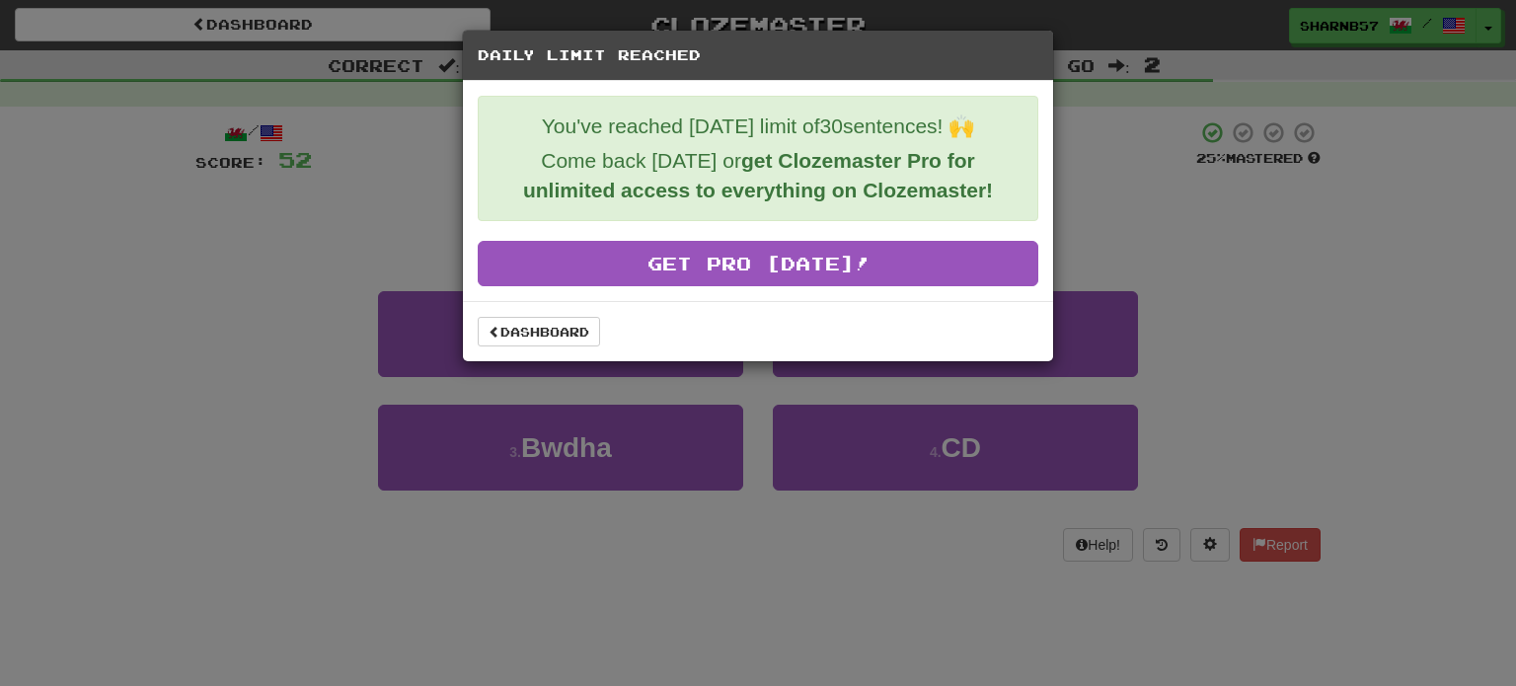
click at [540, 347] on div "Dashboard" at bounding box center [758, 331] width 590 height 60
click at [560, 332] on link "Dashboard" at bounding box center [539, 332] width 122 height 30
